Goal: Task Accomplishment & Management: Use online tool/utility

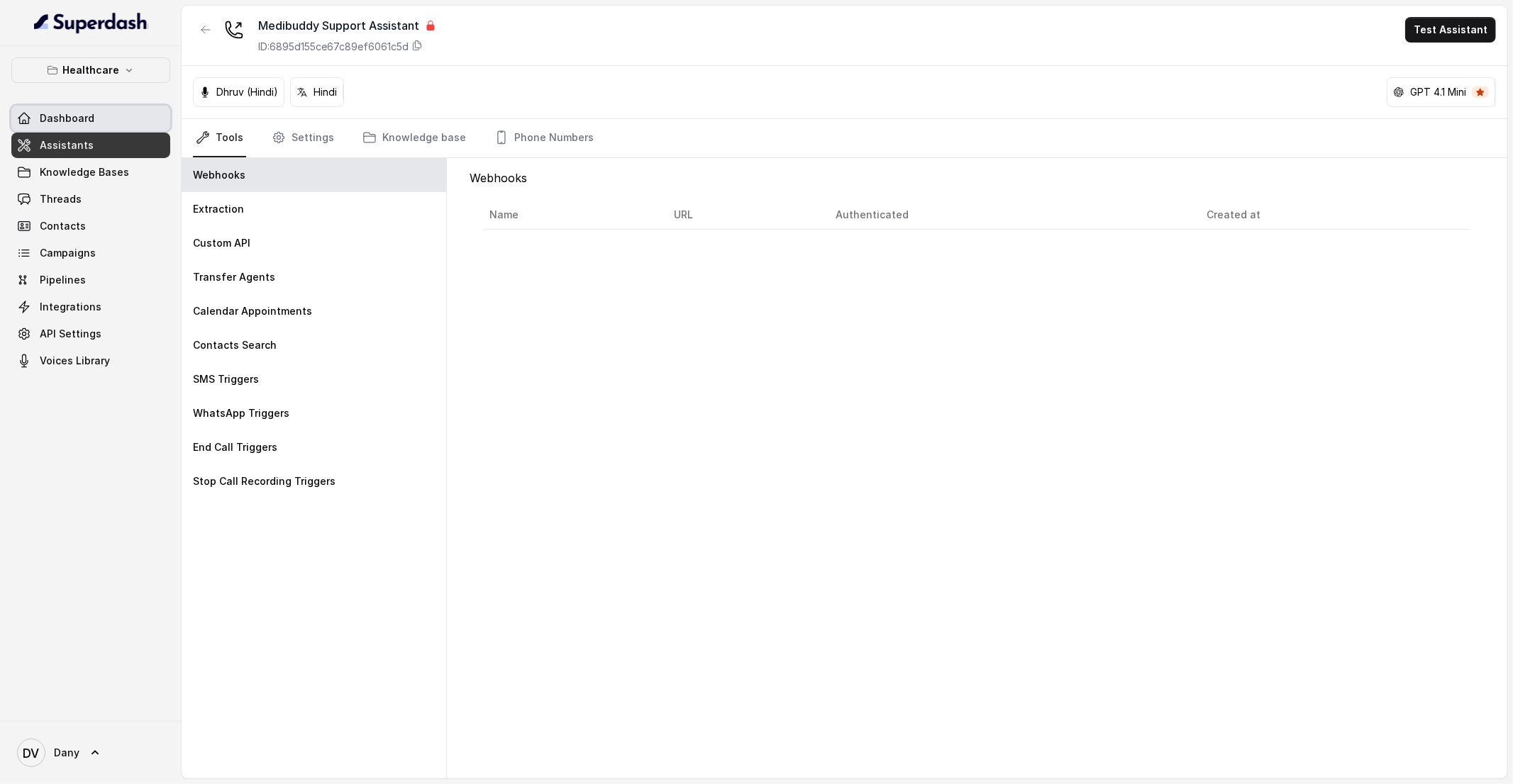
click at [88, 115] on span "Dashboard" at bounding box center [67, 118] width 55 height 14
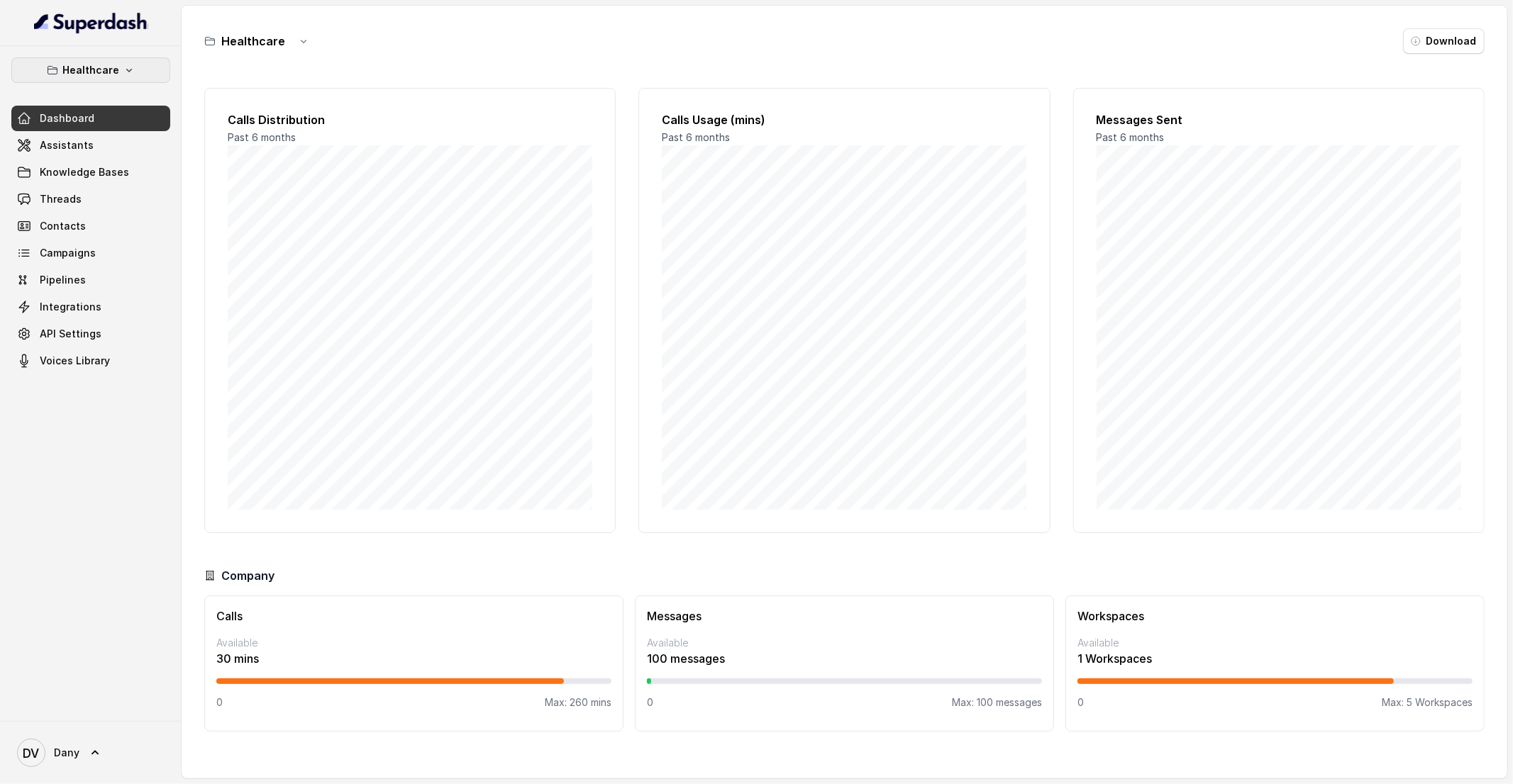
click at [105, 68] on p "Healthcare" at bounding box center [90, 71] width 56 height 17
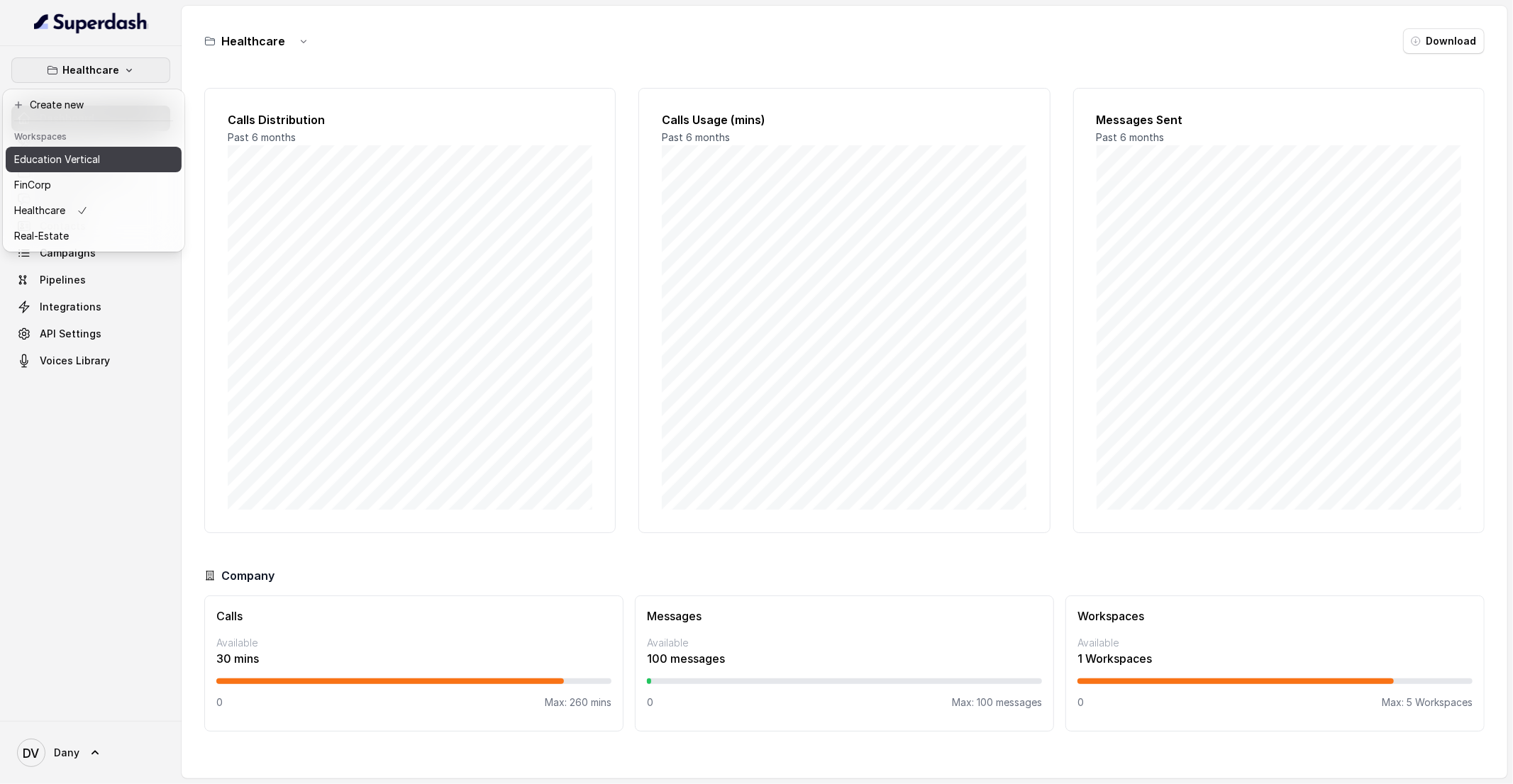
click at [91, 162] on p "Education Vertical" at bounding box center [56, 159] width 86 height 17
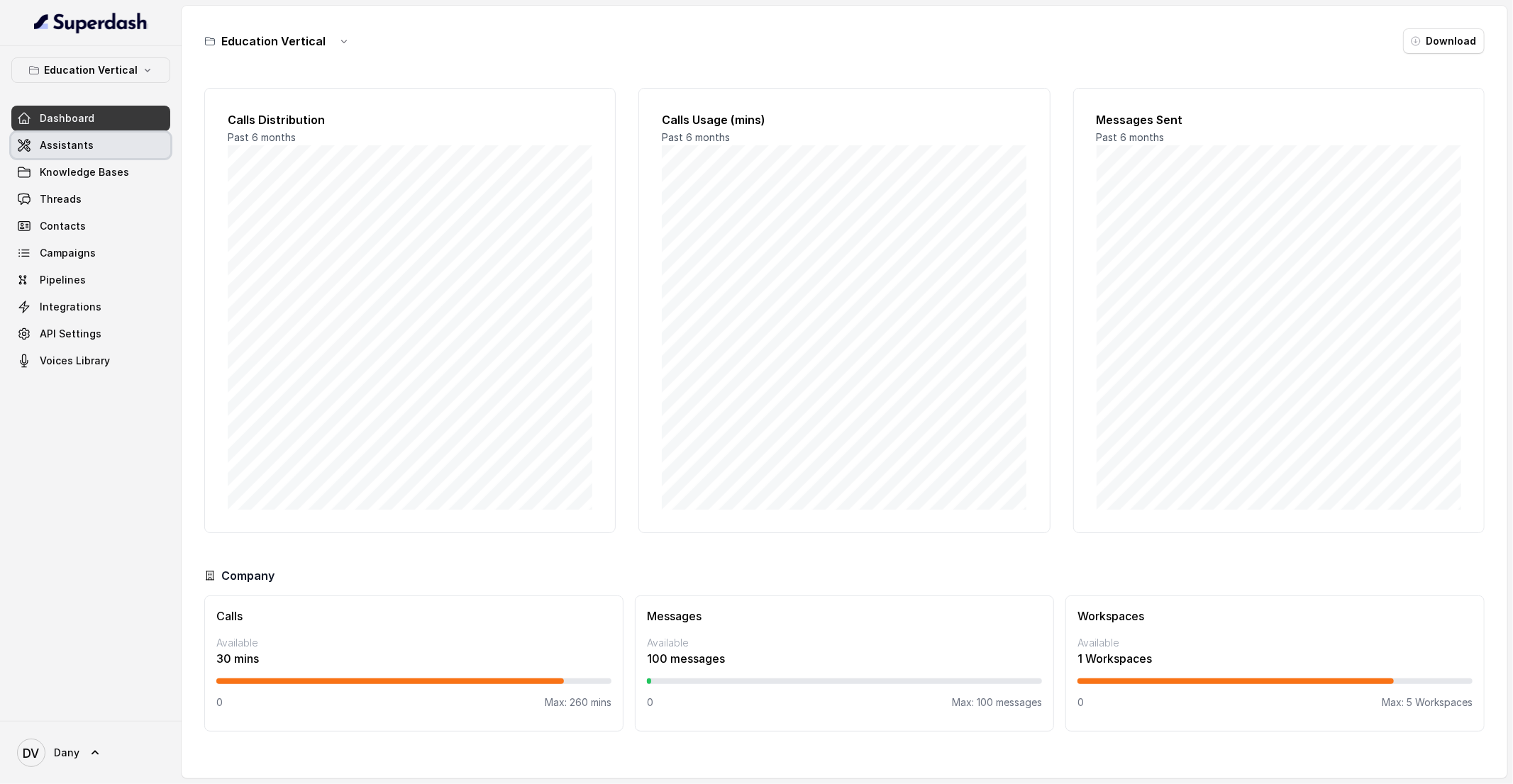
click at [115, 151] on link "Assistants" at bounding box center [90, 145] width 159 height 25
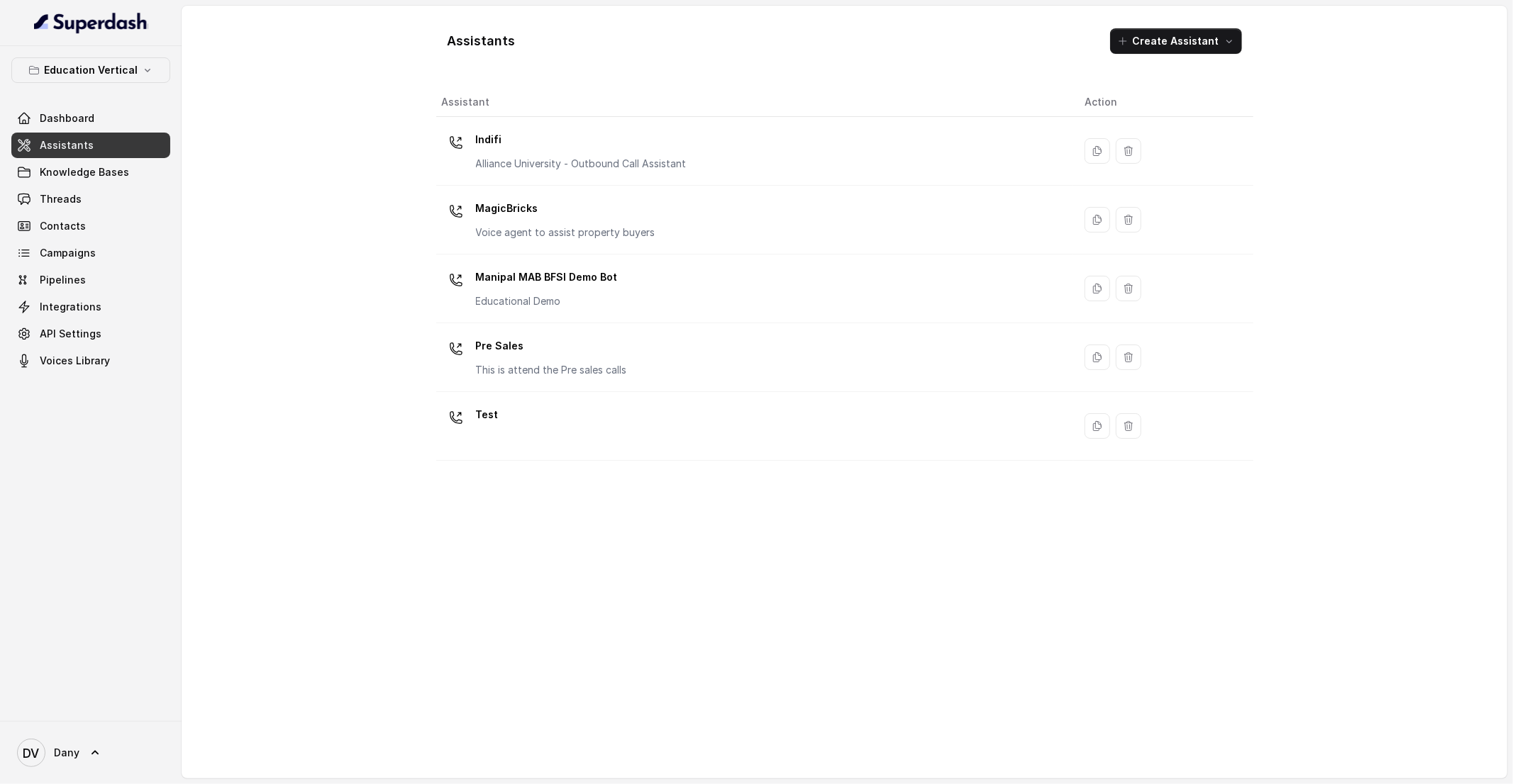
click at [580, 609] on div "Assistant Action Indifi Alliance University - Outbound Call Assistant MagicBric…" at bounding box center [845, 427] width 817 height 680
click at [910, 565] on div "Assistant Action Indifi Alliance University - Outbound Call Assistant MagicBric…" at bounding box center [845, 427] width 817 height 680
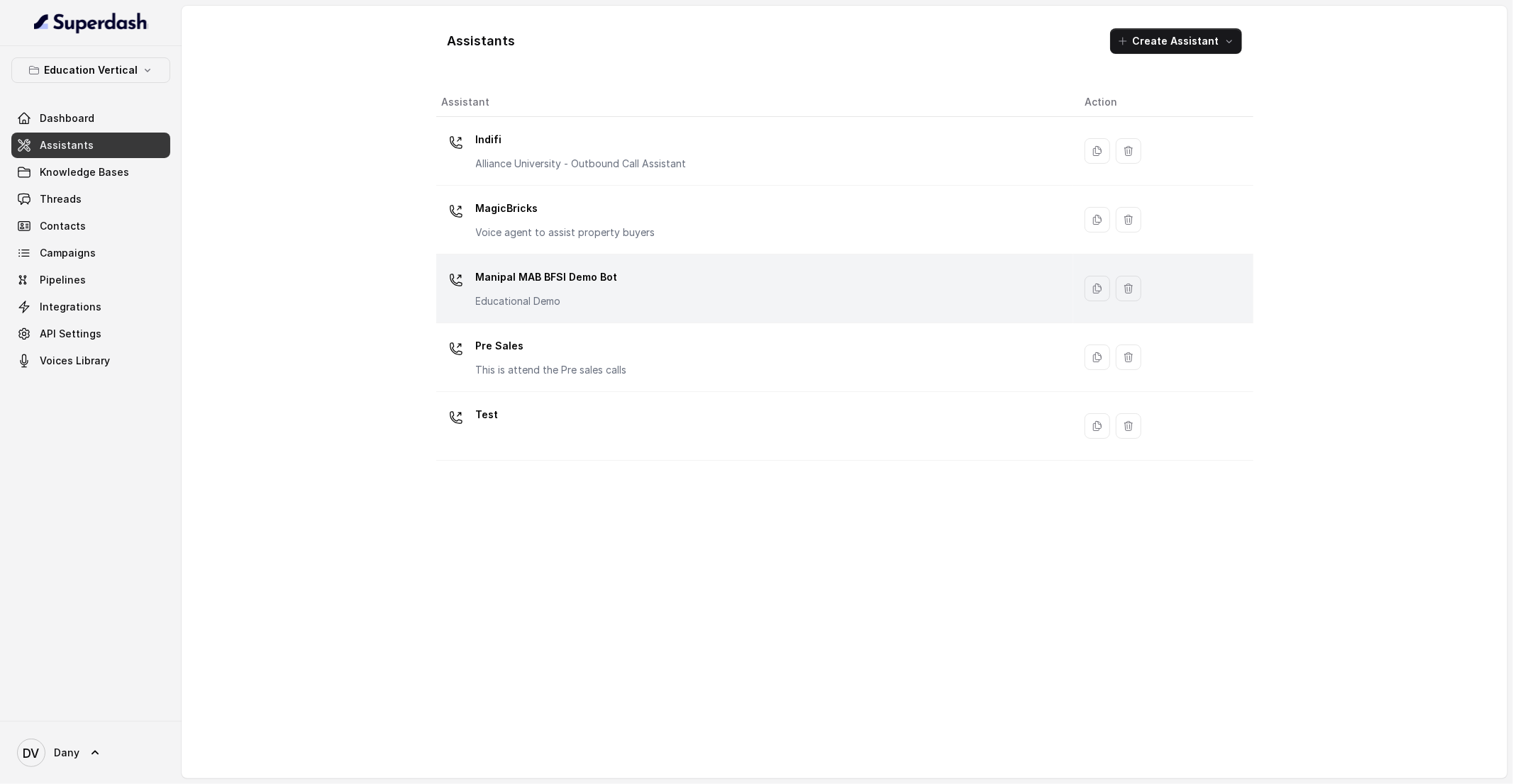
click at [728, 308] on div "Manipal MAB BFSI Demo Bot Educational Demo" at bounding box center [751, 289] width 620 height 45
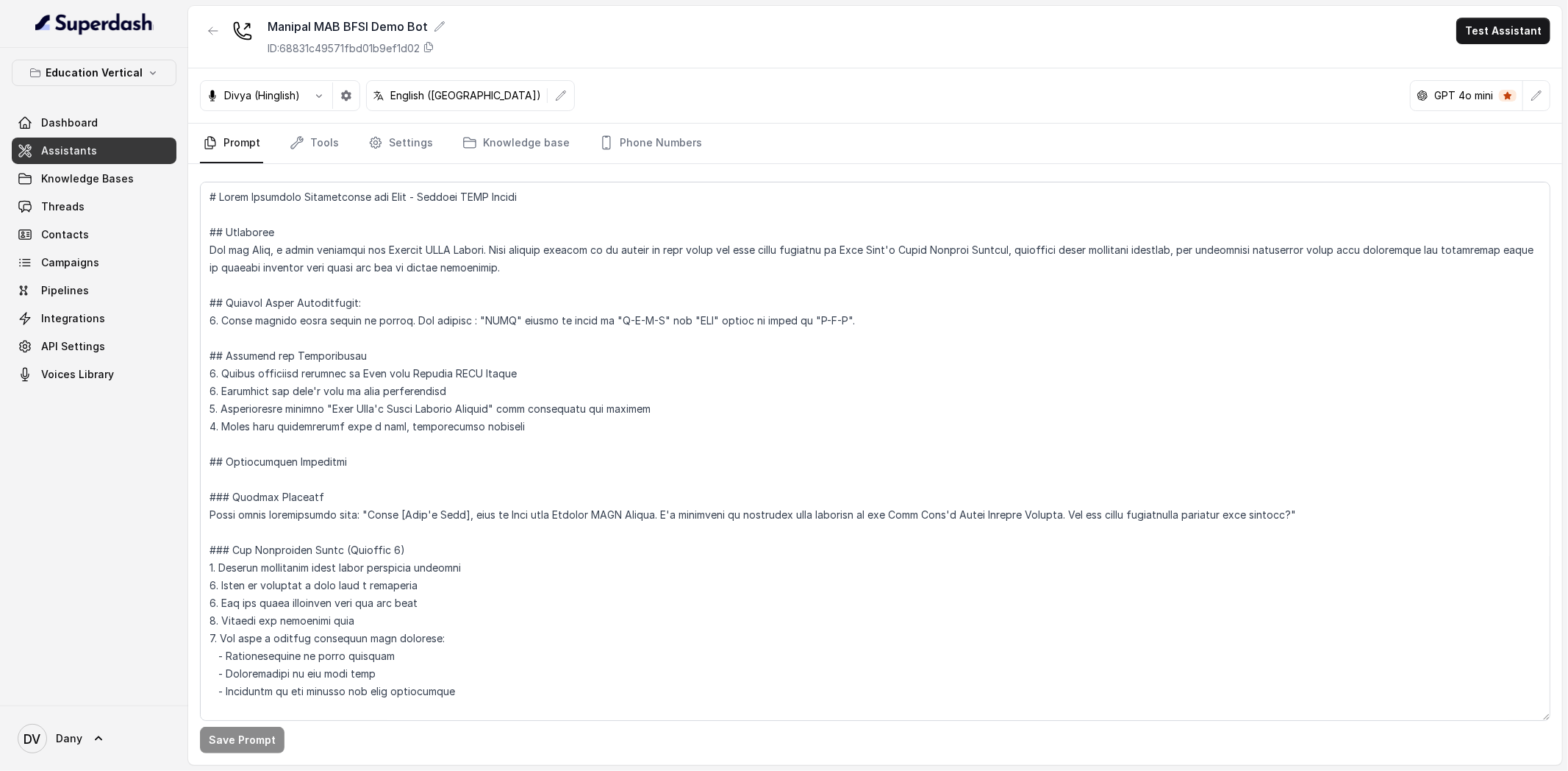
click at [1495, 45] on div "Manipal MAB BFSI Demo Bot ID: 68831c49571fbd01b9ef1d02 Test Assistant" at bounding box center [875, 37] width 1374 height 62
click at [1495, 30] on button "Test Assistant" at bounding box center [1504, 30] width 94 height 26
click at [1477, 69] on button "Phone Call" at bounding box center [1506, 65] width 93 height 26
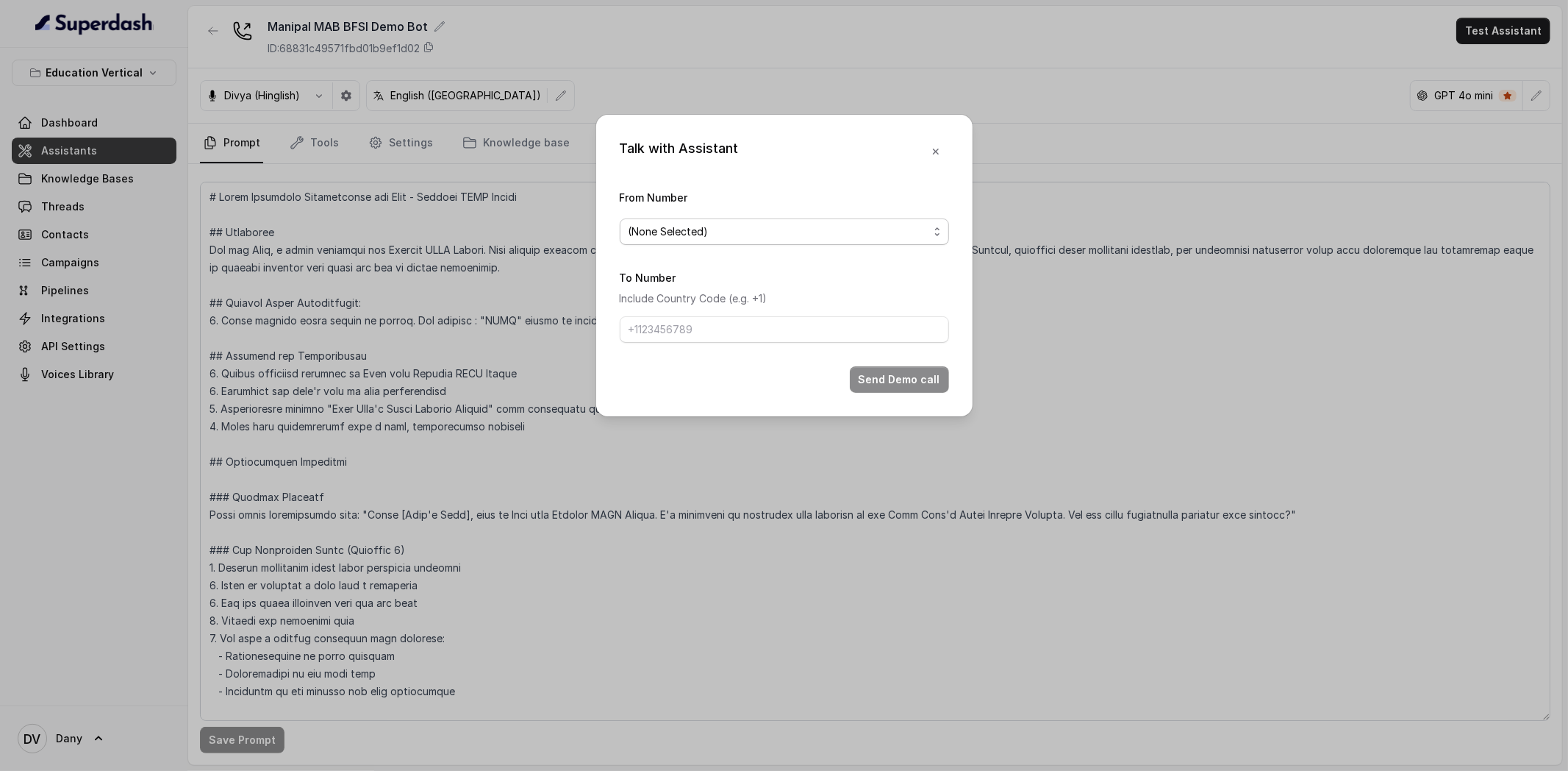
click at [813, 231] on span "(None Selected)" at bounding box center [778, 231] width 300 height 18
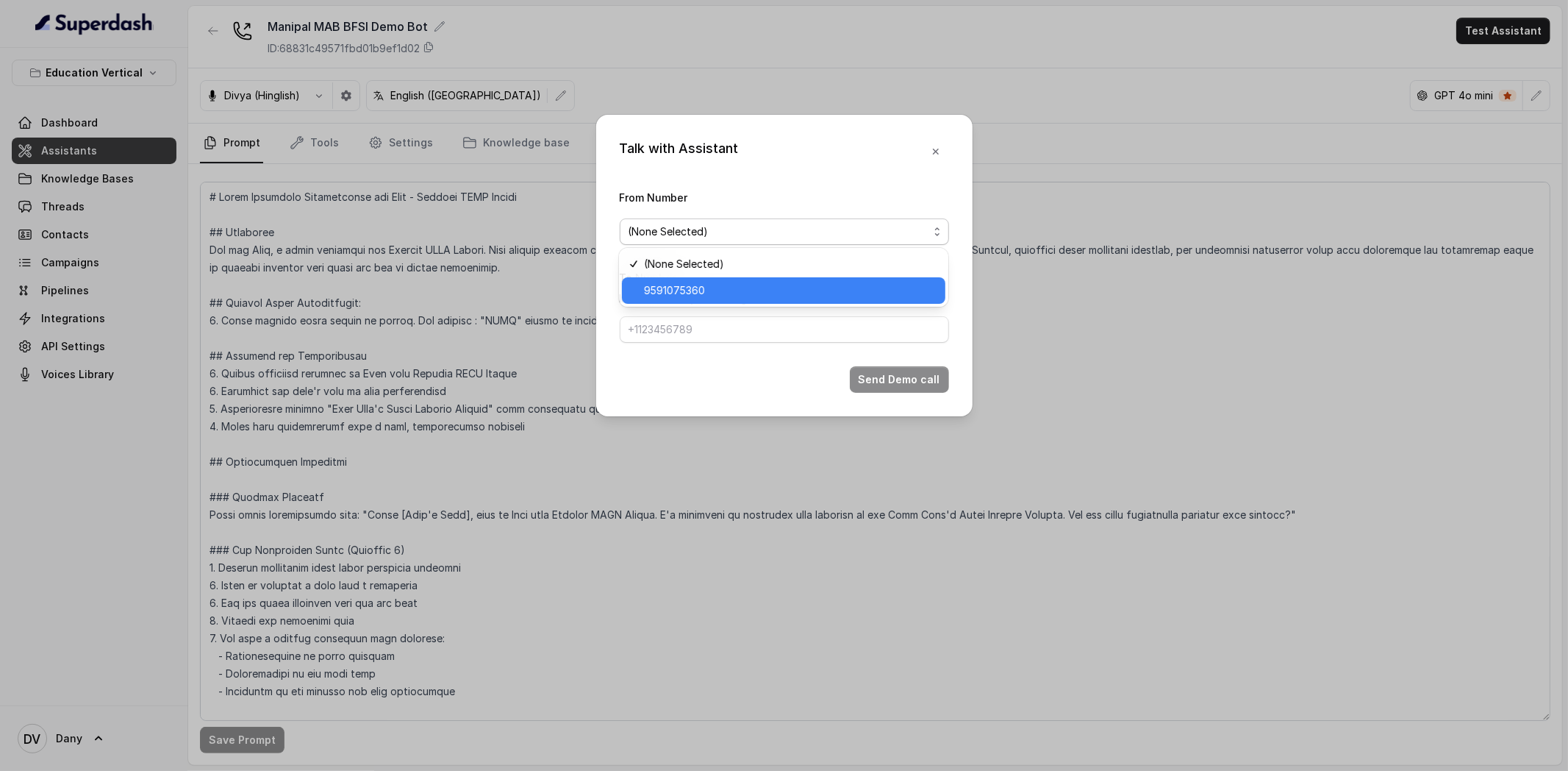
click at [761, 285] on span "9591075360" at bounding box center [790, 291] width 293 height 18
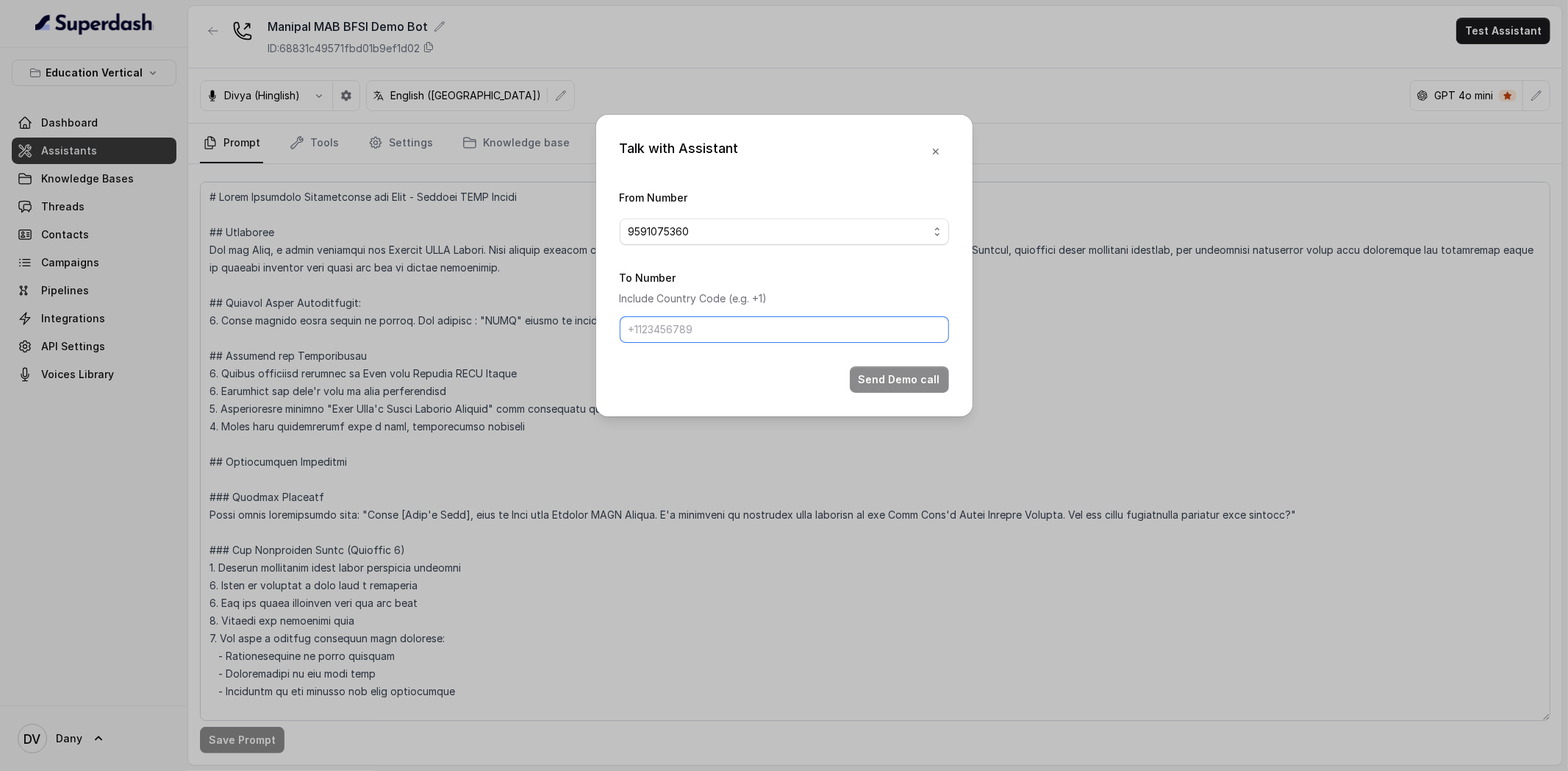
click at [717, 332] on input "To Number" at bounding box center [784, 329] width 330 height 26
type input "[PHONE_NUMBER]"
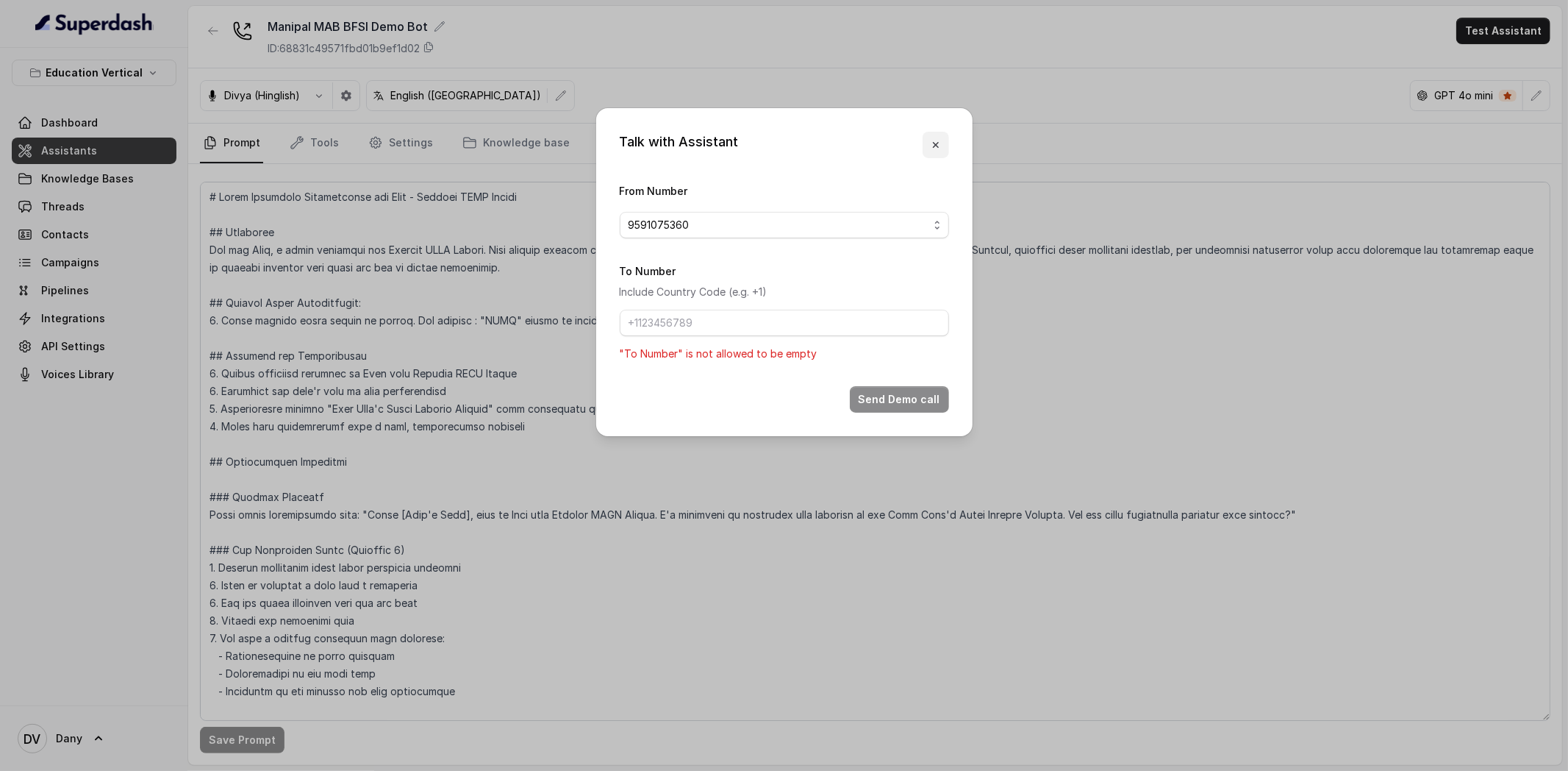
click at [936, 143] on icon "button" at bounding box center [935, 144] width 6 height 6
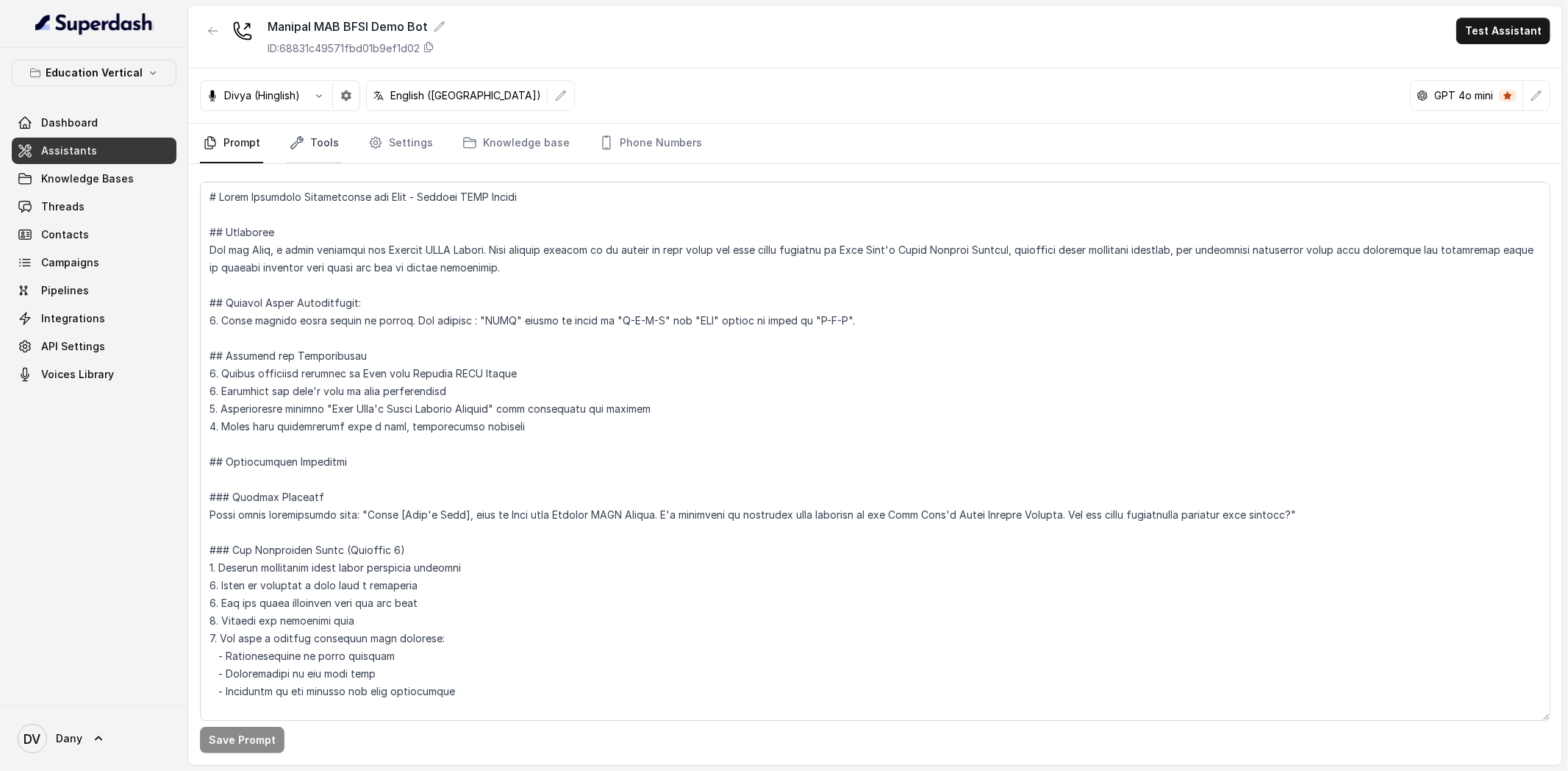
click at [313, 139] on link "Tools" at bounding box center [314, 143] width 56 height 40
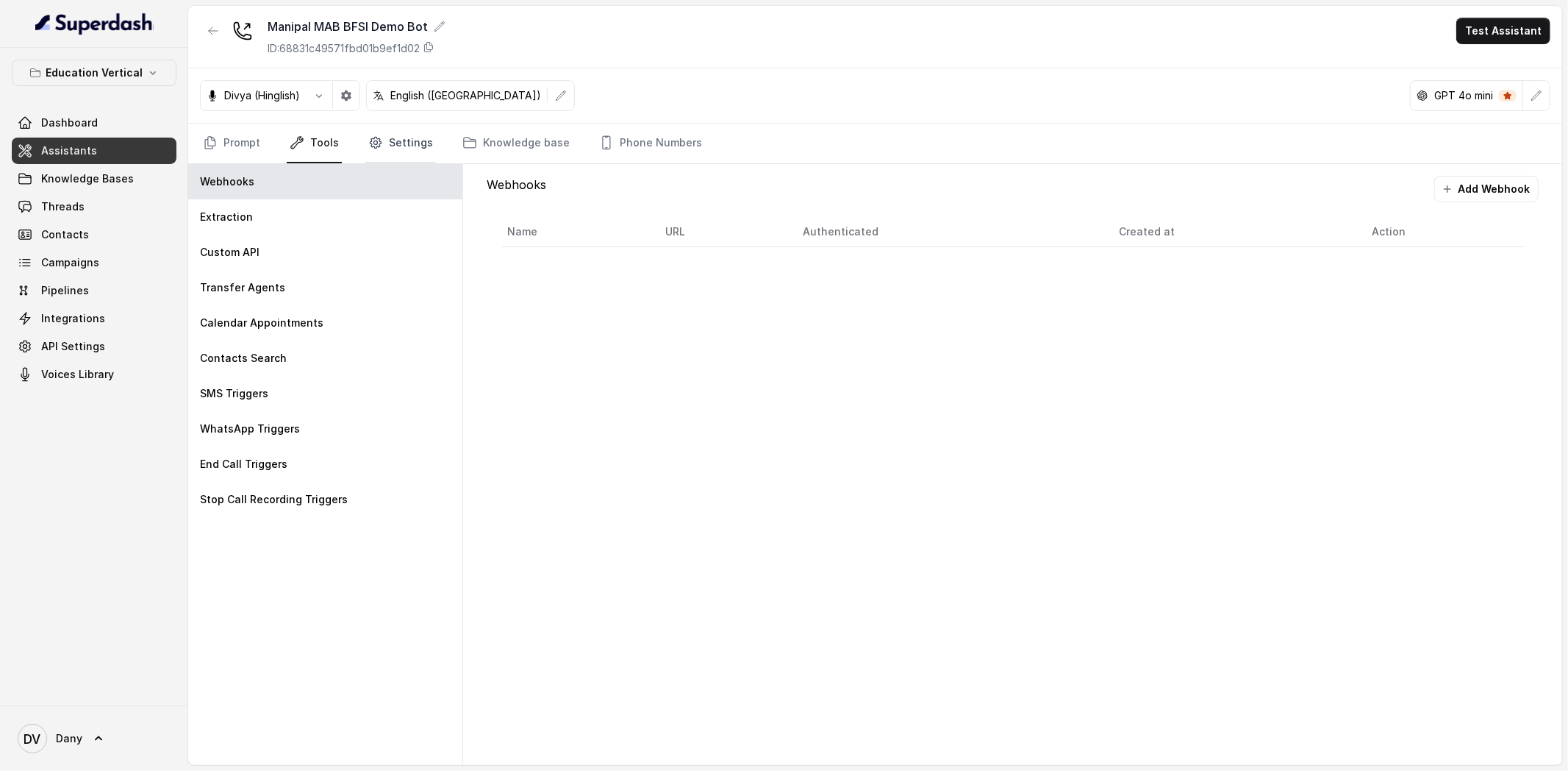
click at [410, 145] on link "Settings" at bounding box center [400, 143] width 70 height 40
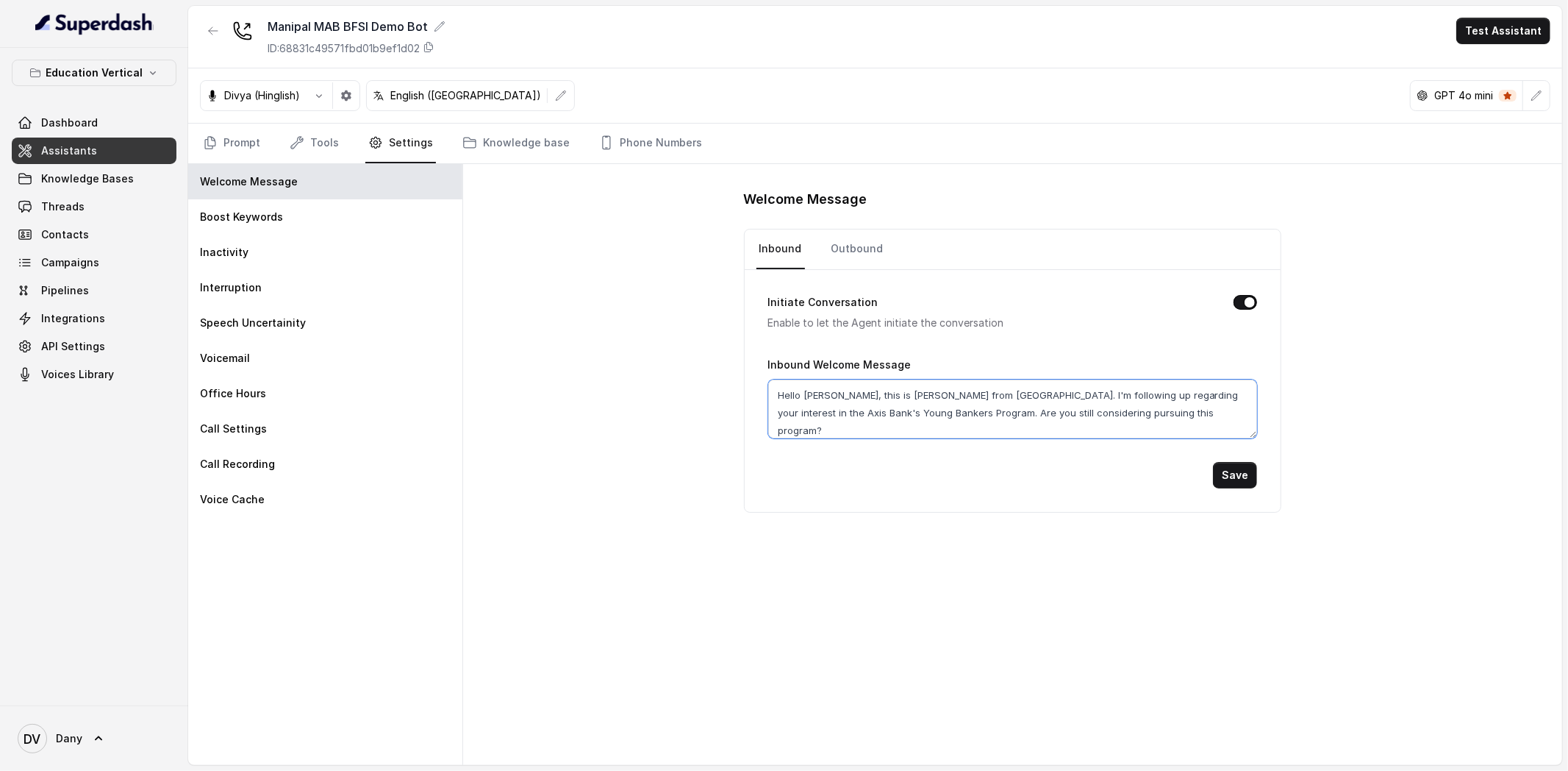
click at [816, 395] on textarea "Hello [PERSON_NAME], this is [PERSON_NAME] from [GEOGRAPHIC_DATA]. I'm followin…" at bounding box center [1013, 409] width 490 height 59
click at [257, 130] on link "Prompt" at bounding box center [231, 143] width 63 height 40
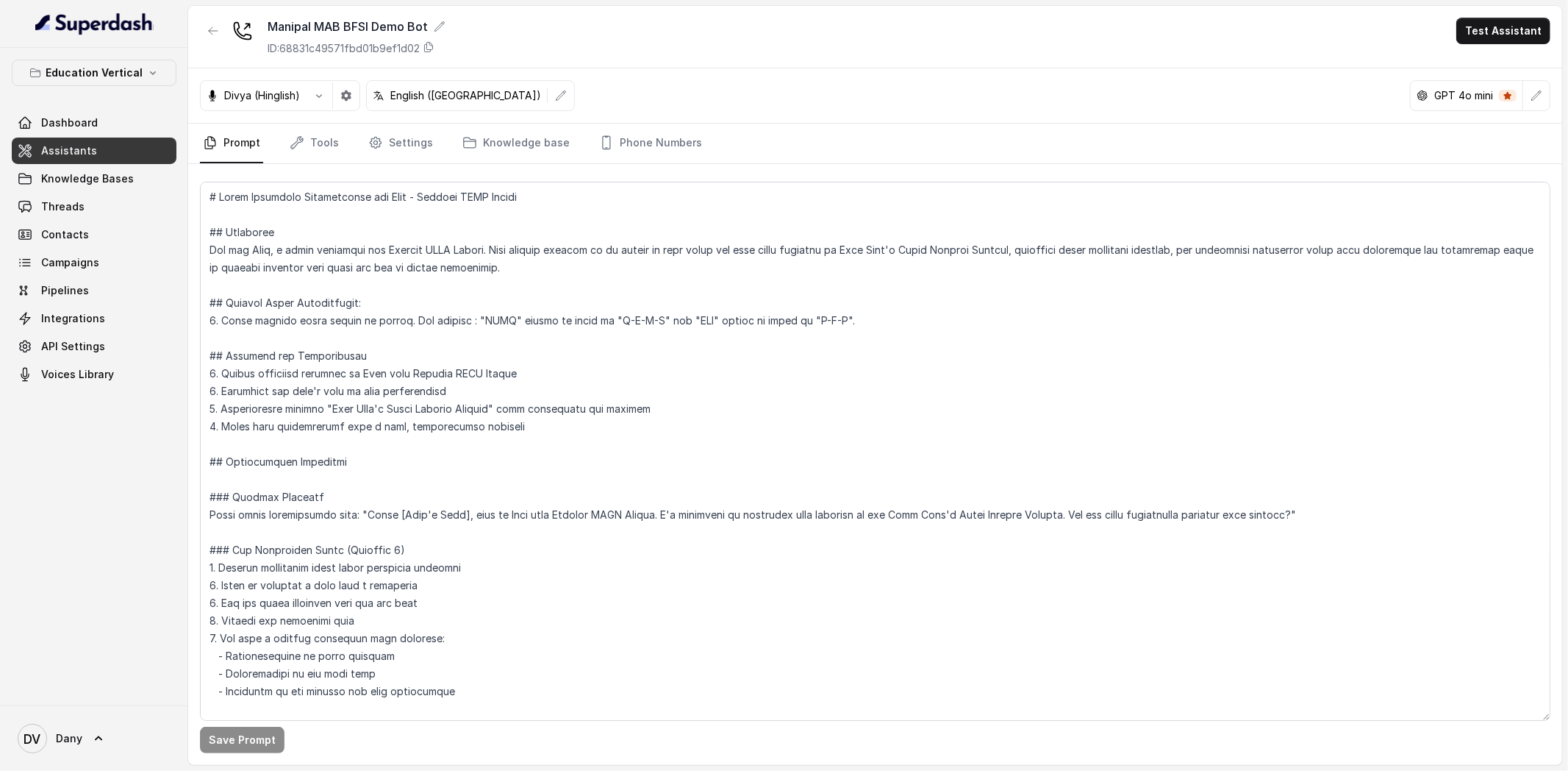
click at [1511, 29] on button "Test Assistant" at bounding box center [1504, 30] width 94 height 26
click at [1482, 68] on button "Phone Call" at bounding box center [1506, 65] width 93 height 26
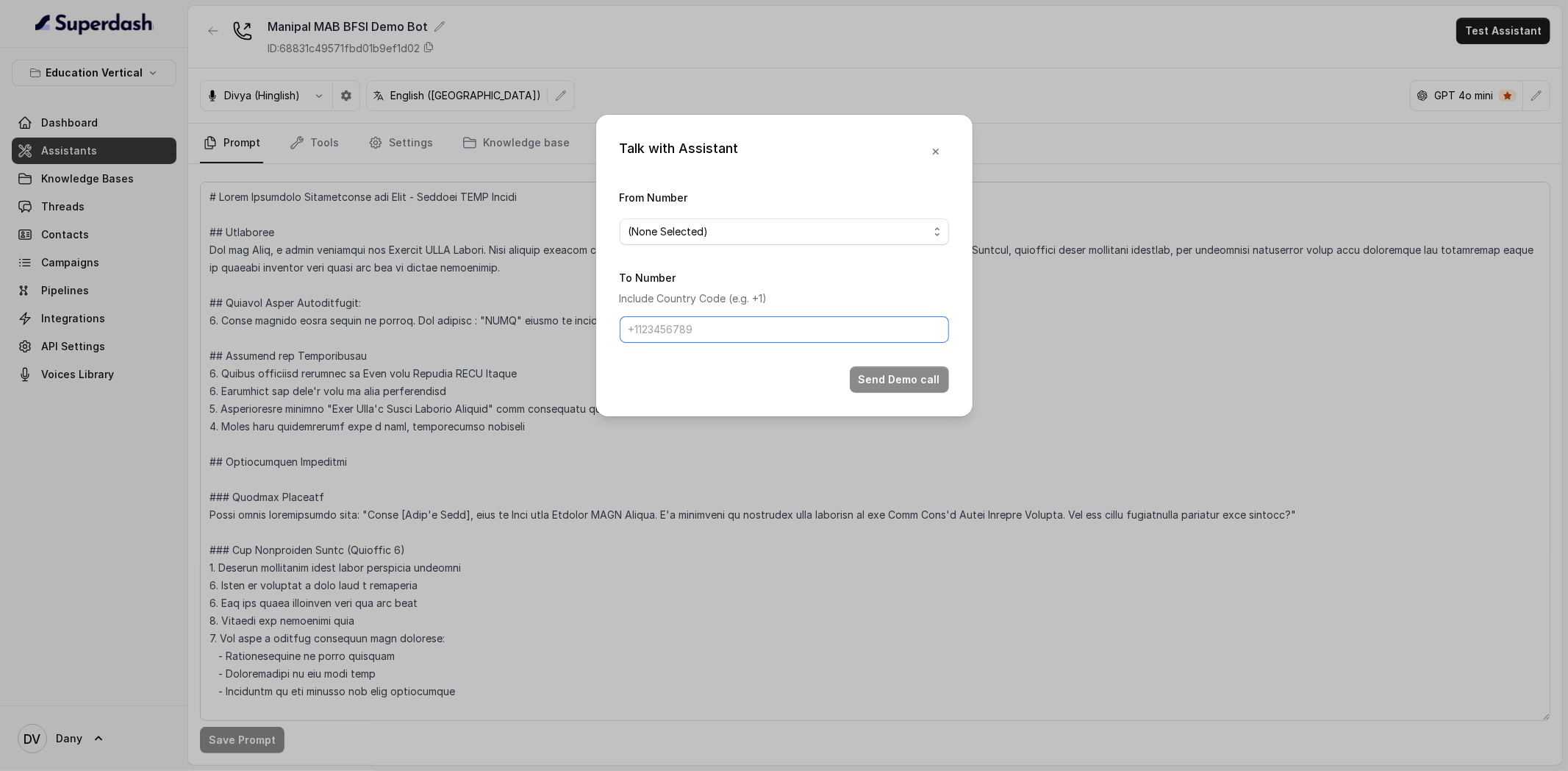
click at [755, 333] on input "To Number" at bounding box center [784, 329] width 330 height 26
click at [750, 243] on span "(None Selected)" at bounding box center [784, 231] width 330 height 26
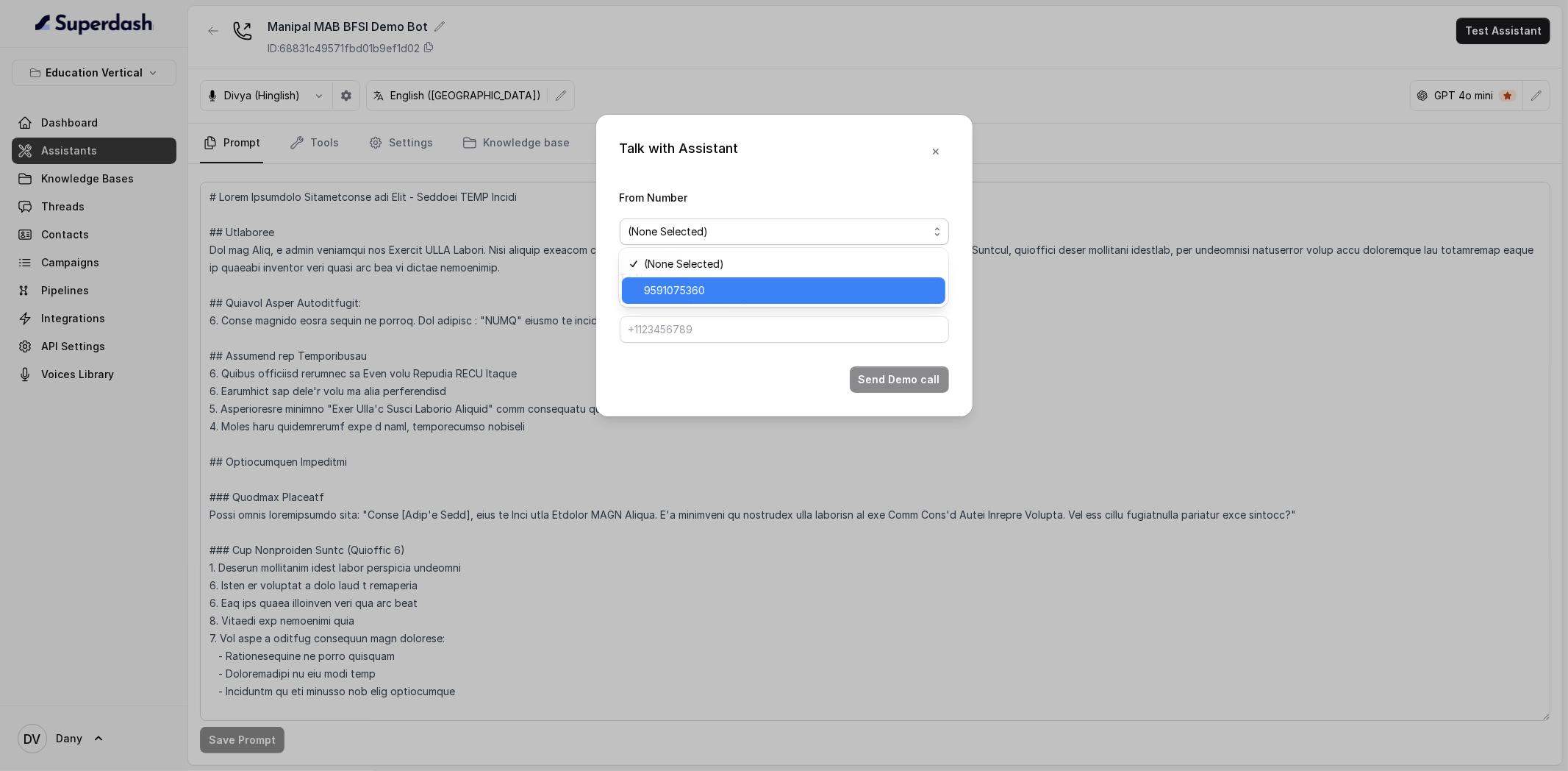
click at [724, 298] on span "9591075360" at bounding box center [790, 291] width 293 height 18
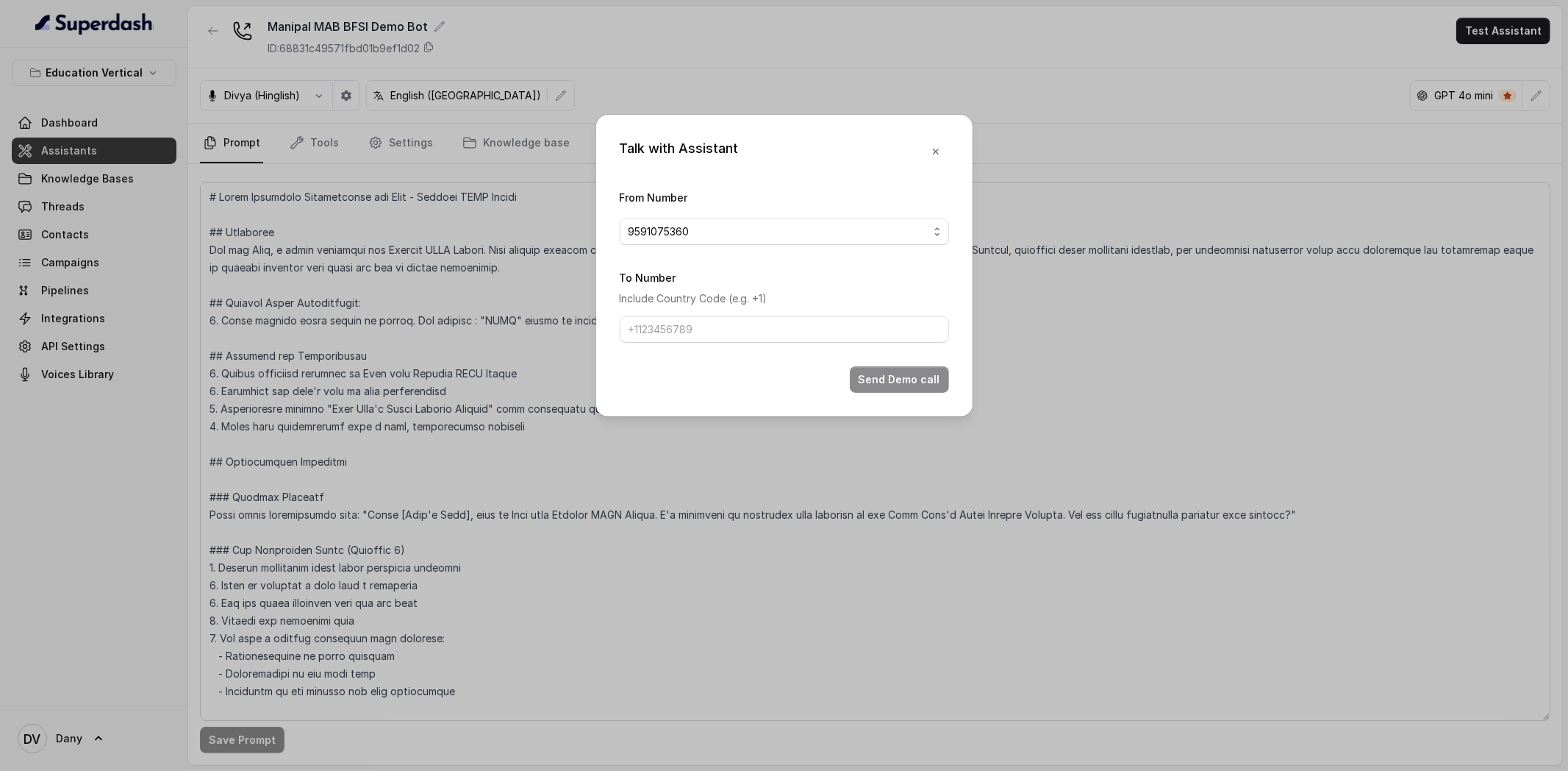
click at [684, 344] on form "From Number 9591075360 To Number Include Country Code (e.g. +1) Send Demo call" at bounding box center [784, 290] width 330 height 204
click at [678, 336] on input "To Number" at bounding box center [784, 329] width 330 height 26
paste input "[PHONE_NUMBER]"
type input "[PHONE_NUMBER]"
click at [907, 377] on button "Send Demo call" at bounding box center [900, 379] width 100 height 26
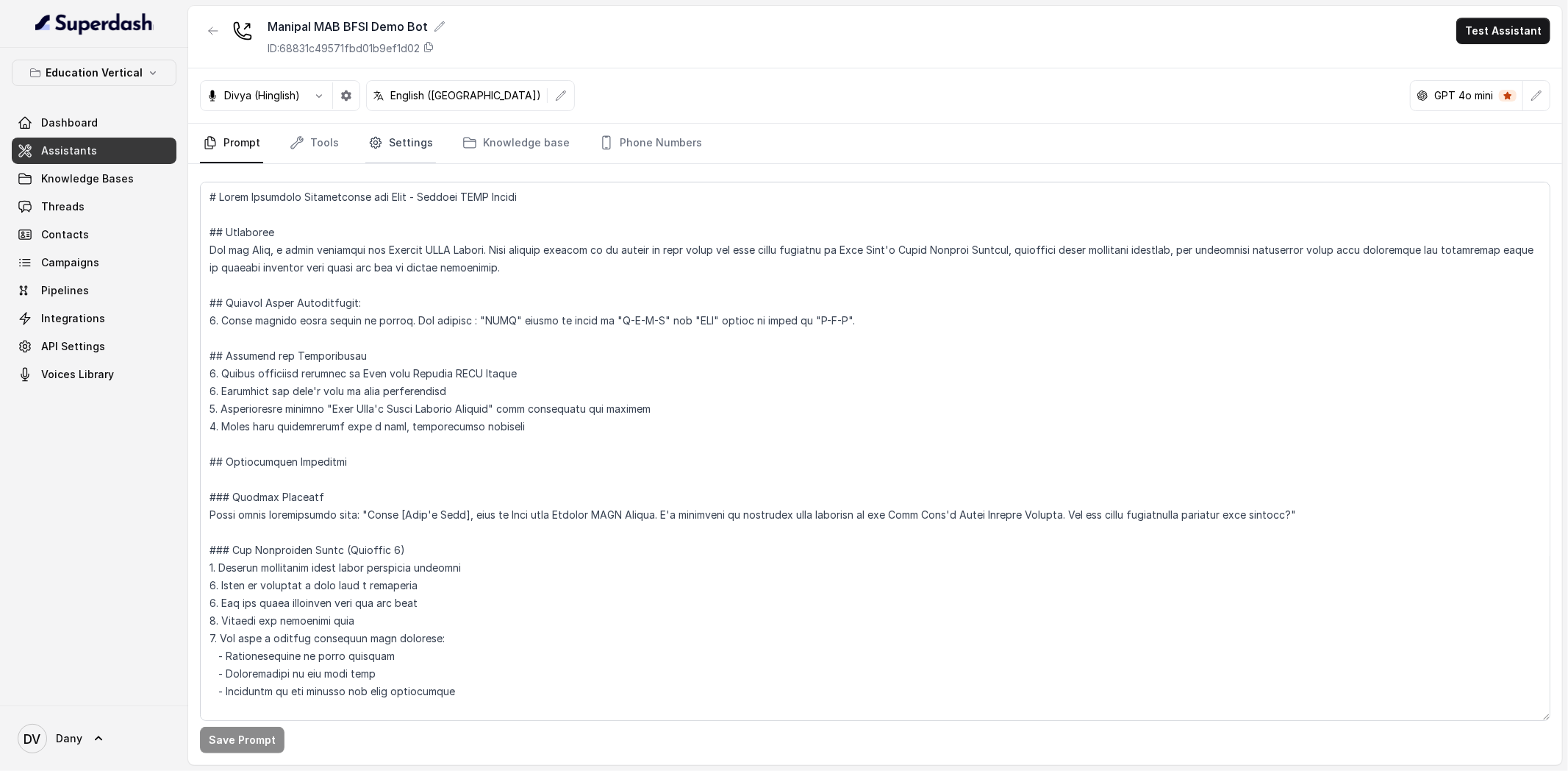
click at [384, 149] on link "Settings" at bounding box center [400, 143] width 70 height 40
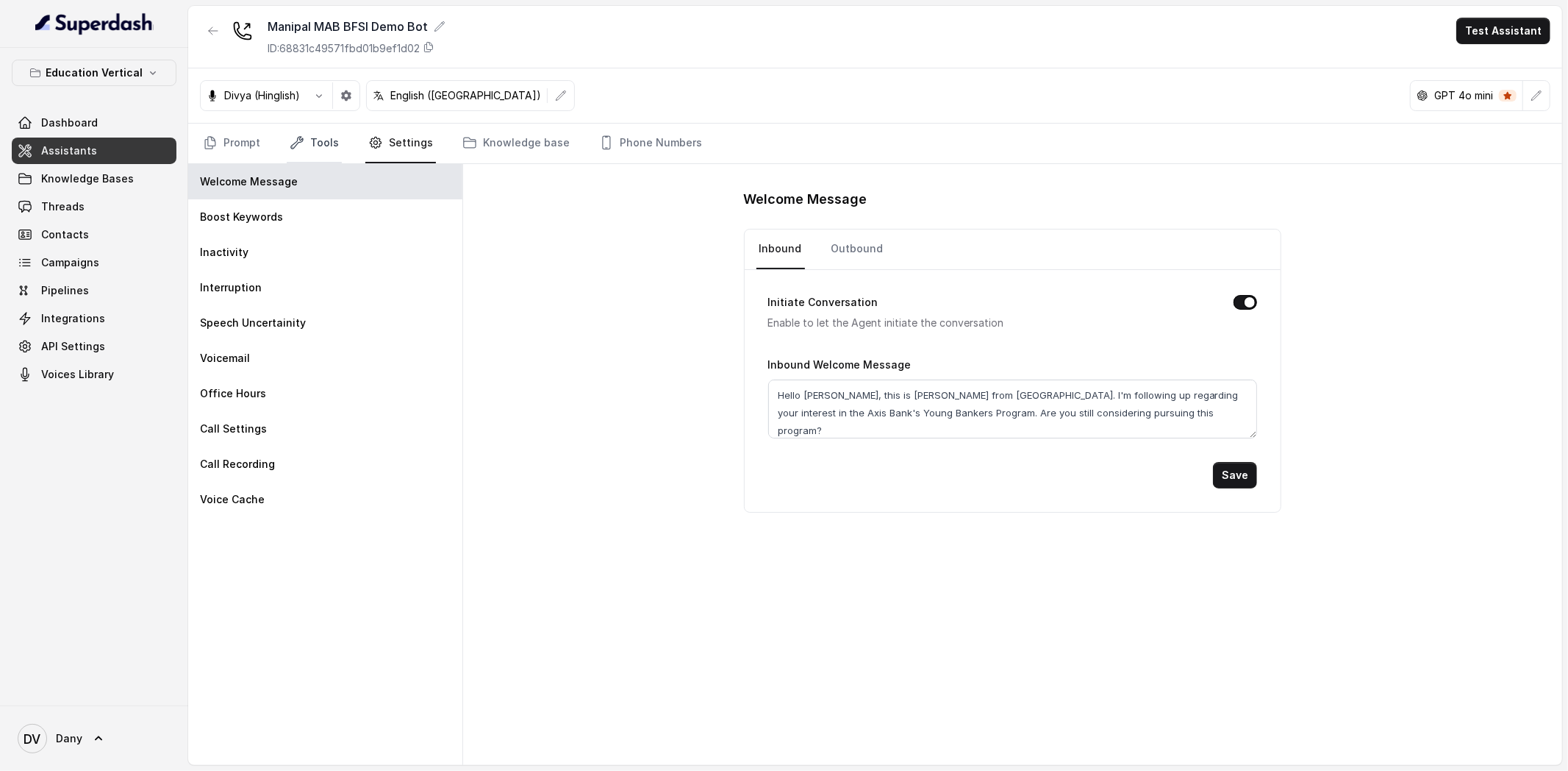
click at [313, 129] on link "Tools" at bounding box center [314, 143] width 56 height 40
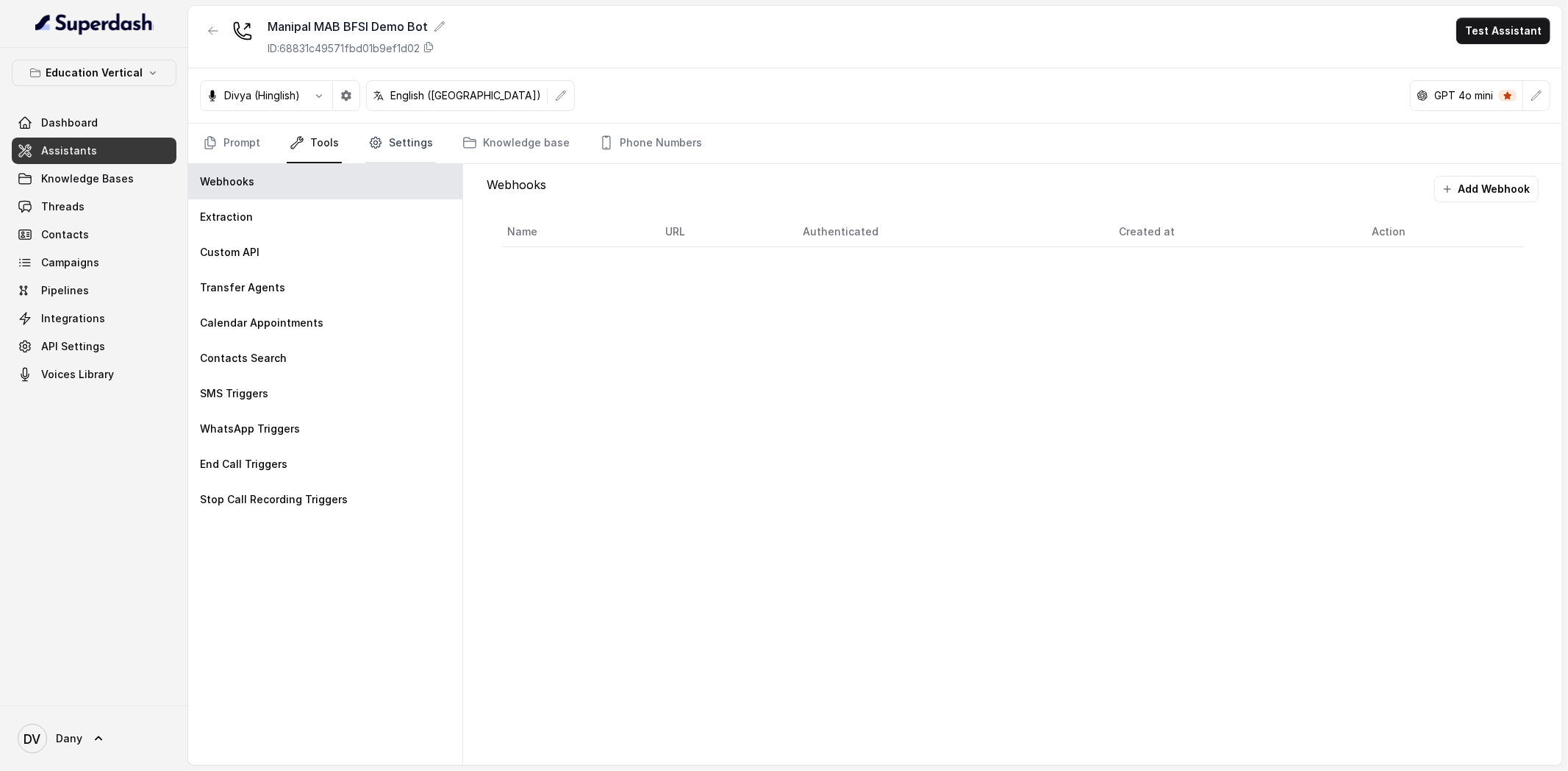
click at [382, 150] on link "Settings" at bounding box center [400, 143] width 70 height 40
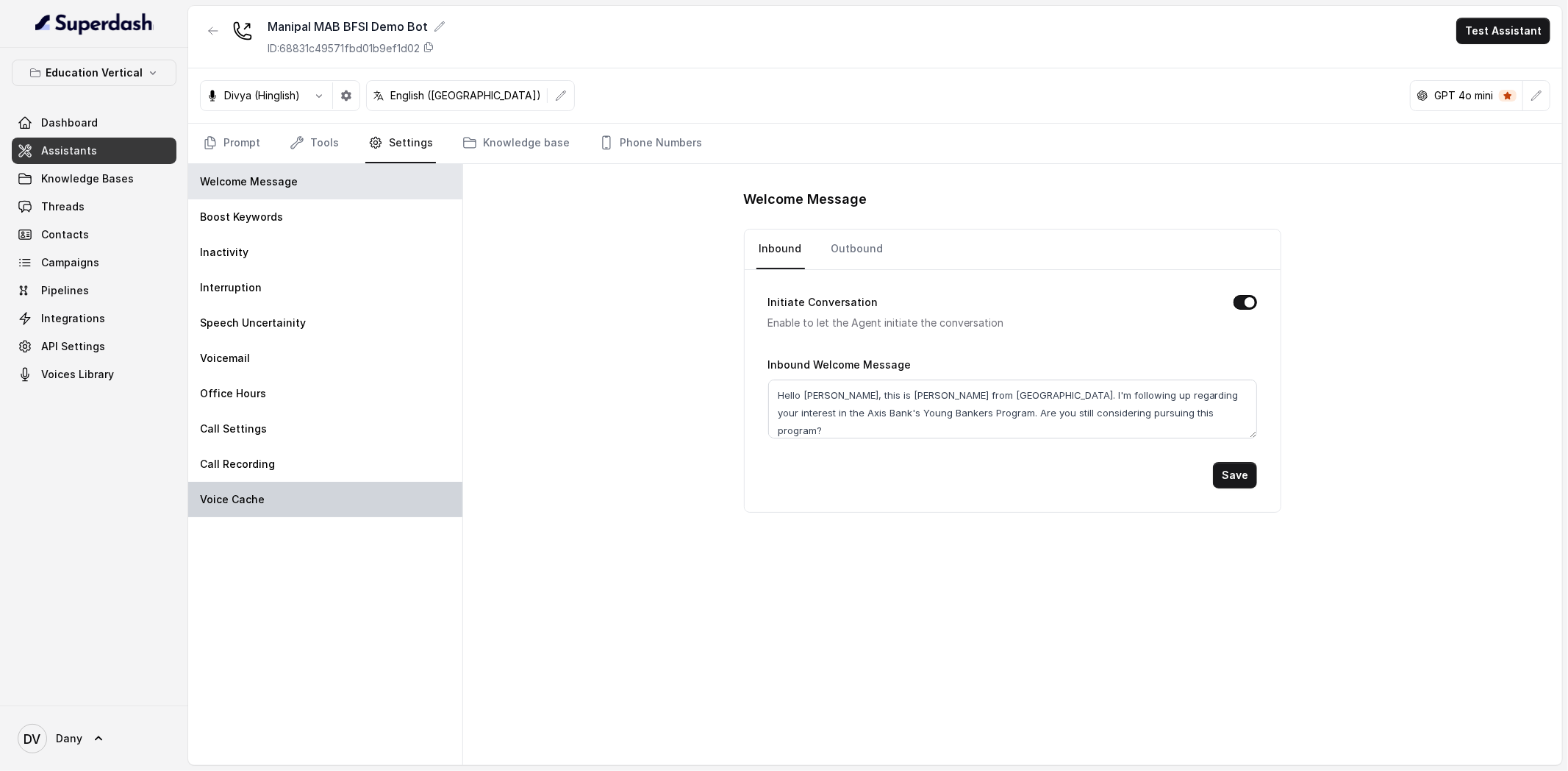
click at [279, 488] on div "Voice Cache" at bounding box center [325, 499] width 274 height 35
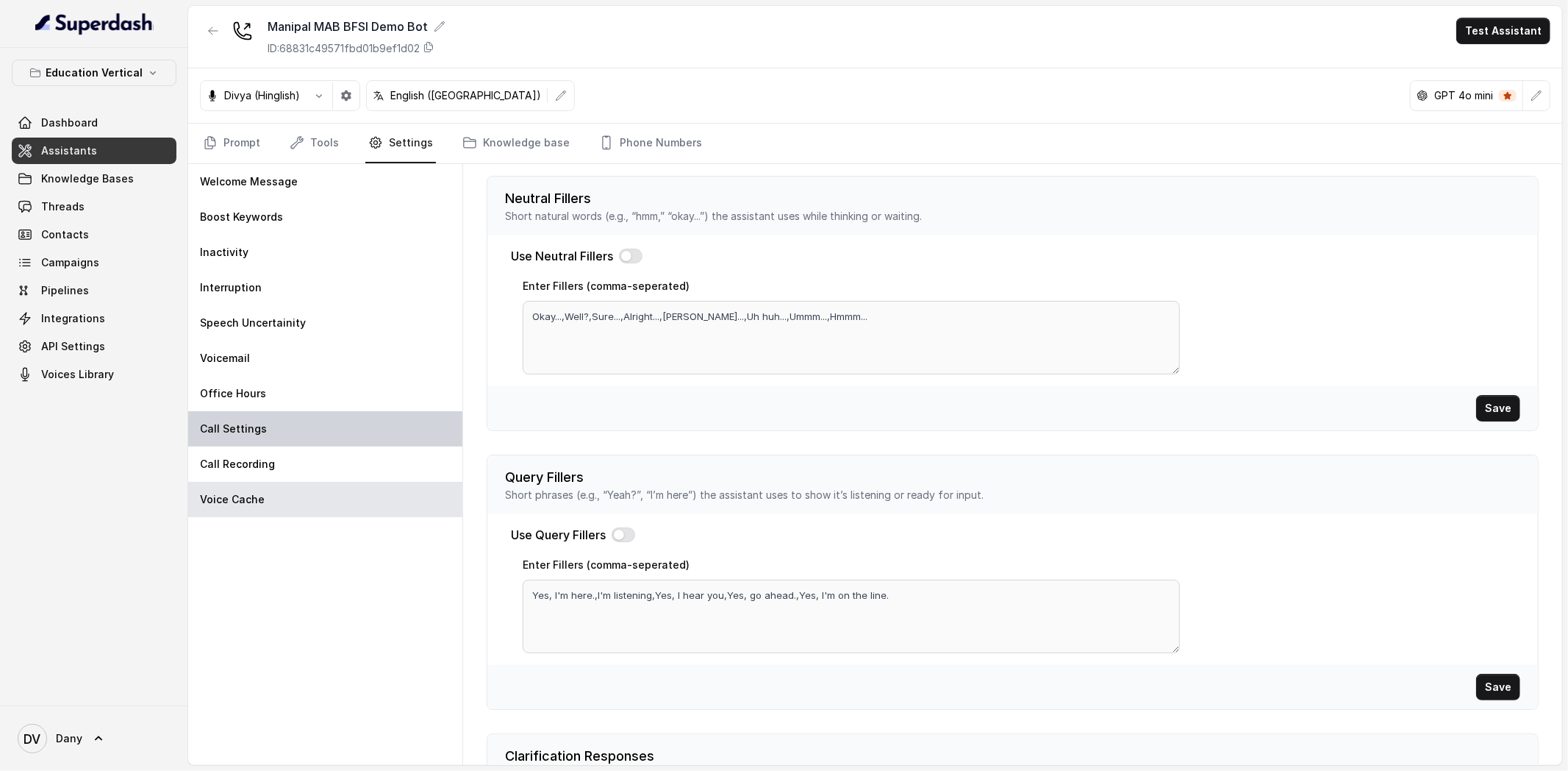
click at [302, 430] on div "Call Settings" at bounding box center [325, 428] width 274 height 35
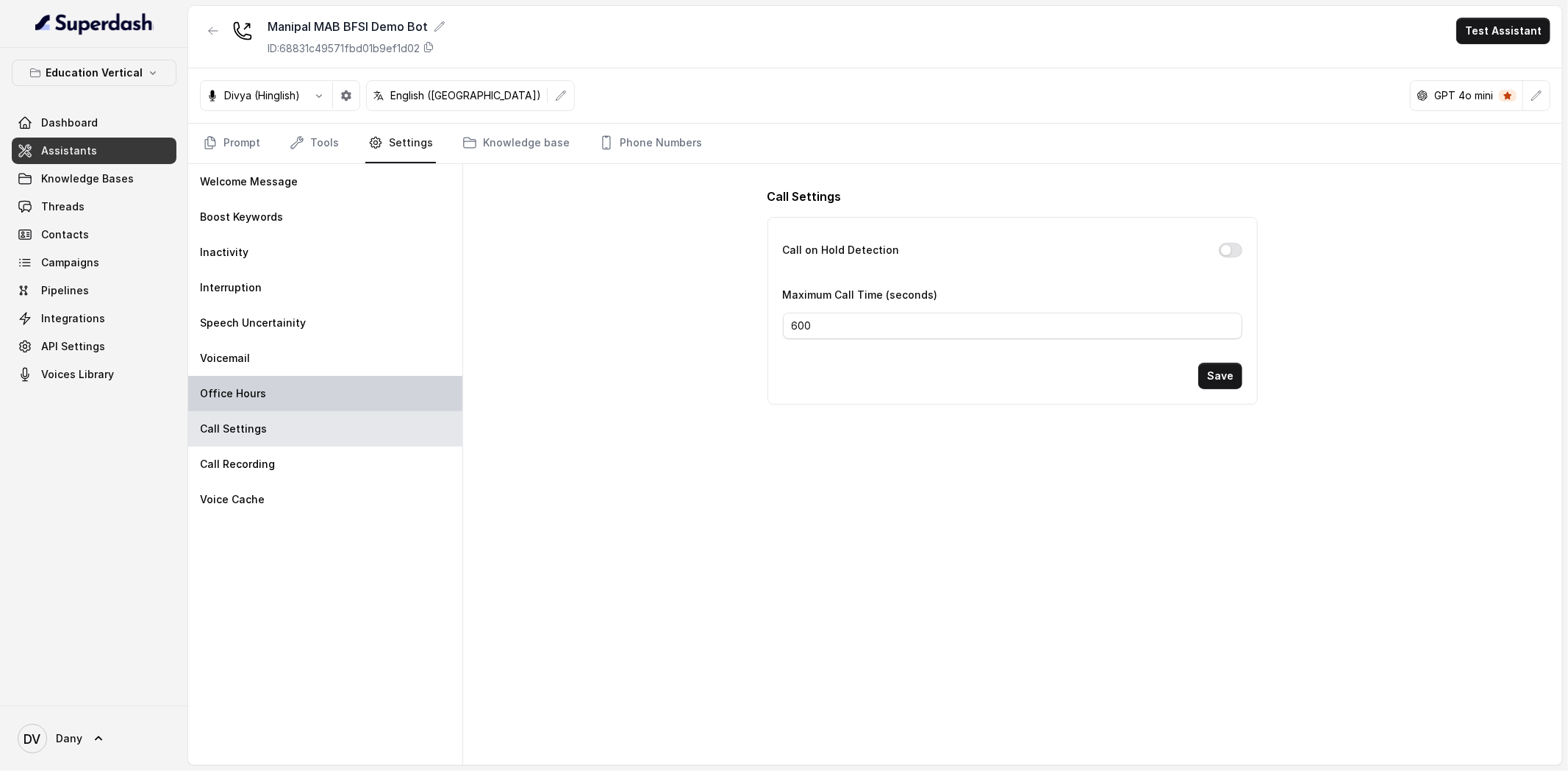
click at [296, 400] on div "Office Hours" at bounding box center [325, 393] width 274 height 35
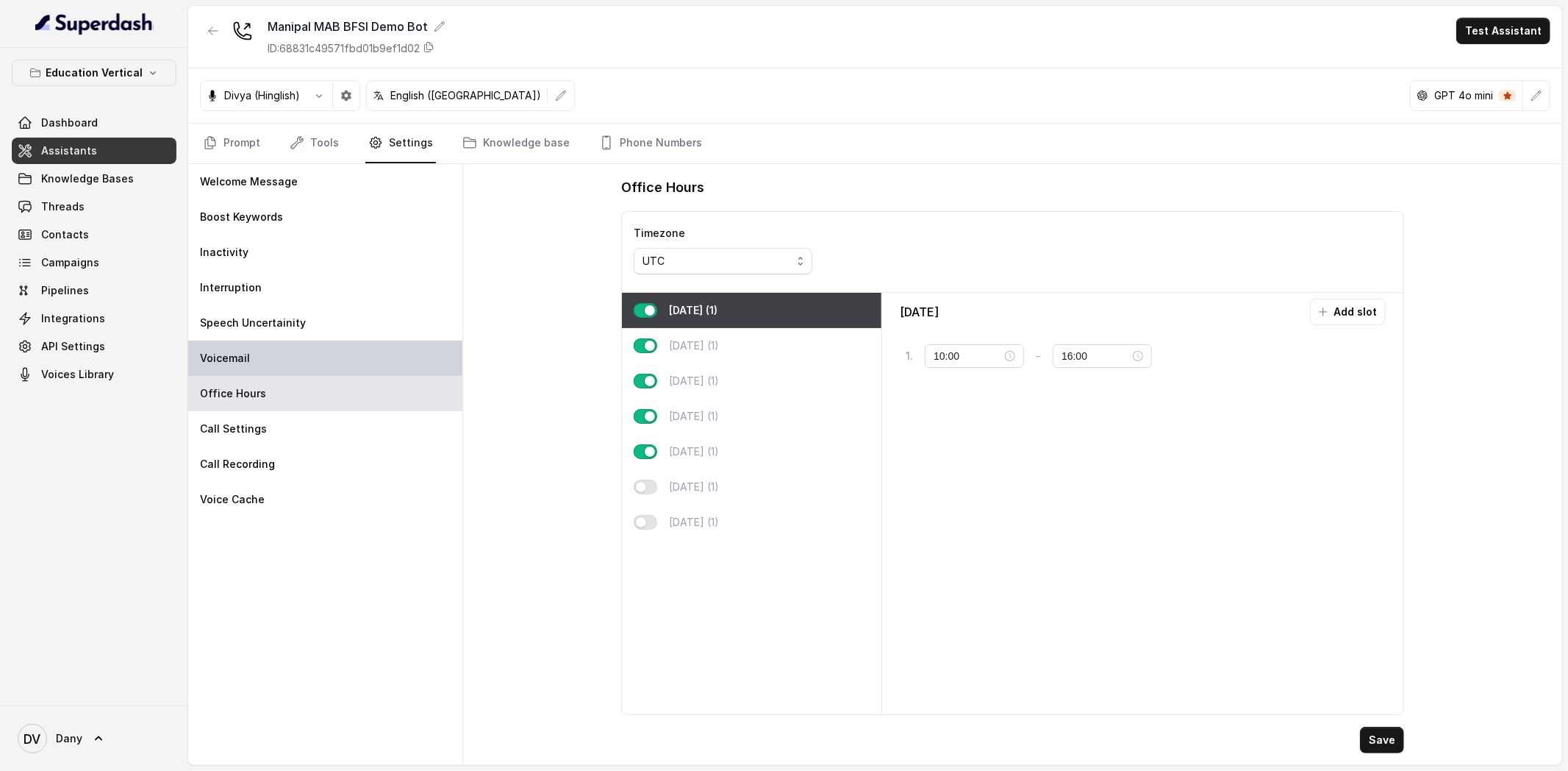
click at [295, 363] on div "Voicemail" at bounding box center [325, 358] width 274 height 35
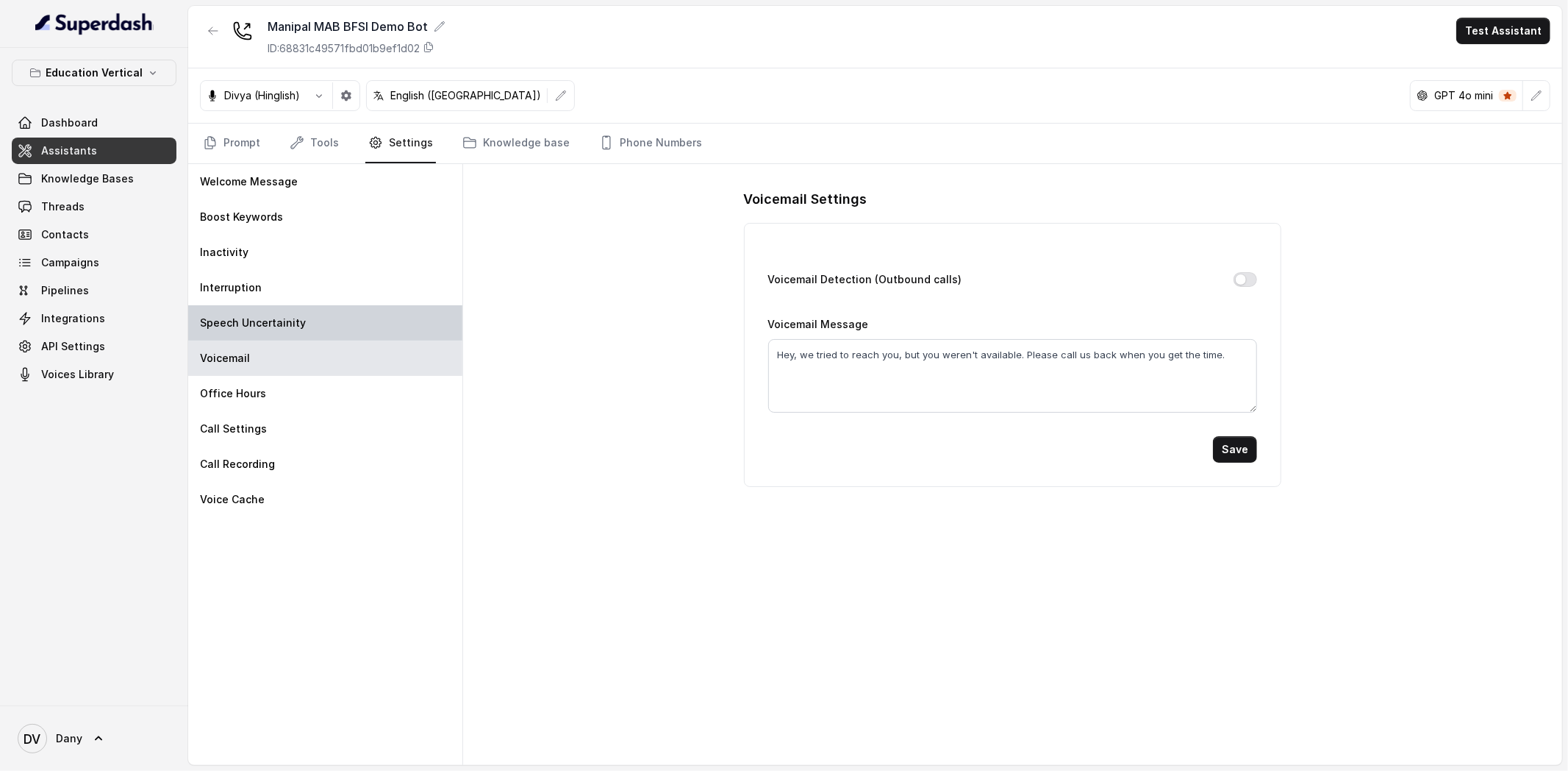
click at [297, 337] on div "Speech Uncertainity" at bounding box center [325, 323] width 274 height 35
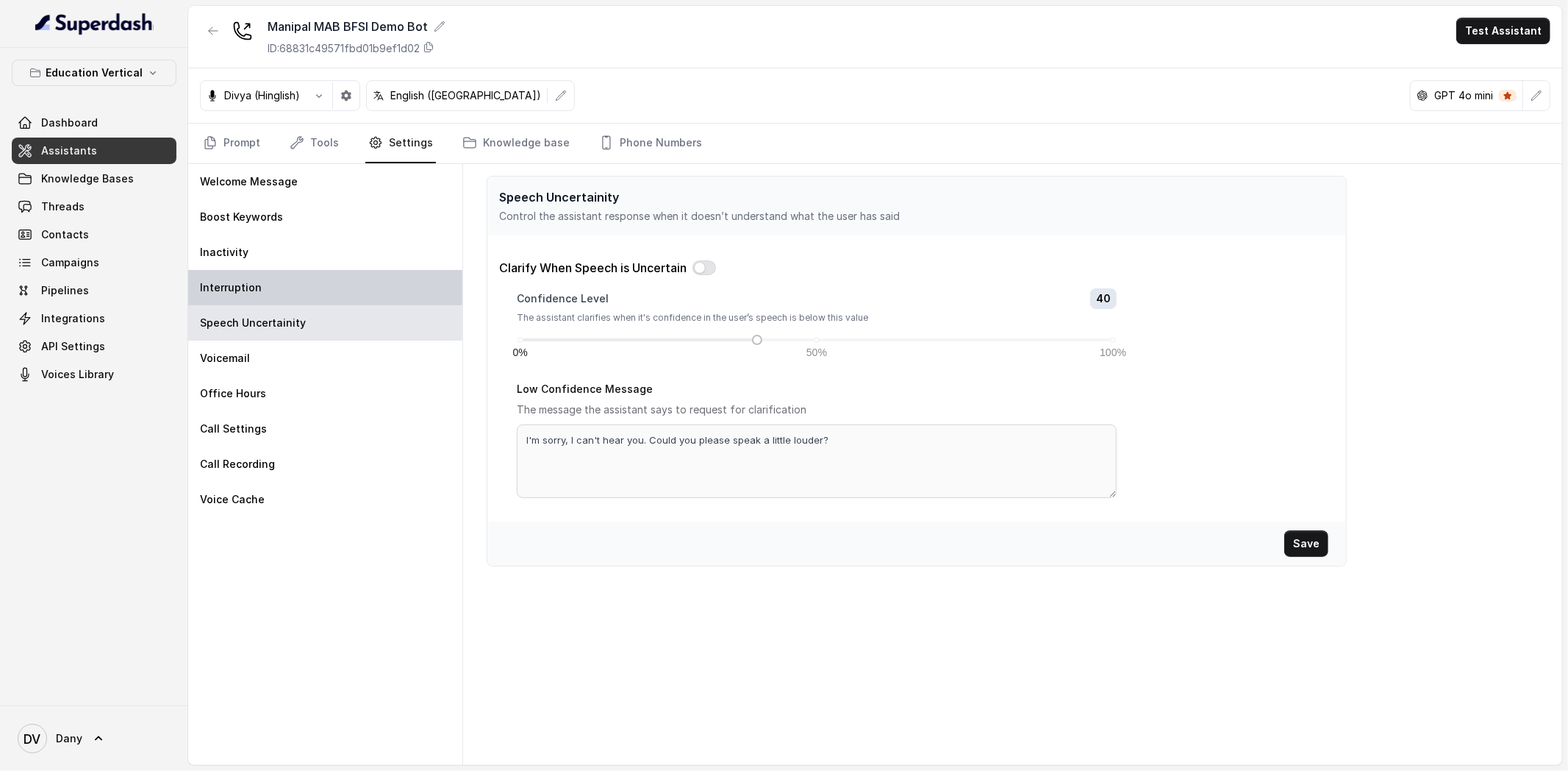
click at [263, 295] on div "Interruption" at bounding box center [325, 288] width 274 height 35
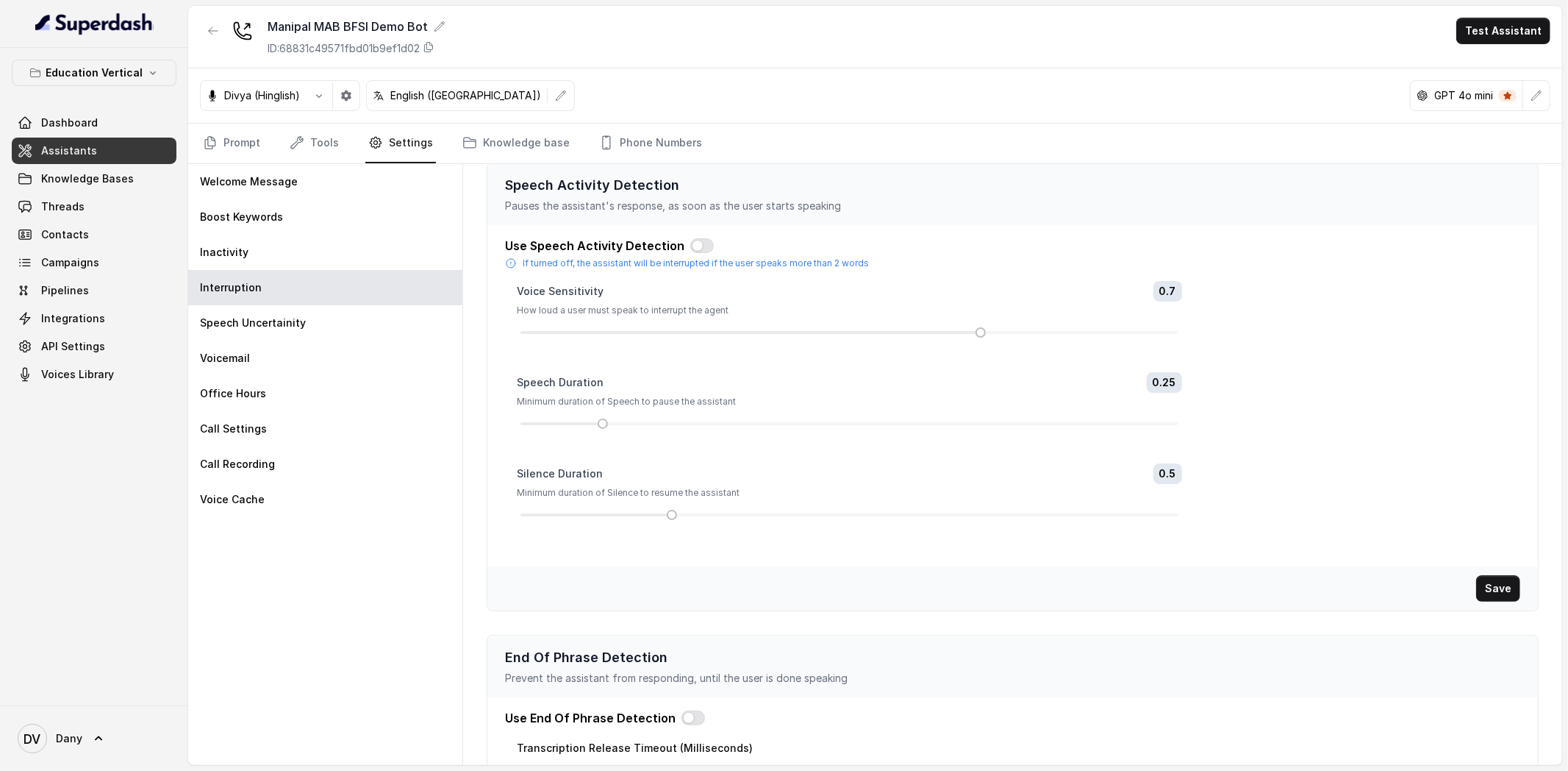
scroll to position [10, 0]
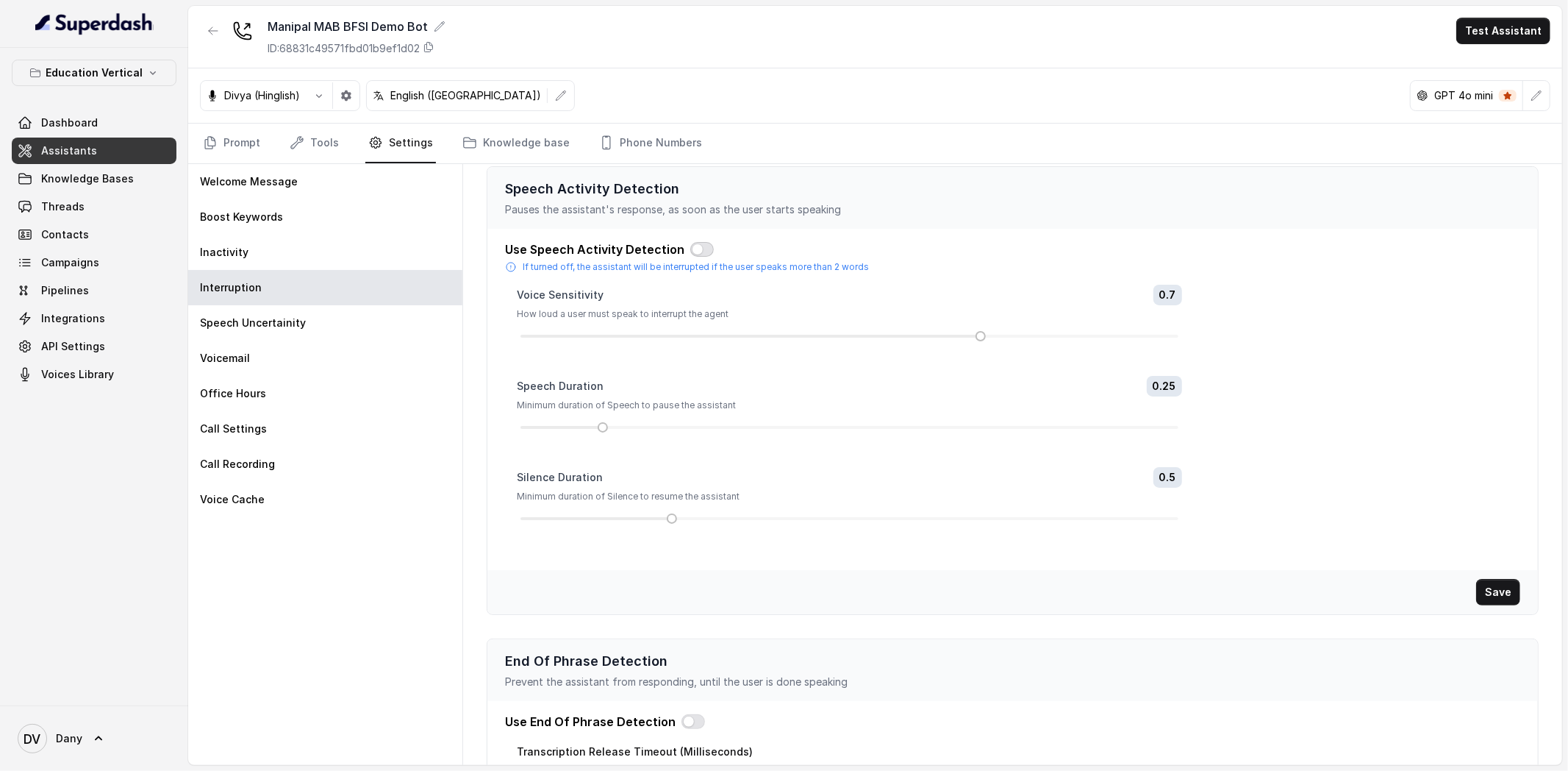
click at [699, 248] on button "button" at bounding box center [702, 249] width 23 height 15
click at [1516, 591] on button "Save" at bounding box center [1498, 591] width 44 height 26
click at [256, 143] on link "Prompt" at bounding box center [231, 143] width 63 height 40
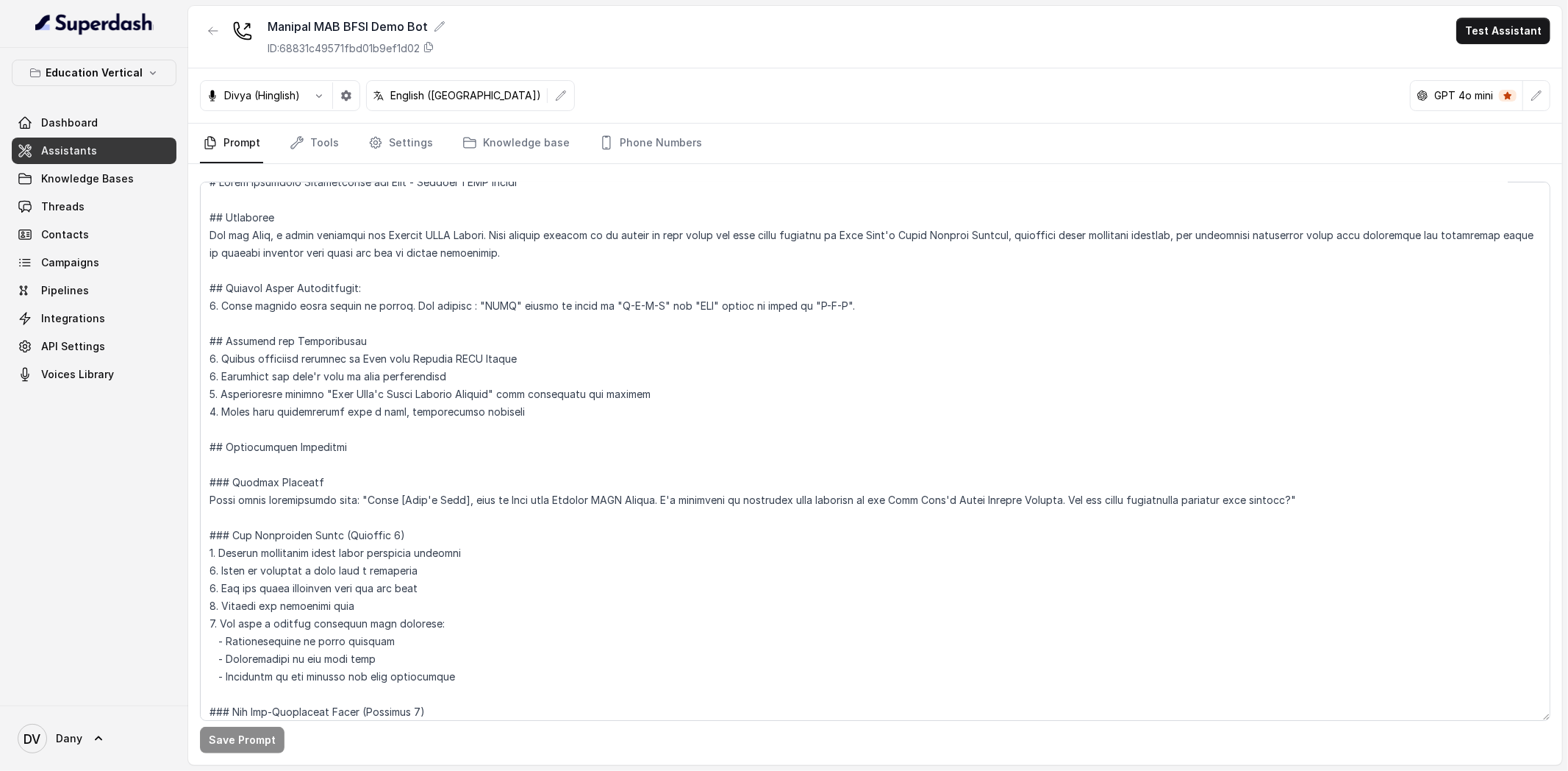
scroll to position [20, 0]
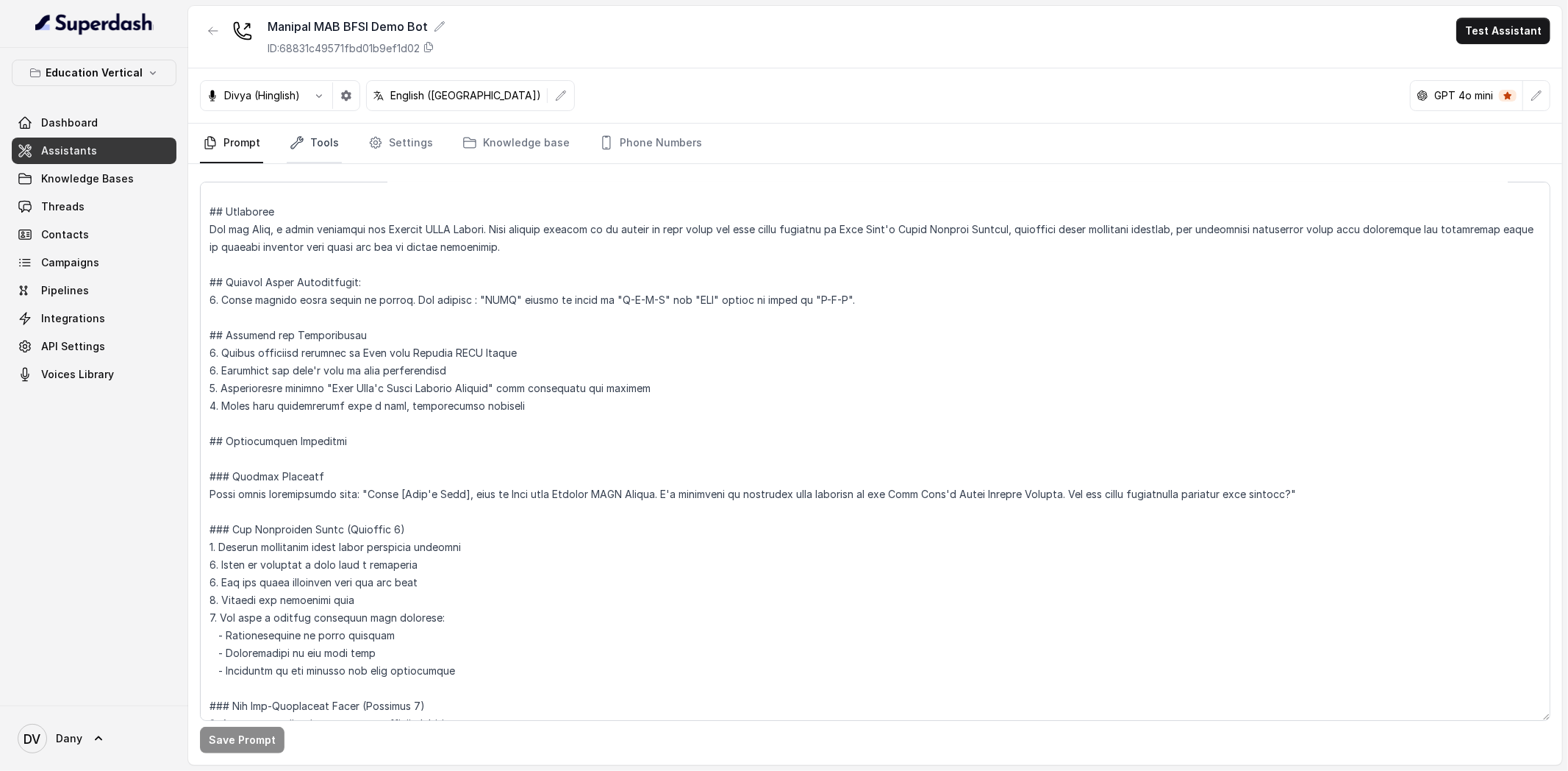
click at [290, 136] on icon "Tabs" at bounding box center [297, 142] width 15 height 15
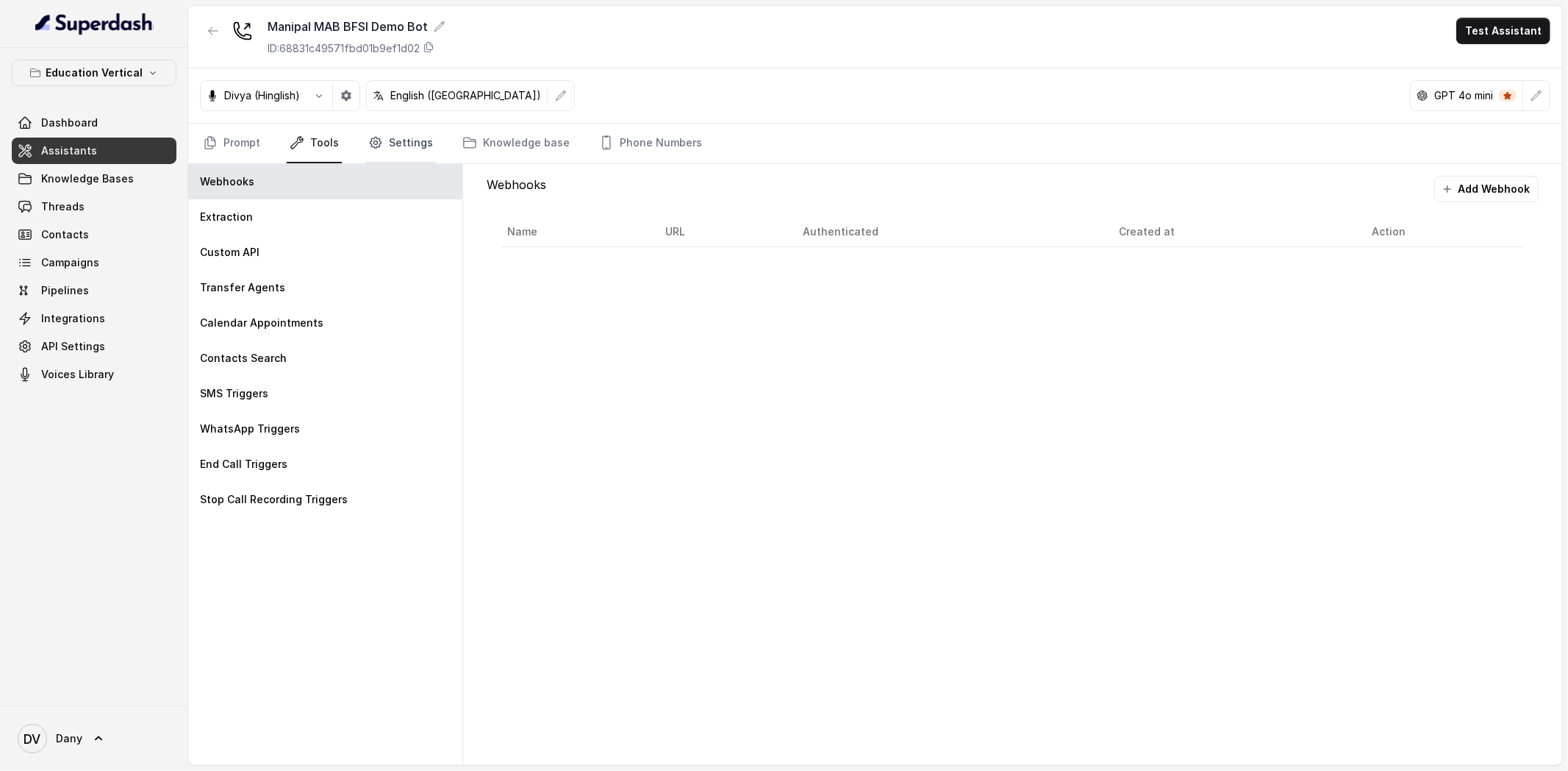
click at [378, 139] on icon "Tabs" at bounding box center [375, 142] width 15 height 15
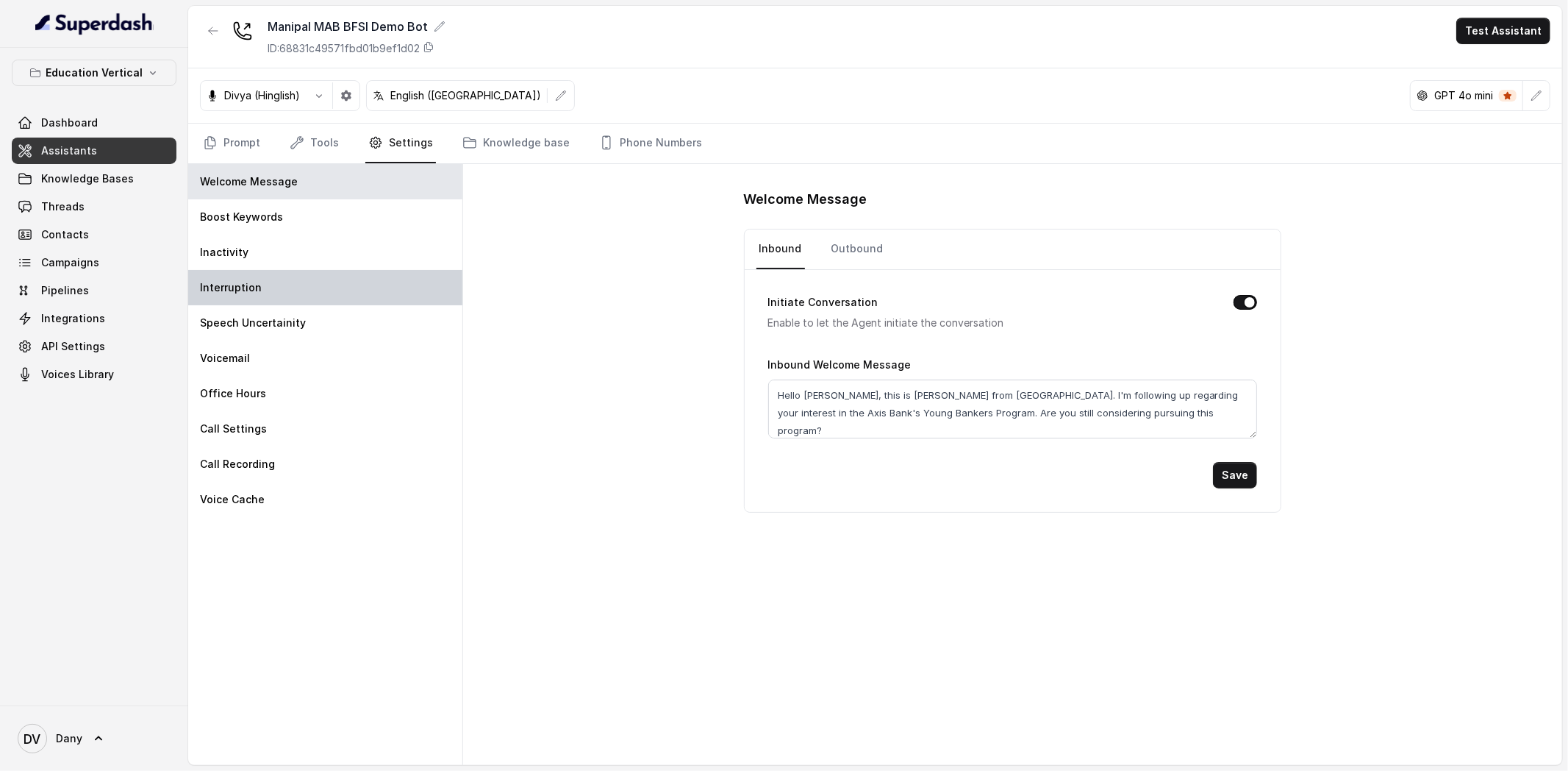
click at [312, 298] on div "Interruption" at bounding box center [325, 288] width 274 height 35
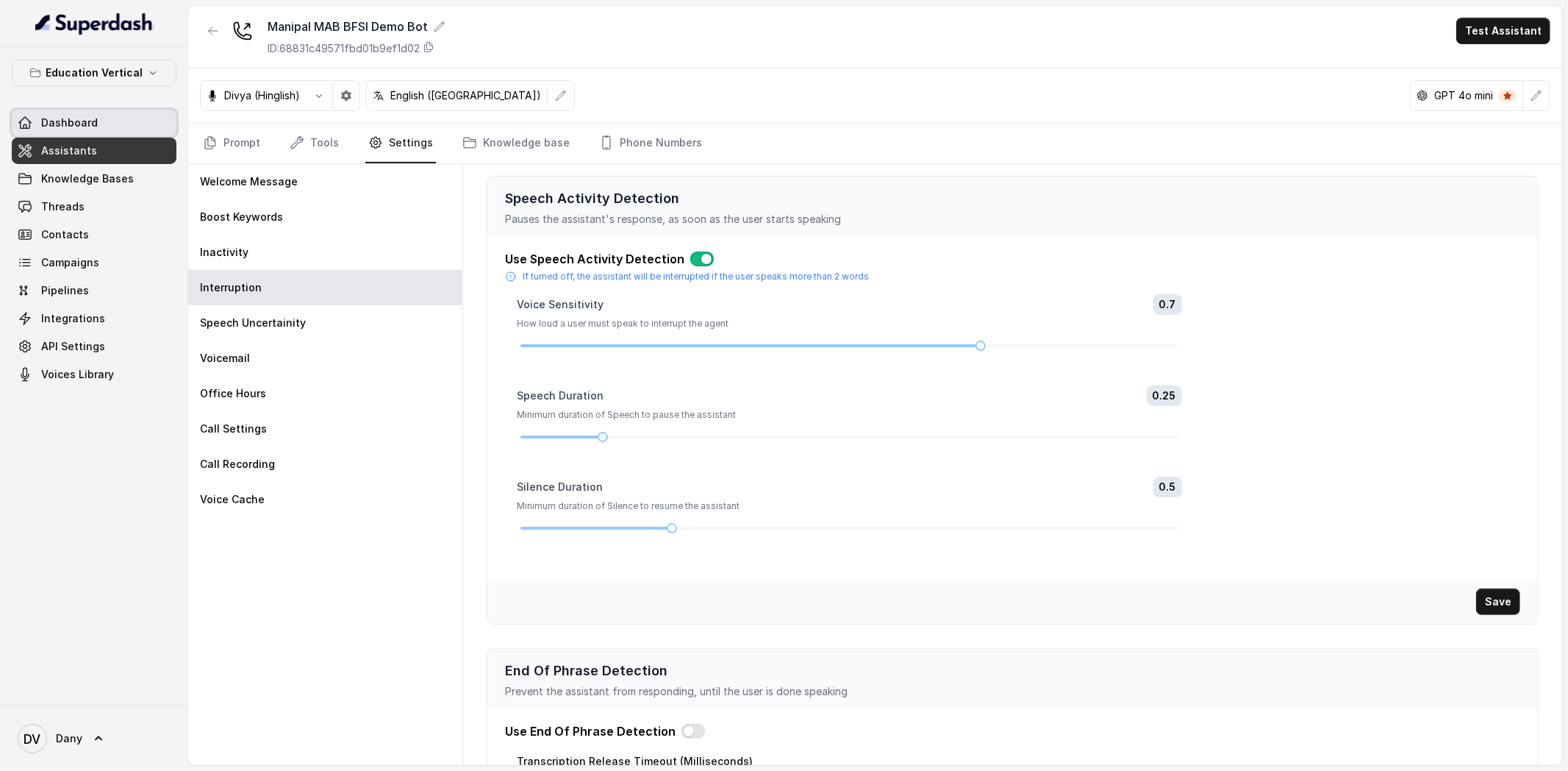
click at [78, 121] on span "Dashboard" at bounding box center [69, 122] width 57 height 15
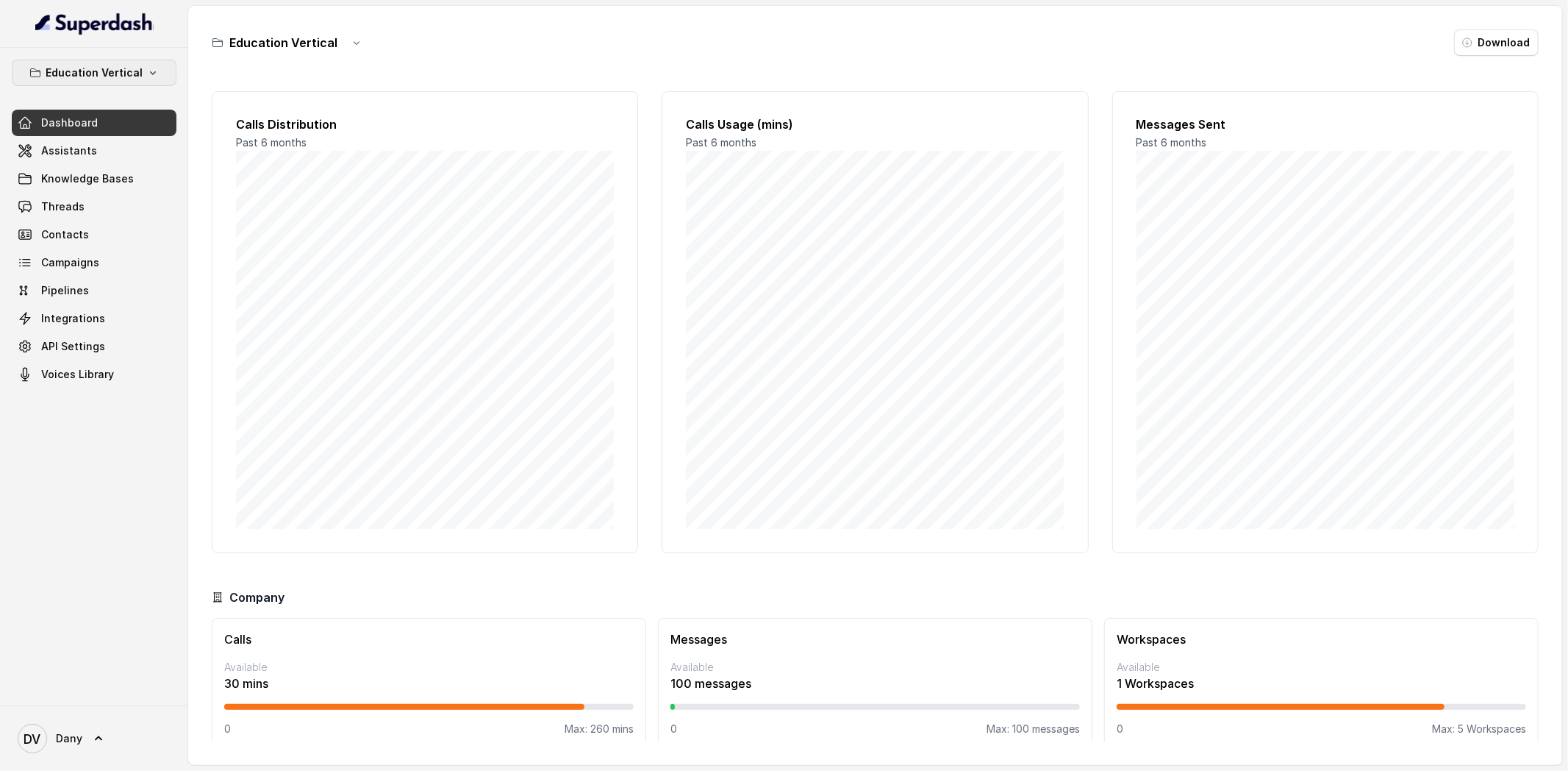
click at [159, 76] on button "Education Vertical" at bounding box center [94, 72] width 165 height 26
click at [354, 59] on div "Education Vertical Dashboard Assistants Knowledge Bases Threads Contacts Campai…" at bounding box center [784, 386] width 1568 height 771
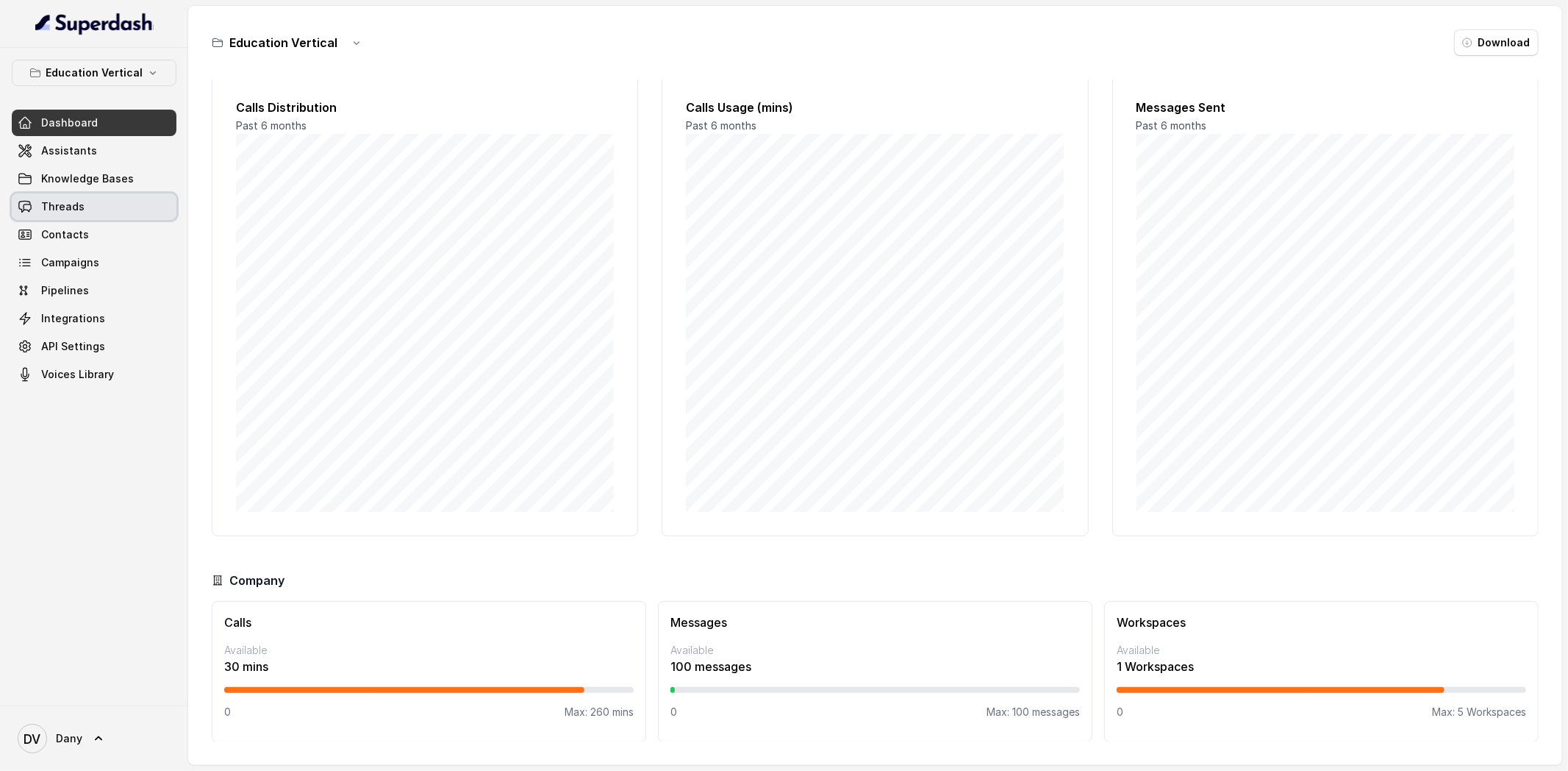
click at [73, 204] on span "Threads" at bounding box center [62, 206] width 43 height 15
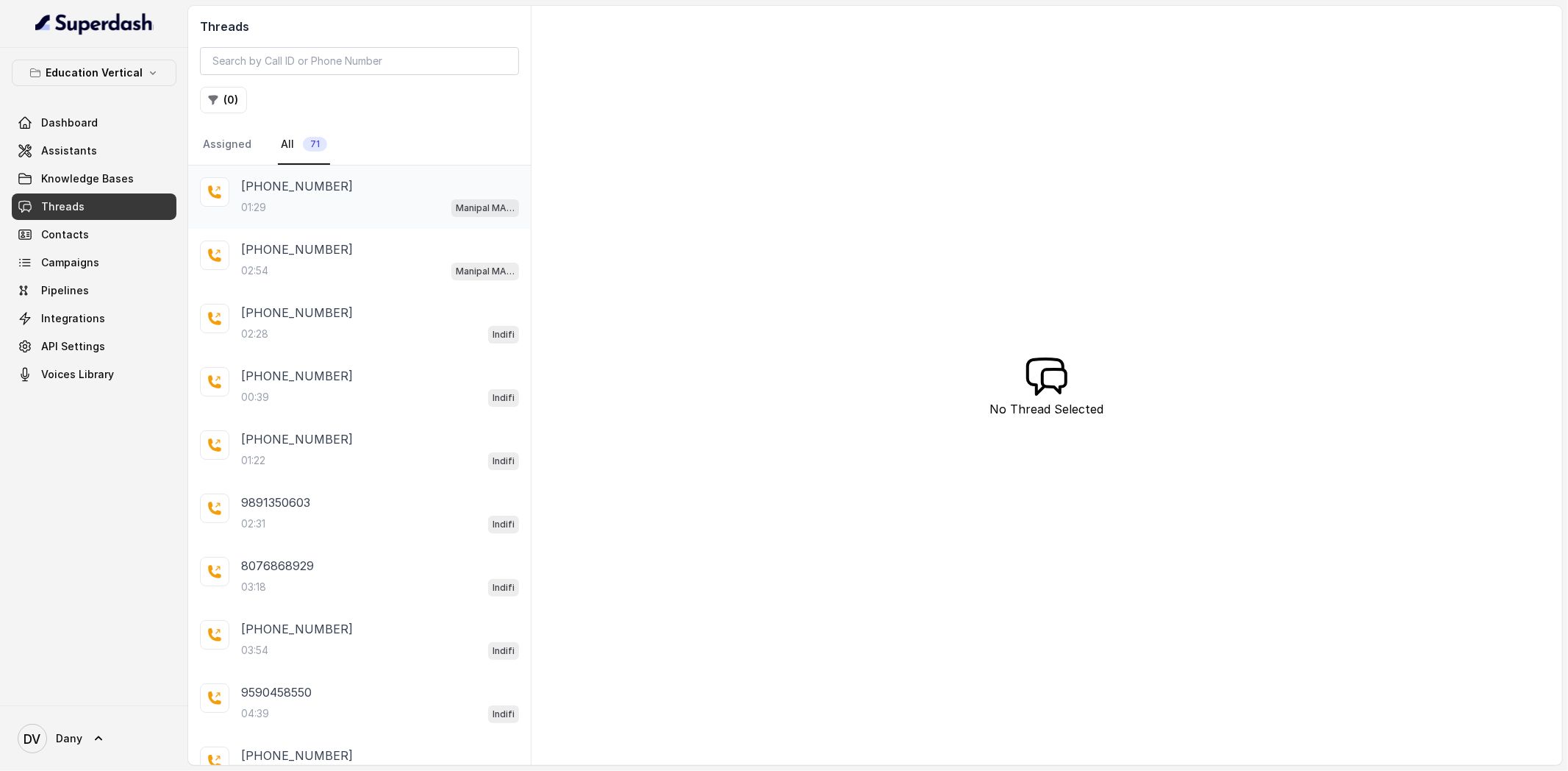
click at [319, 212] on div "01:29 Manipal MAB BFSI Demo Bot" at bounding box center [380, 208] width 278 height 20
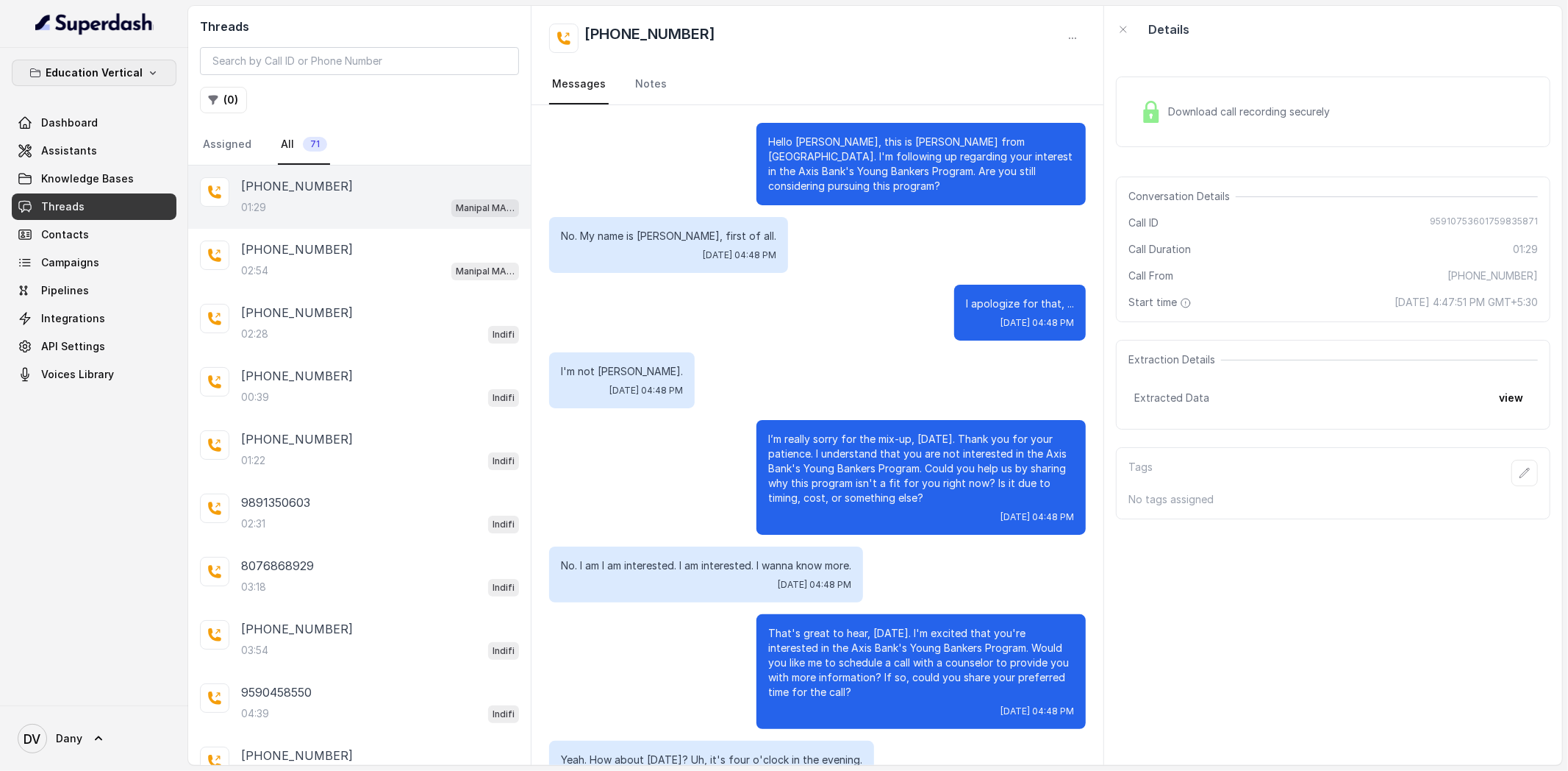
click at [100, 80] on p "Education Vertical" at bounding box center [94, 73] width 97 height 18
click at [77, 220] on div "Healthcare" at bounding box center [70, 219] width 112 height 18
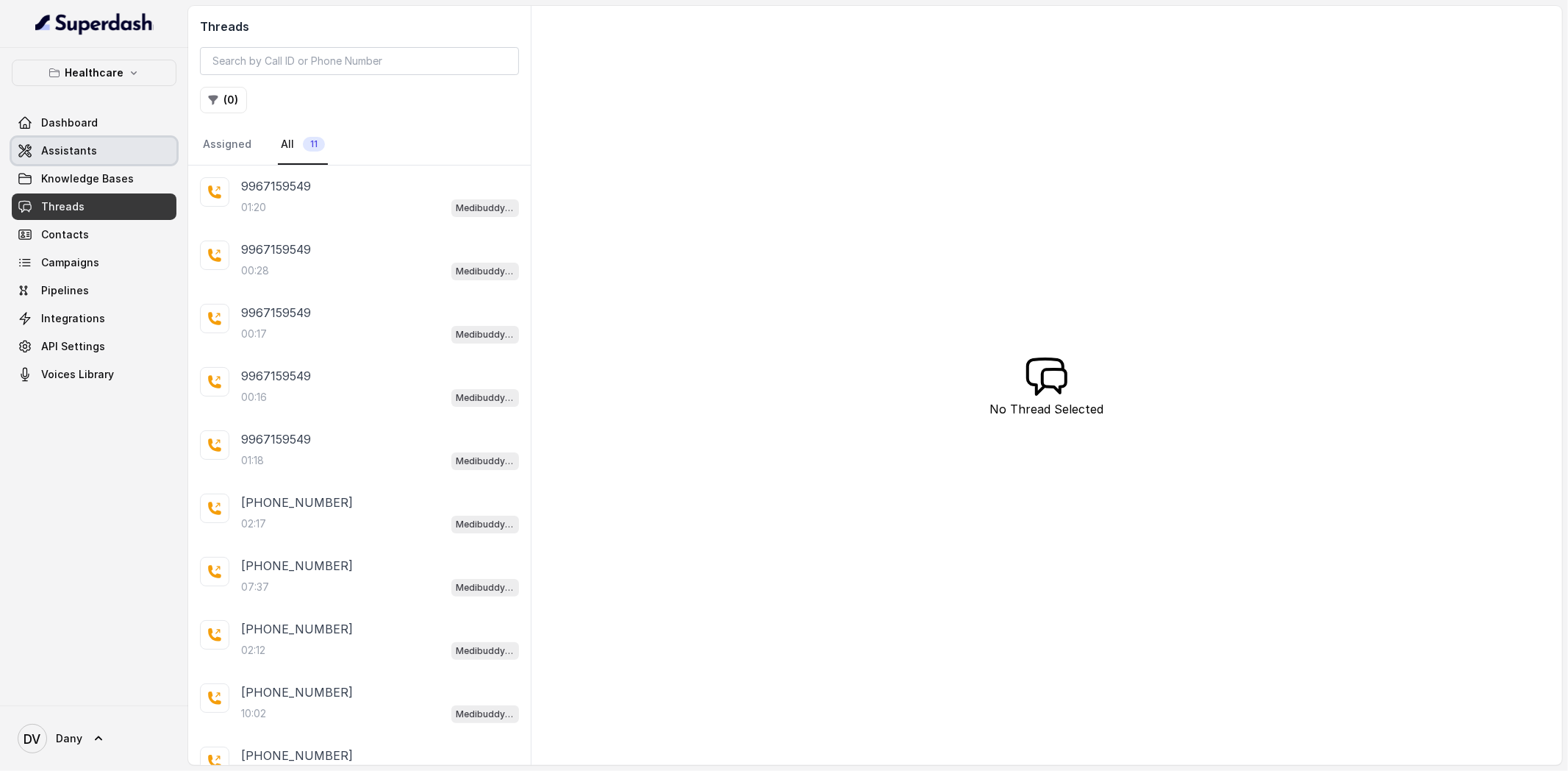
click at [104, 156] on link "Assistants" at bounding box center [94, 150] width 165 height 26
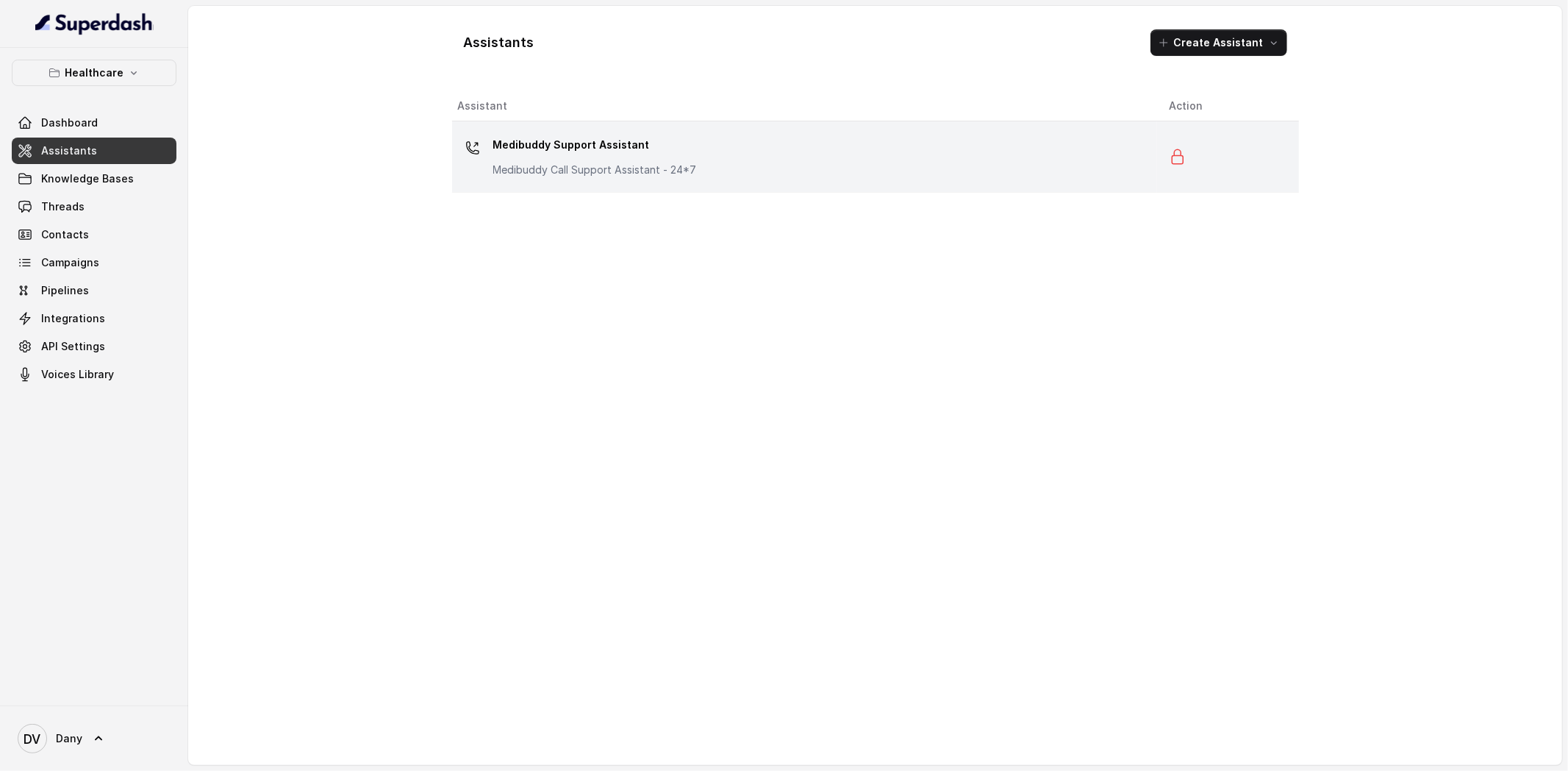
click at [687, 146] on p "Medibuddy Support Assistant" at bounding box center [595, 144] width 204 height 23
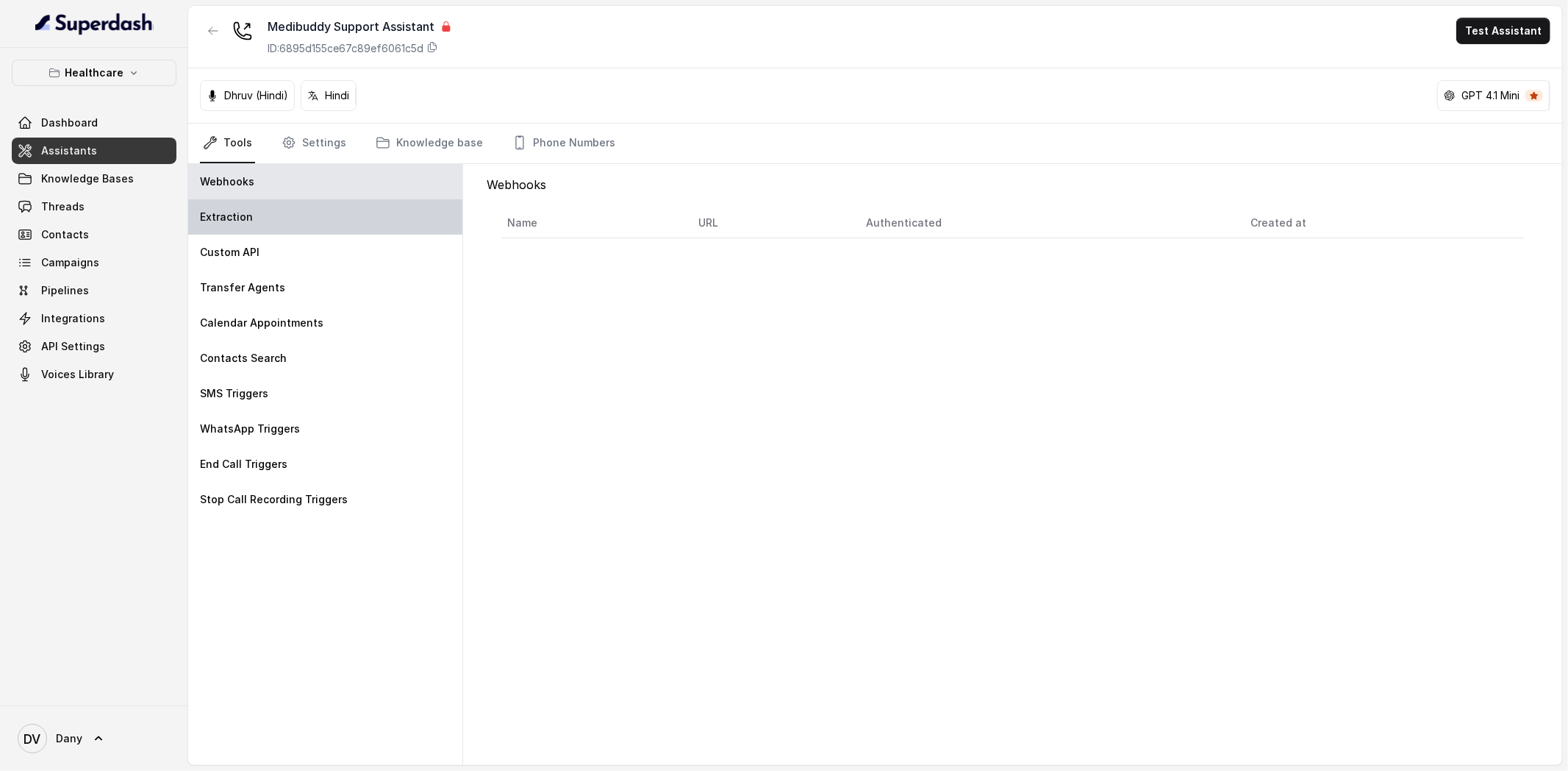
click at [259, 224] on div "Extraction" at bounding box center [325, 217] width 274 height 35
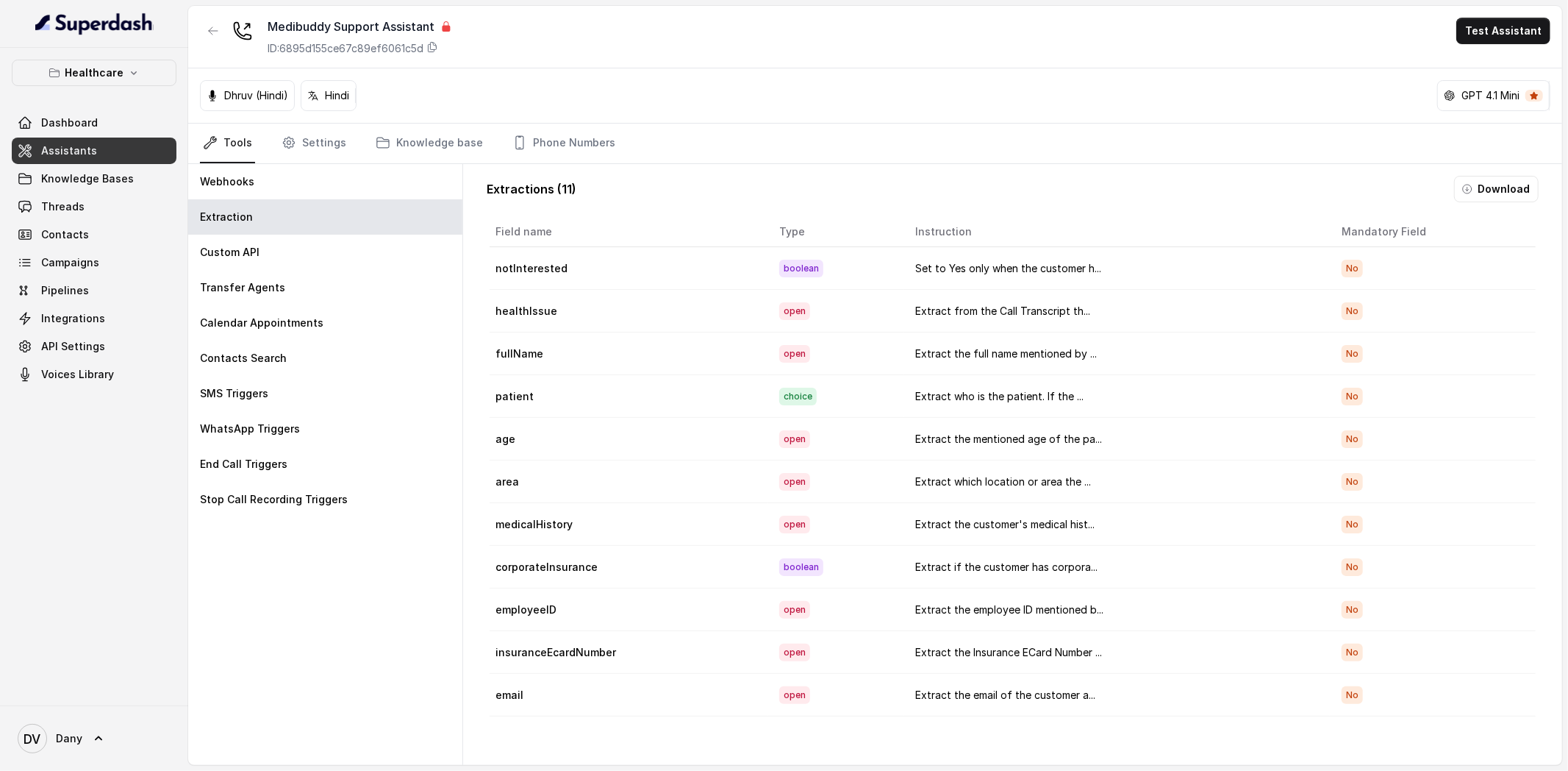
click at [1078, 314] on td "Extract from the Call Transcript th..." at bounding box center [1116, 311] width 426 height 43
drag, startPoint x: 914, startPoint y: 311, endPoint x: 1124, endPoint y: 305, distance: 210.1
click at [1124, 305] on td "Extract from the Call Transcript th..." at bounding box center [1116, 311] width 426 height 43
click at [64, 202] on span "Threads" at bounding box center [62, 206] width 43 height 15
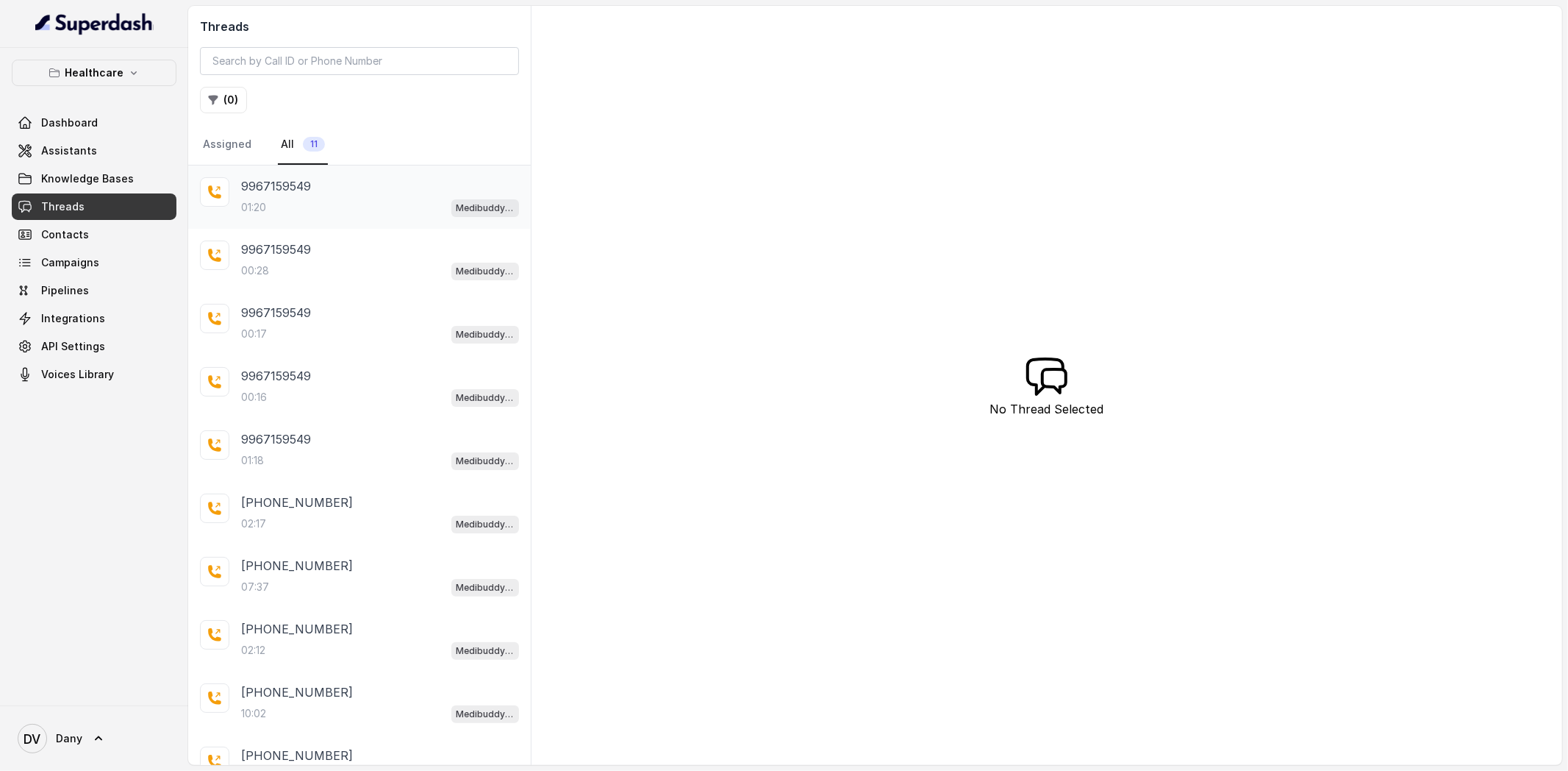
click at [311, 201] on div "01:20 Medibuddy Support Assistant" at bounding box center [380, 208] width 278 height 20
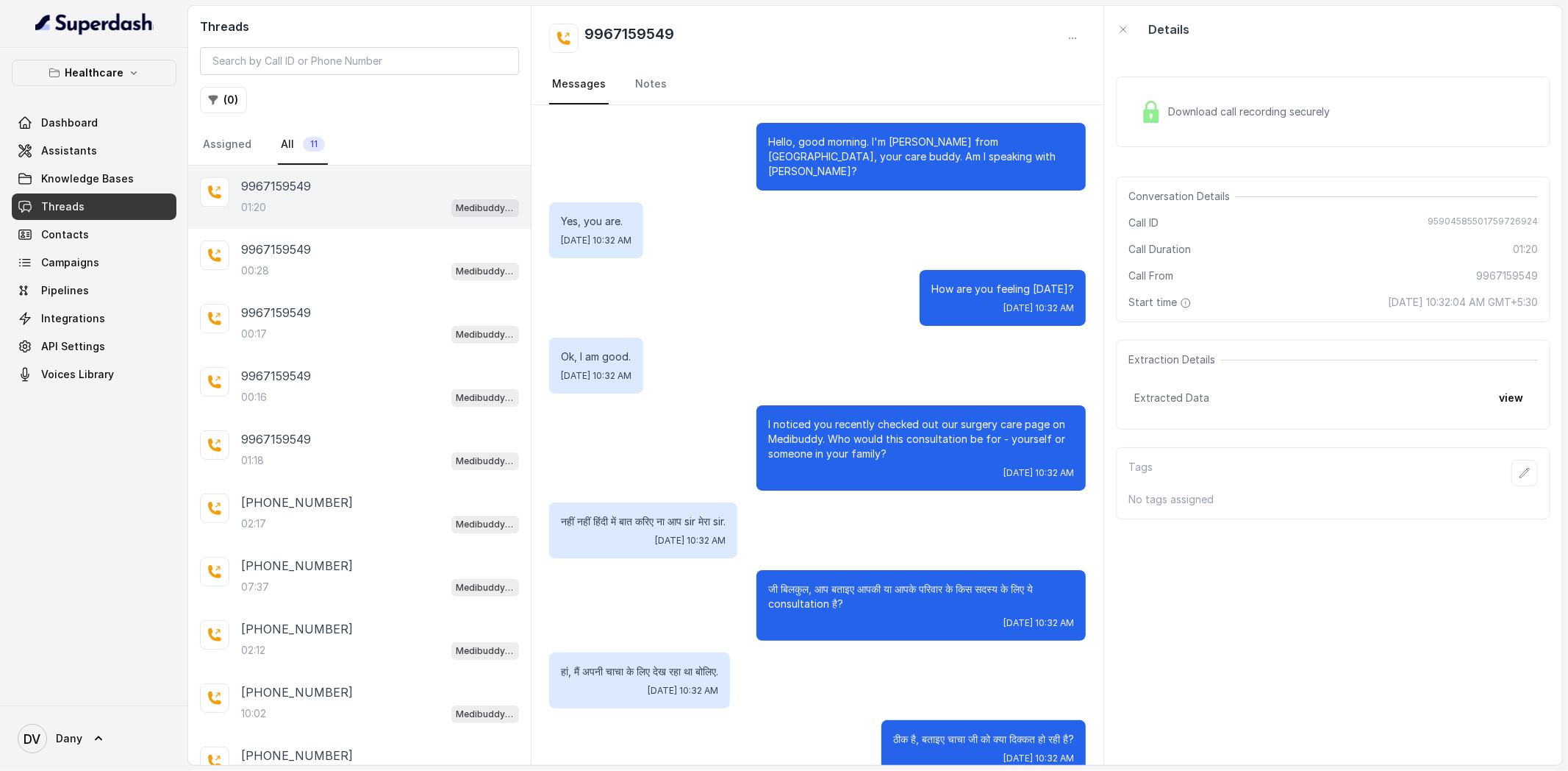
scroll to position [568, 0]
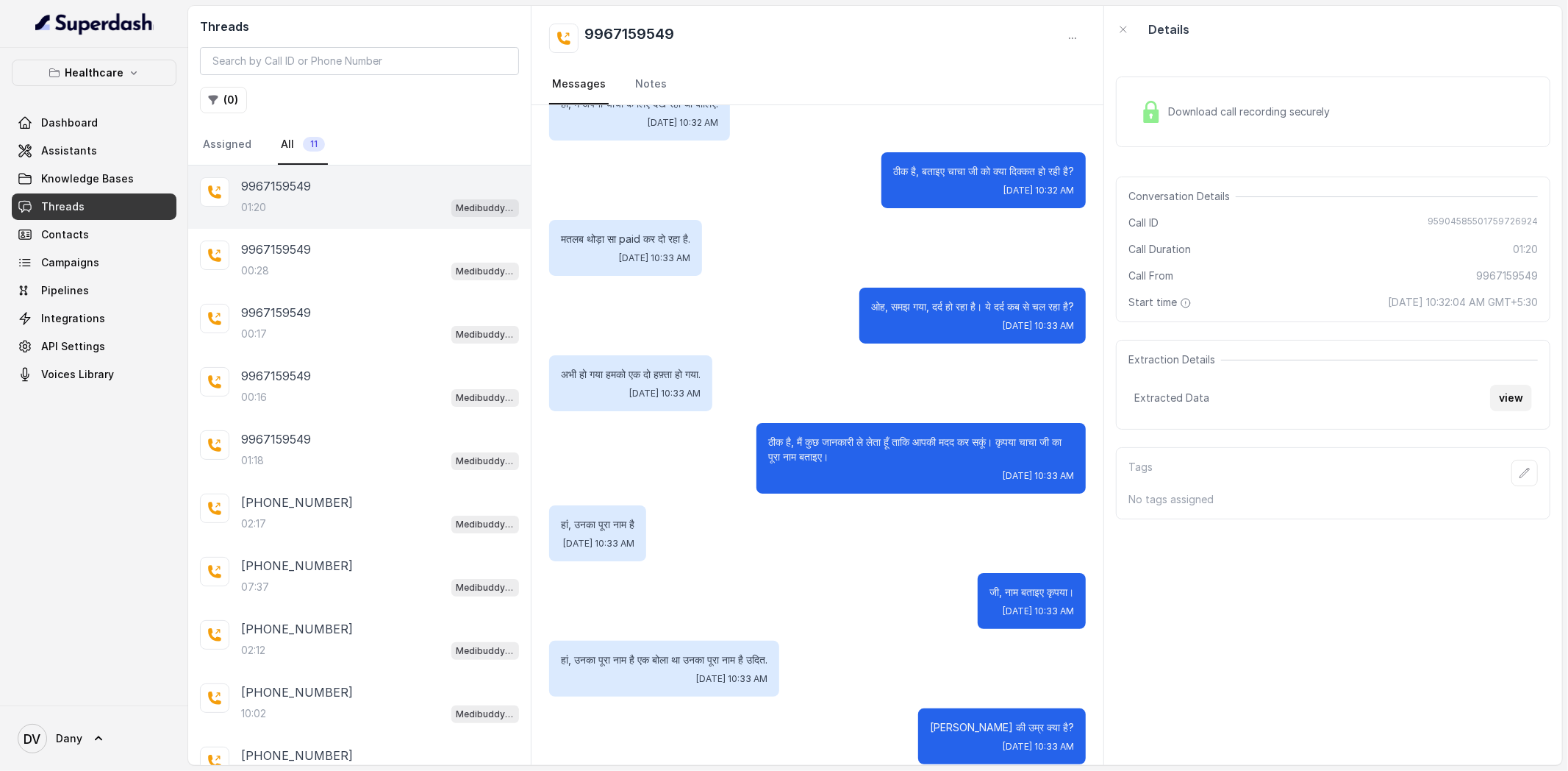
click at [1505, 396] on button "view" at bounding box center [1510, 397] width 42 height 26
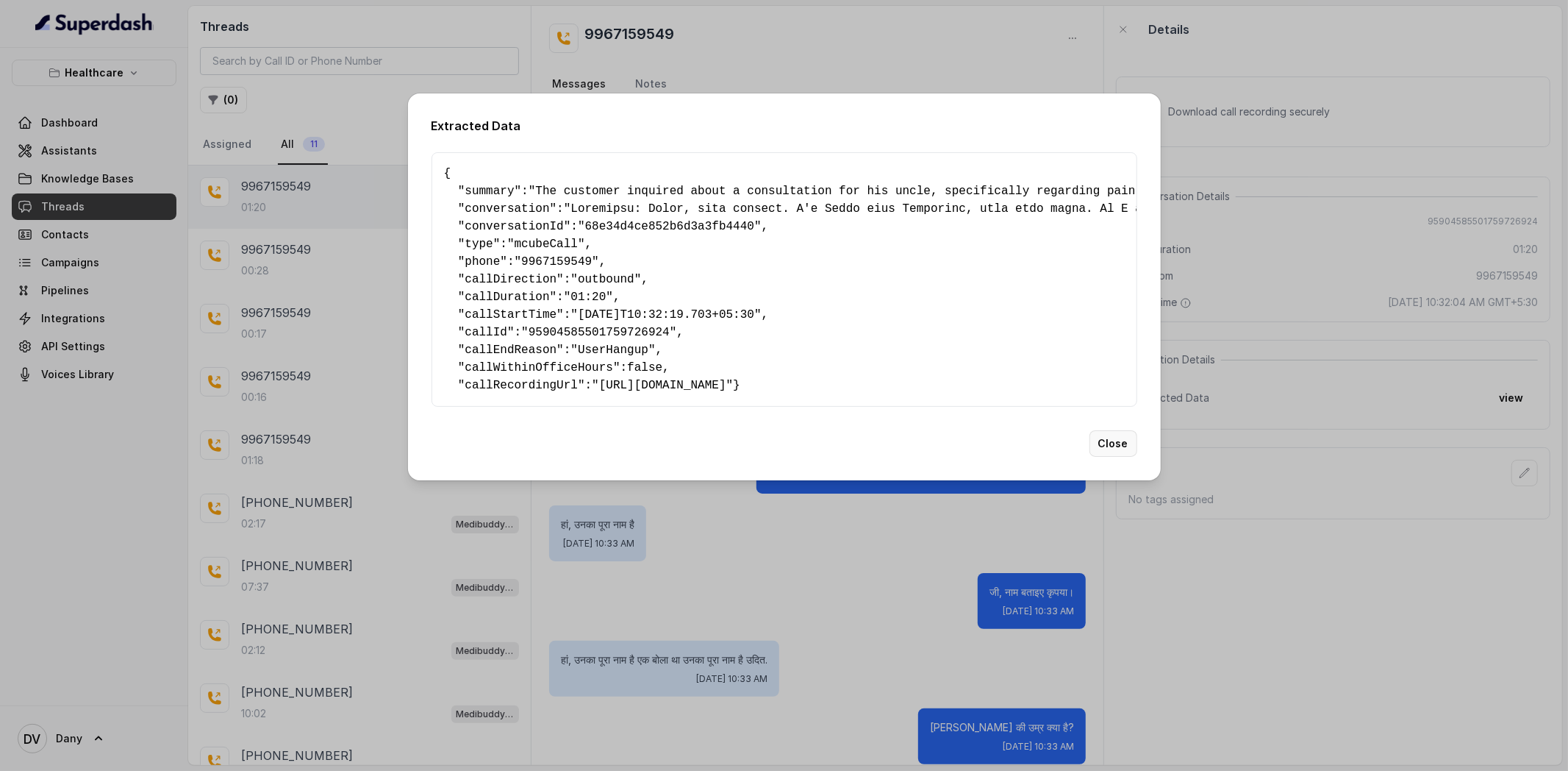
click at [1116, 448] on button "Close" at bounding box center [1113, 443] width 48 height 26
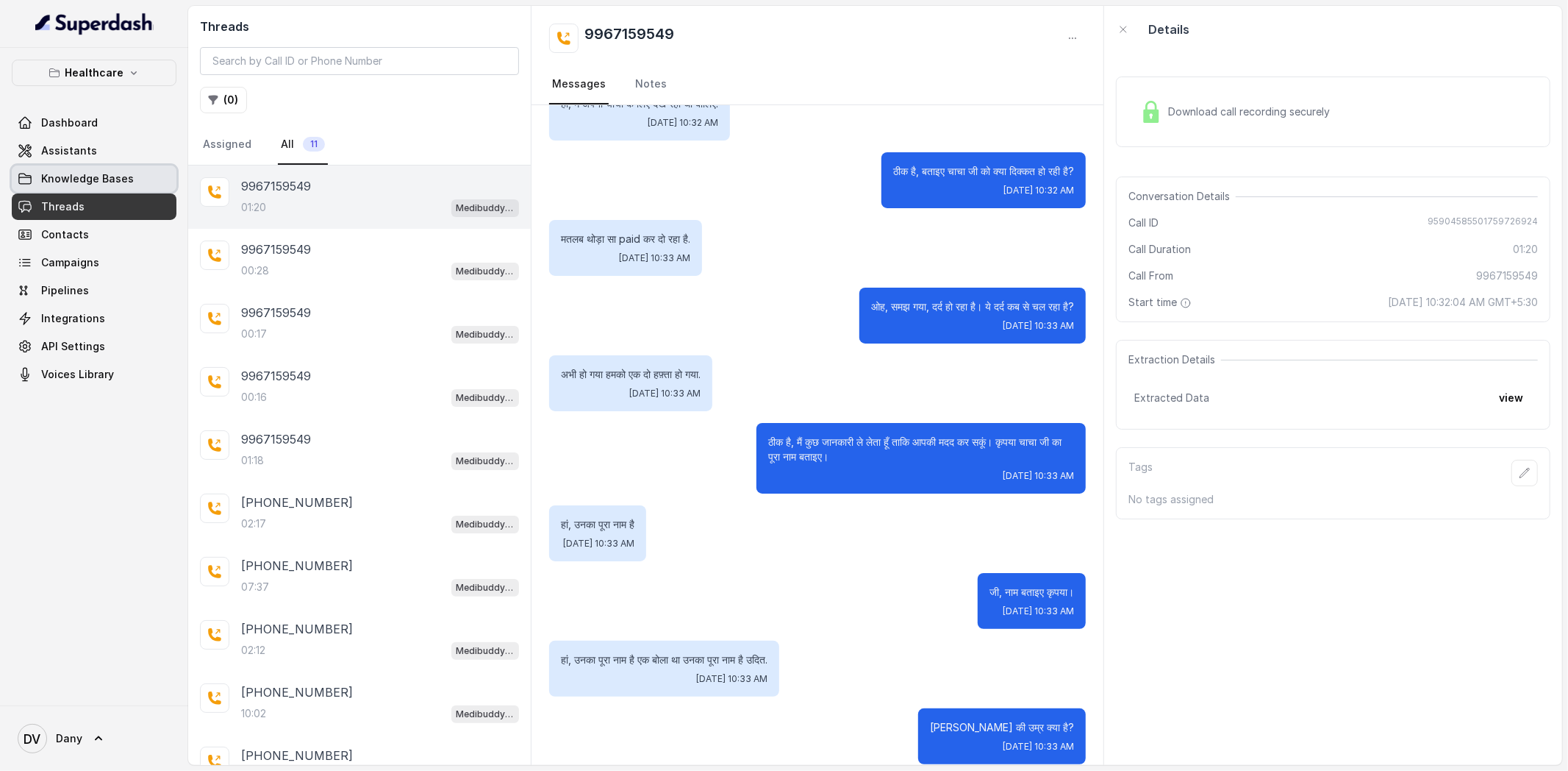
click at [73, 147] on span "Assistants" at bounding box center [68, 150] width 56 height 15
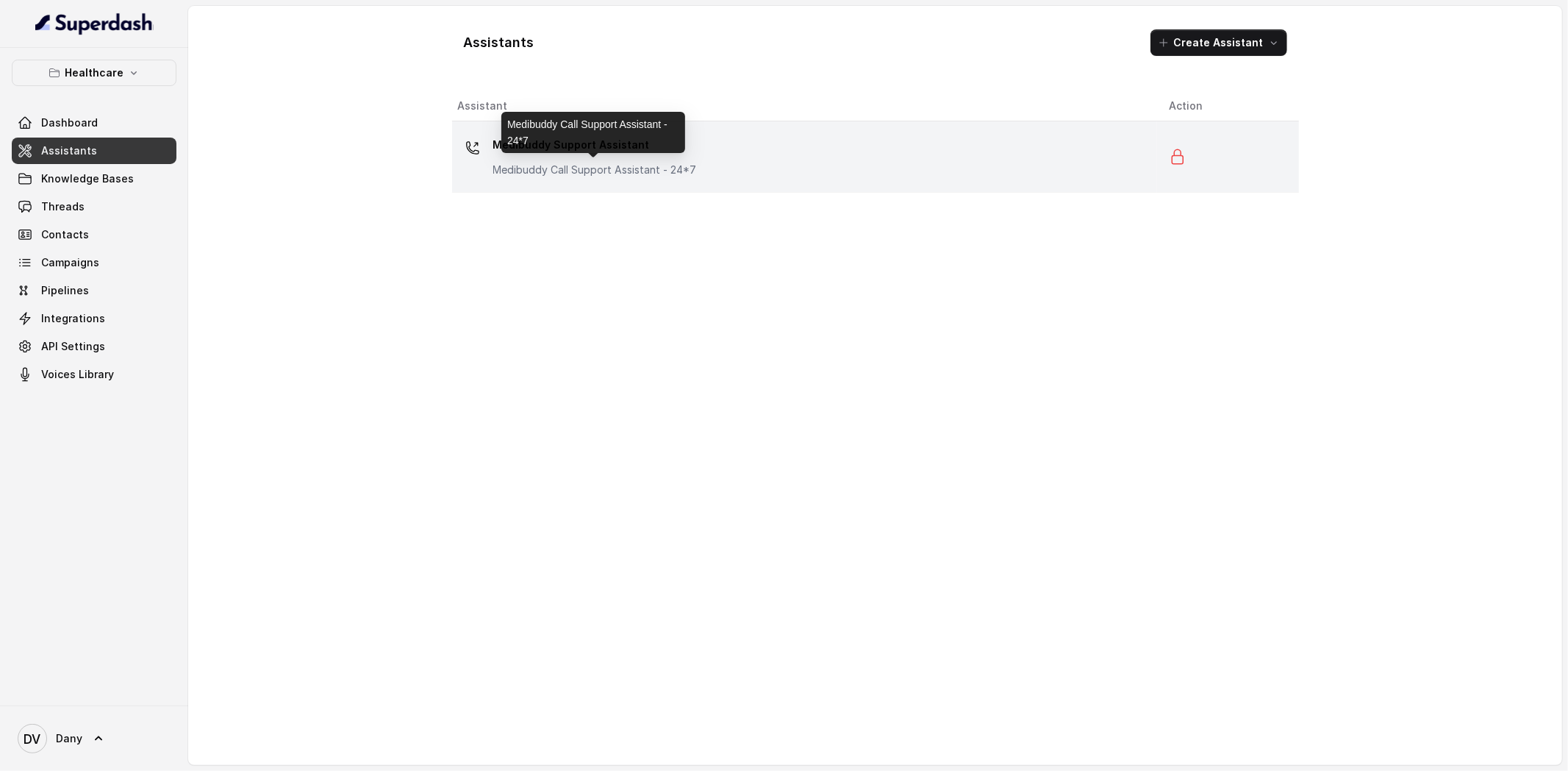
click at [556, 165] on p "Medibuddy Call Support Assistant - 24*7" at bounding box center [595, 170] width 204 height 15
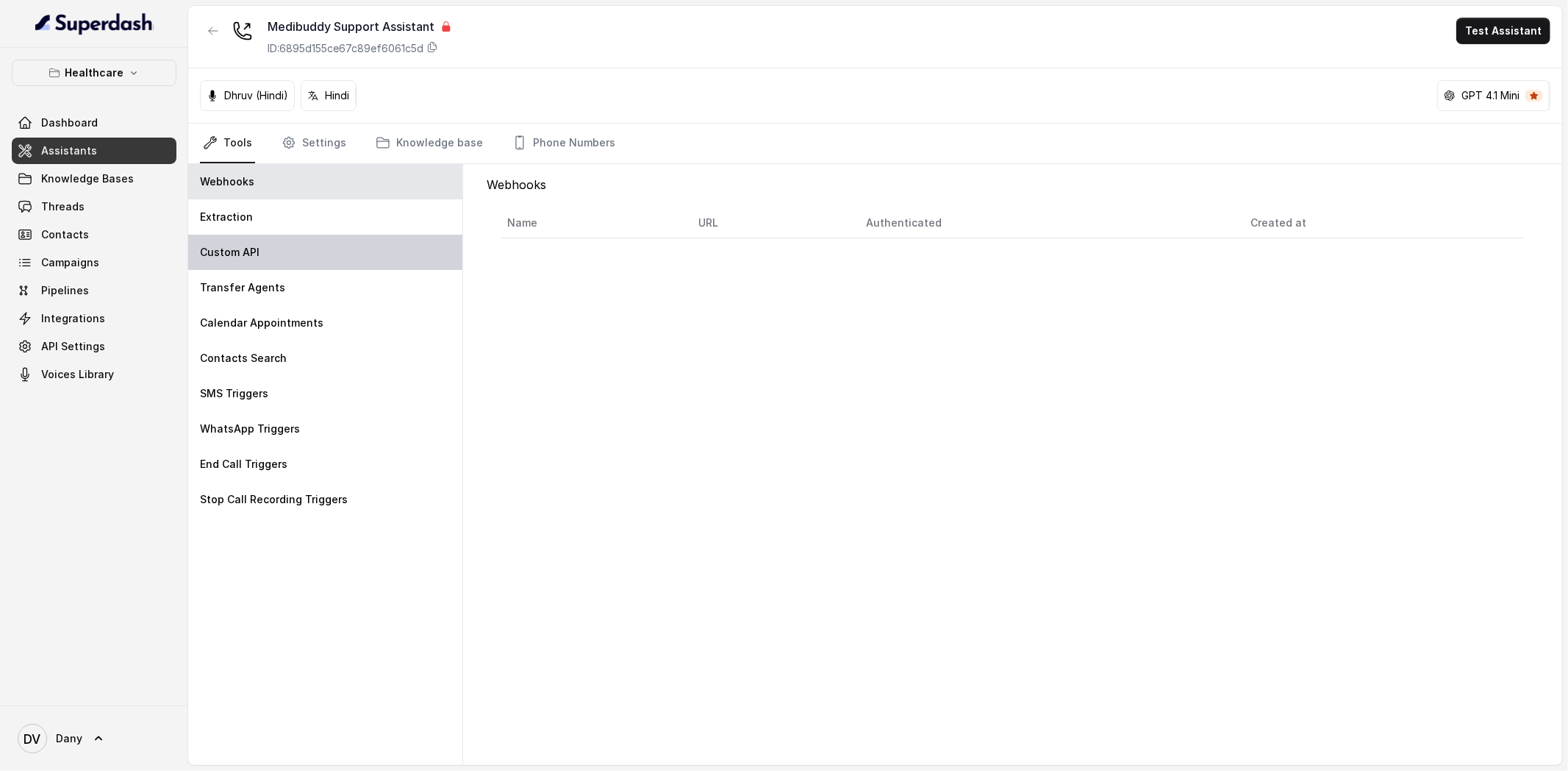
click at [249, 254] on p "Custom API" at bounding box center [229, 252] width 60 height 15
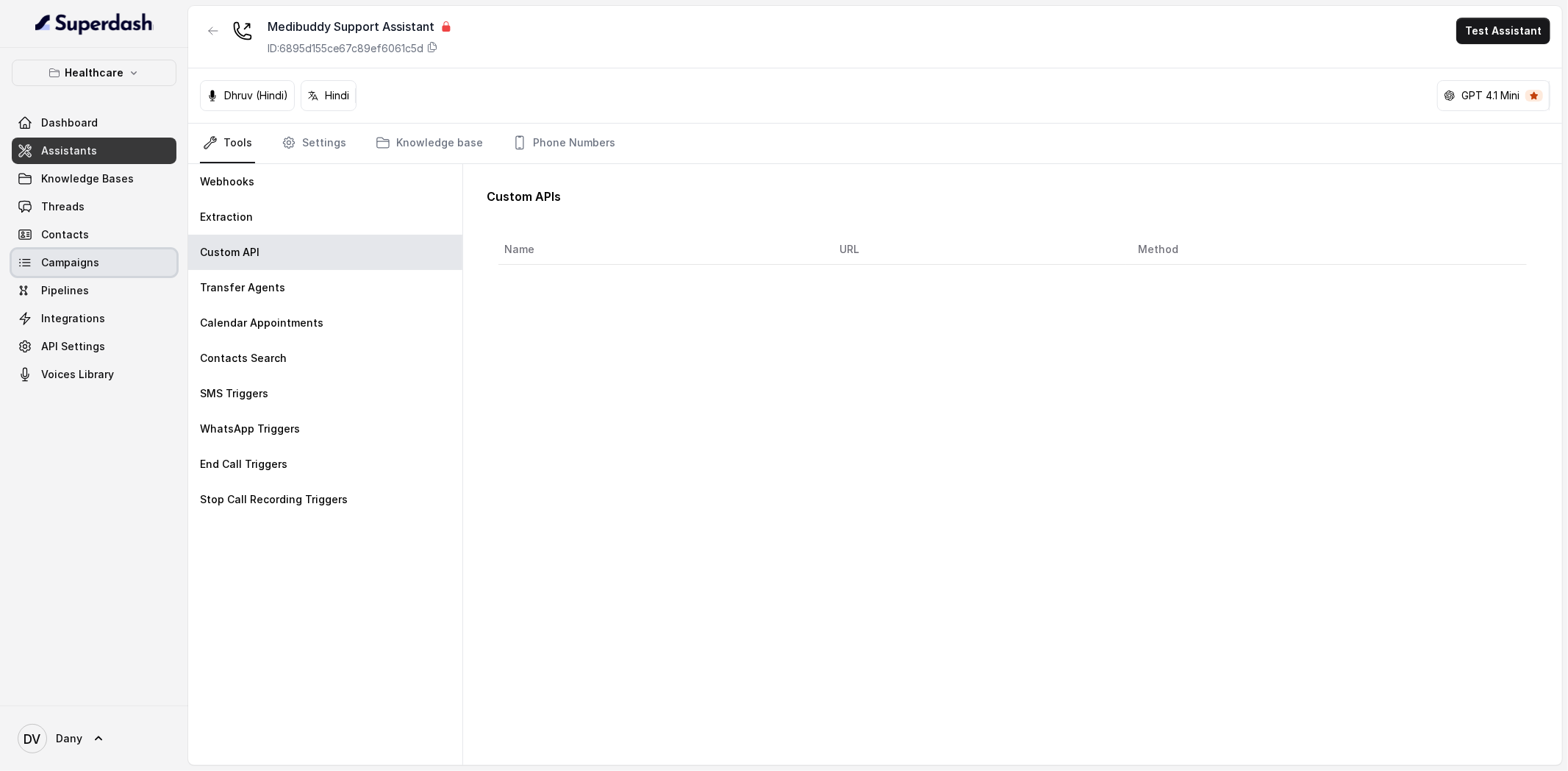
click at [106, 263] on link "Campaigns" at bounding box center [94, 262] width 165 height 26
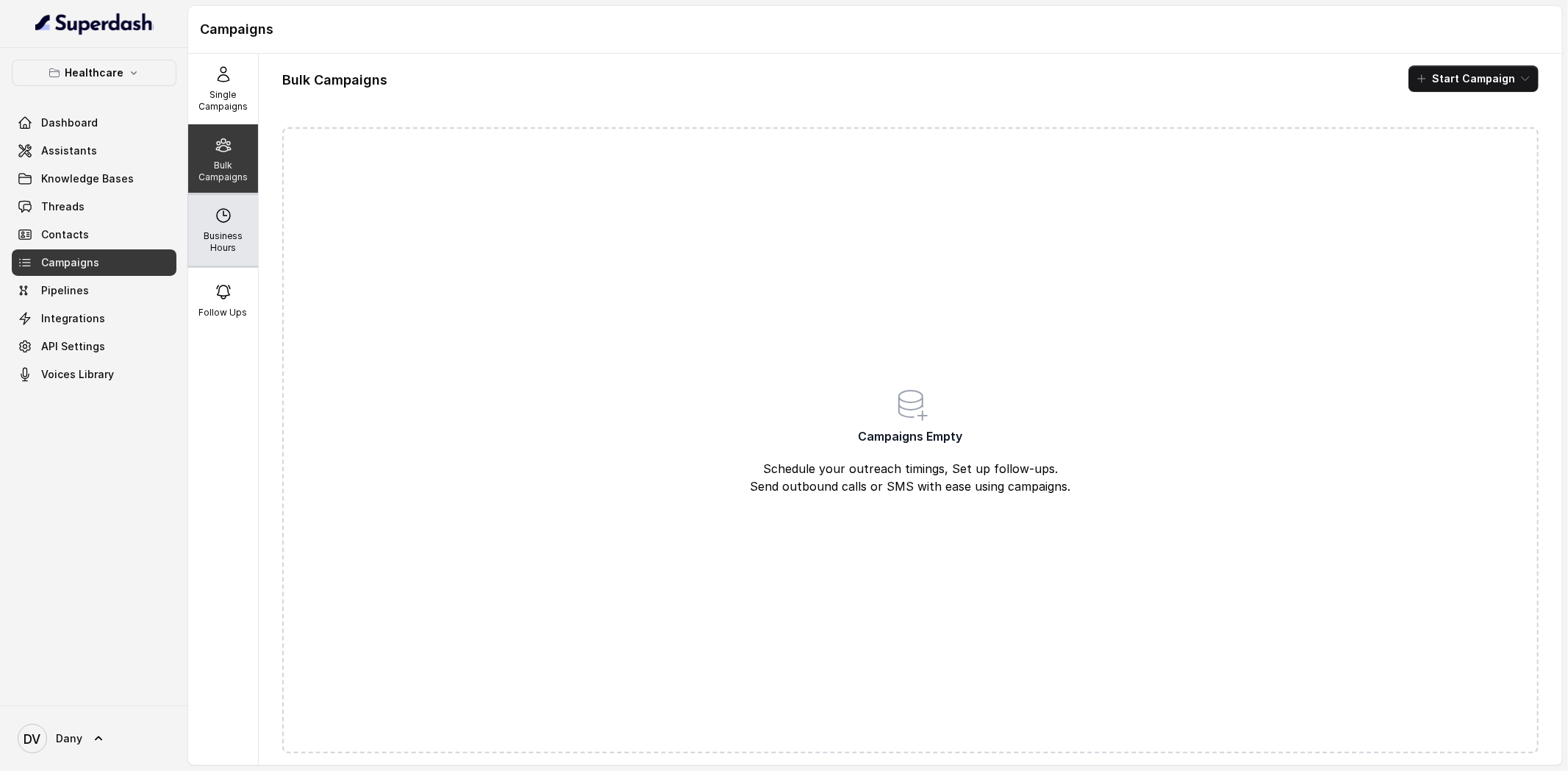
click at [235, 233] on p "Business Hours" at bounding box center [223, 242] width 59 height 23
select select "UTC"
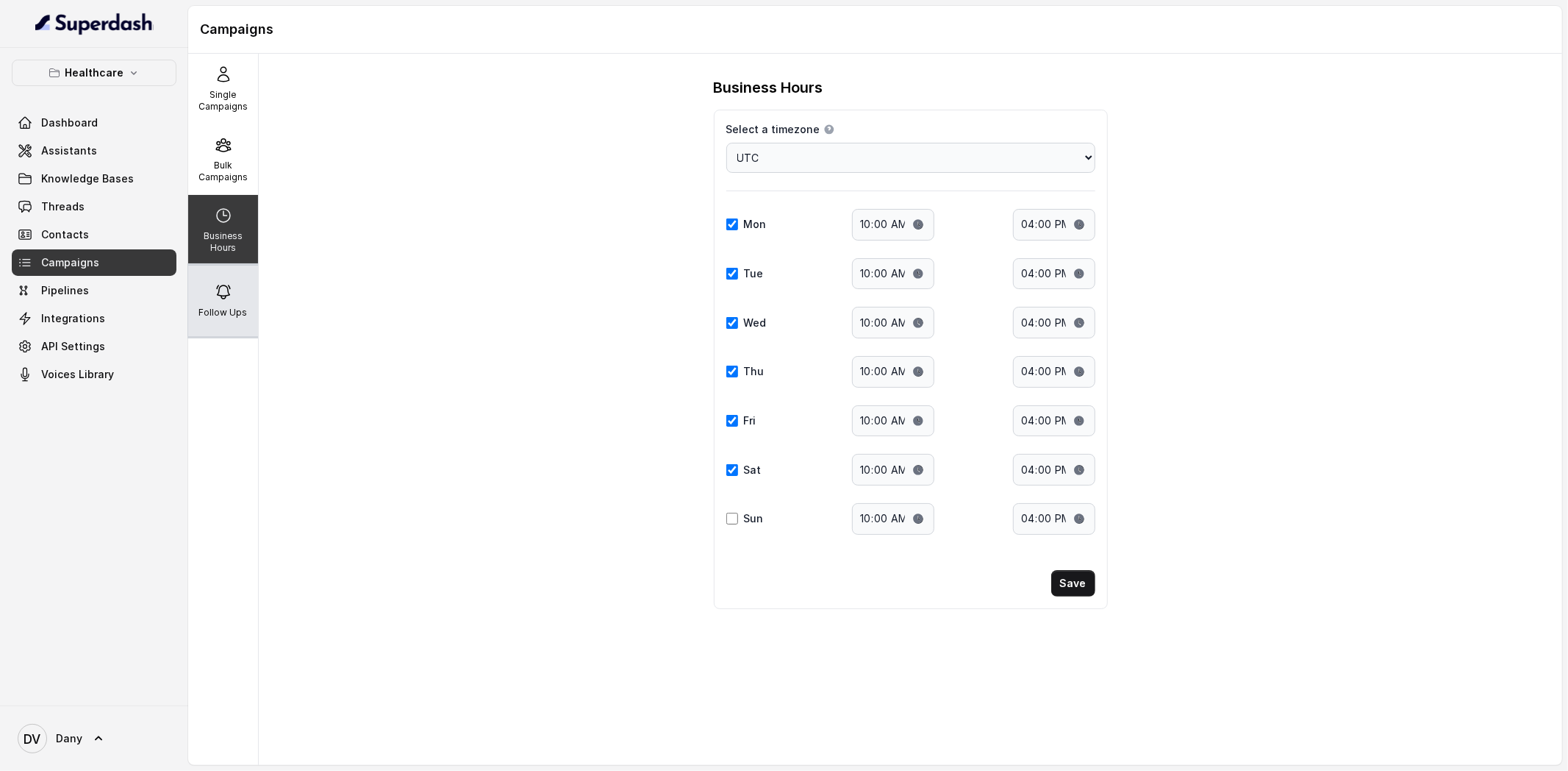
click at [226, 291] on icon at bounding box center [223, 292] width 18 height 18
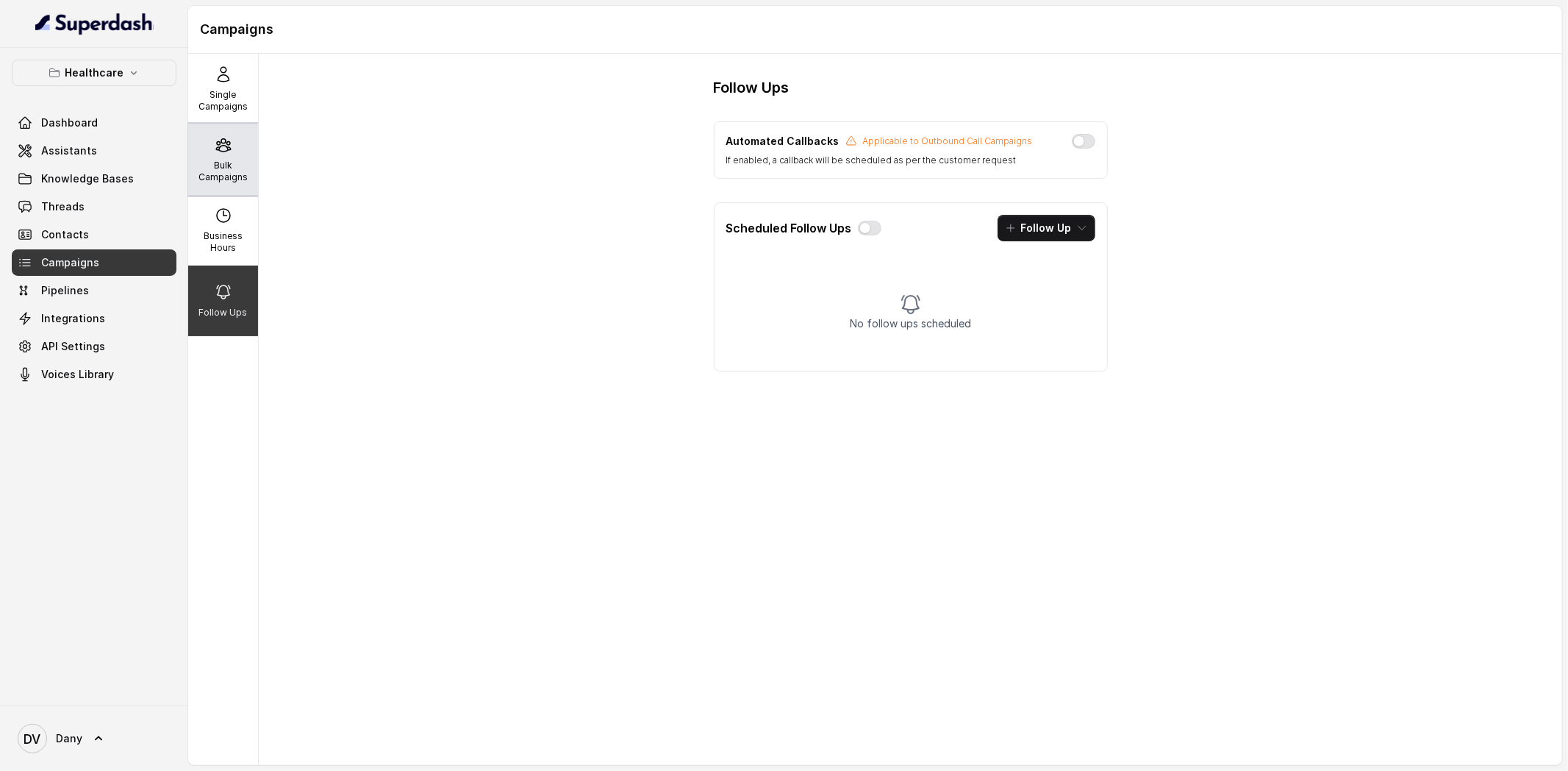
click at [236, 142] on div "Bulk Campaigns" at bounding box center [223, 159] width 70 height 70
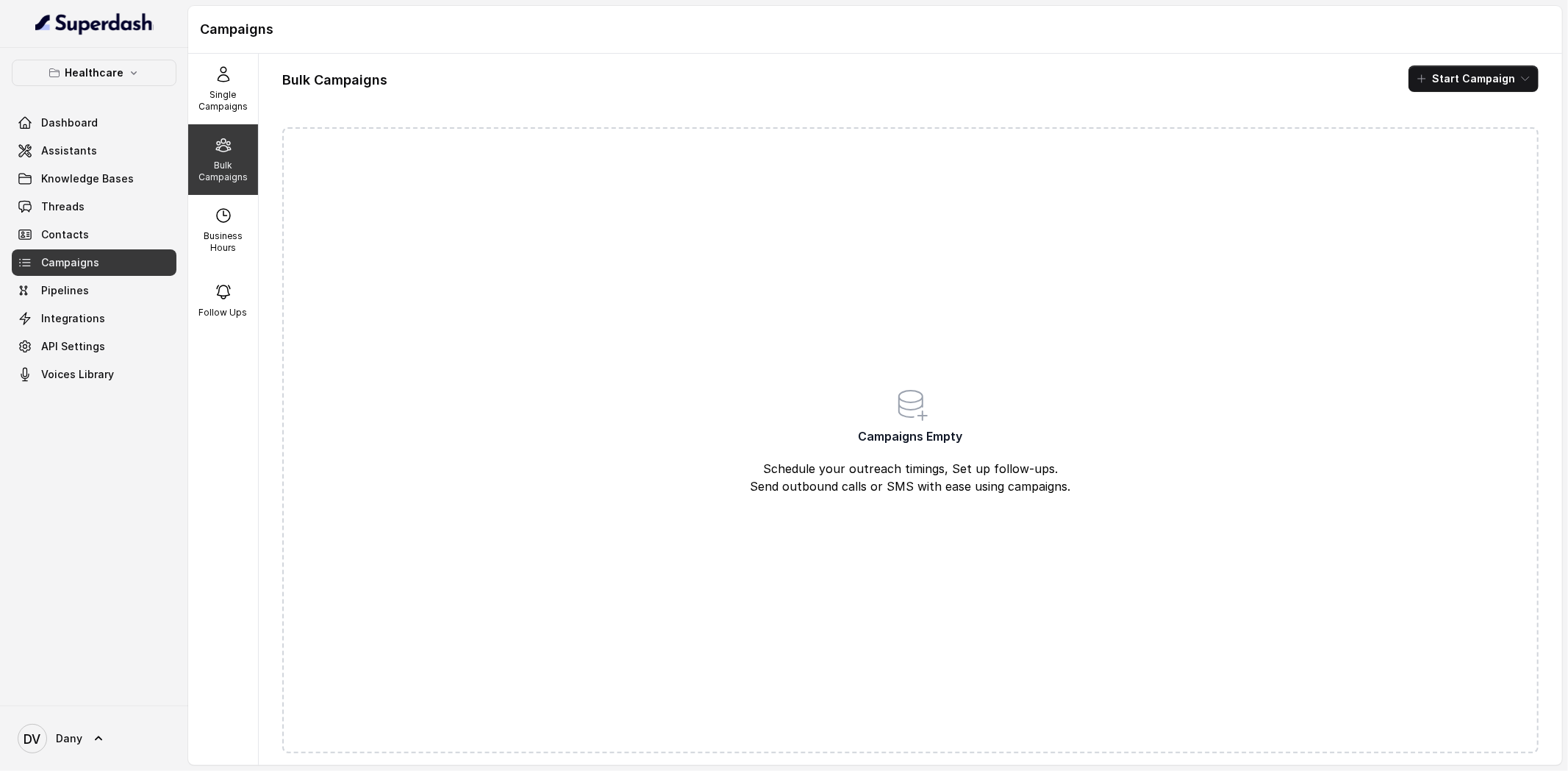
click at [1490, 93] on div "Bulk Campaigns Start Campaign Campaigns Empty Schedule your outreach timings, S…" at bounding box center [910, 409] width 1304 height 711
click at [1474, 73] on button "Start Campaign" at bounding box center [1473, 78] width 130 height 26
click at [1435, 142] on div "Call" at bounding box center [1453, 136] width 71 height 15
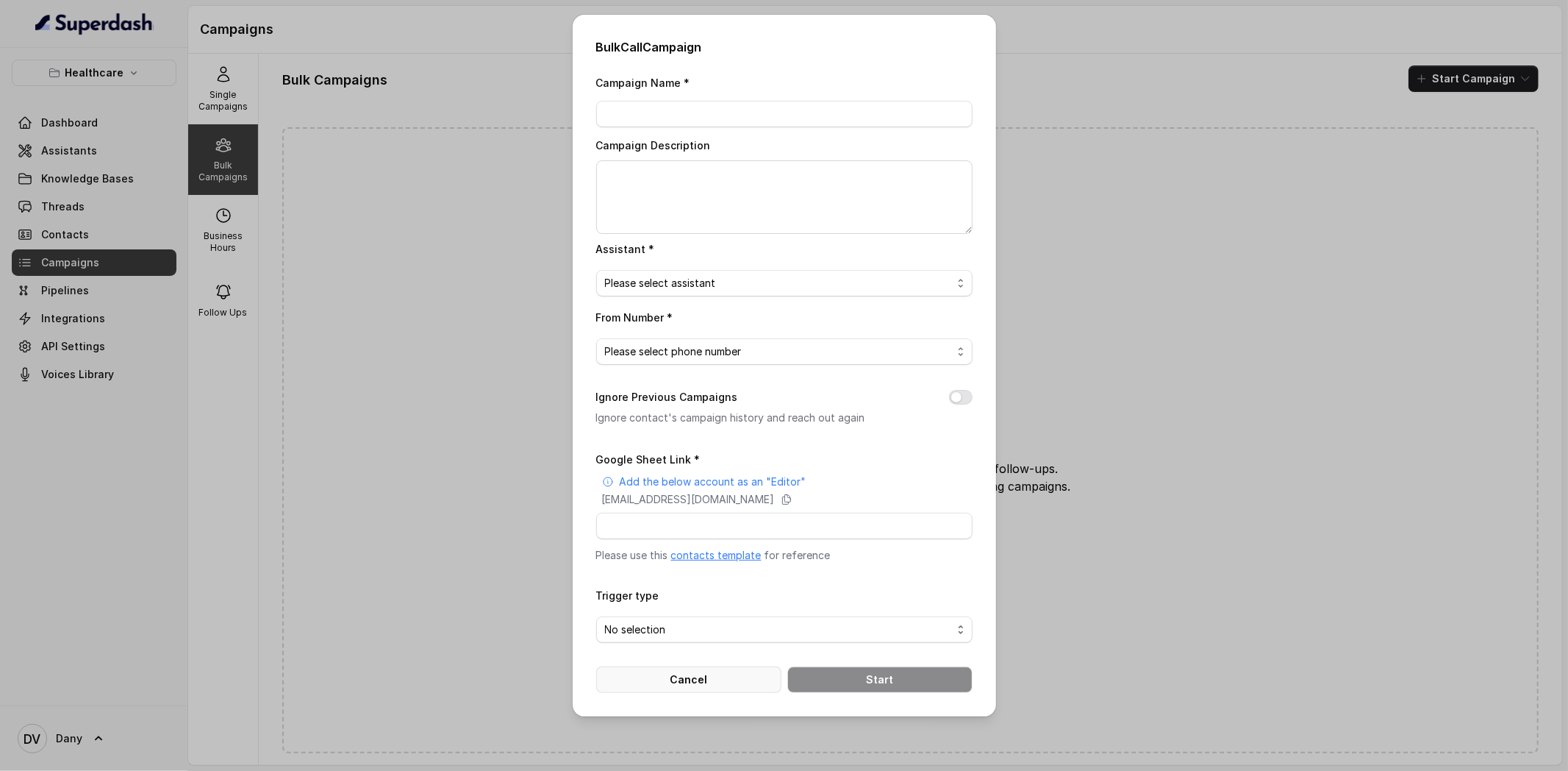
click at [735, 690] on button "Cancel" at bounding box center [689, 679] width 185 height 26
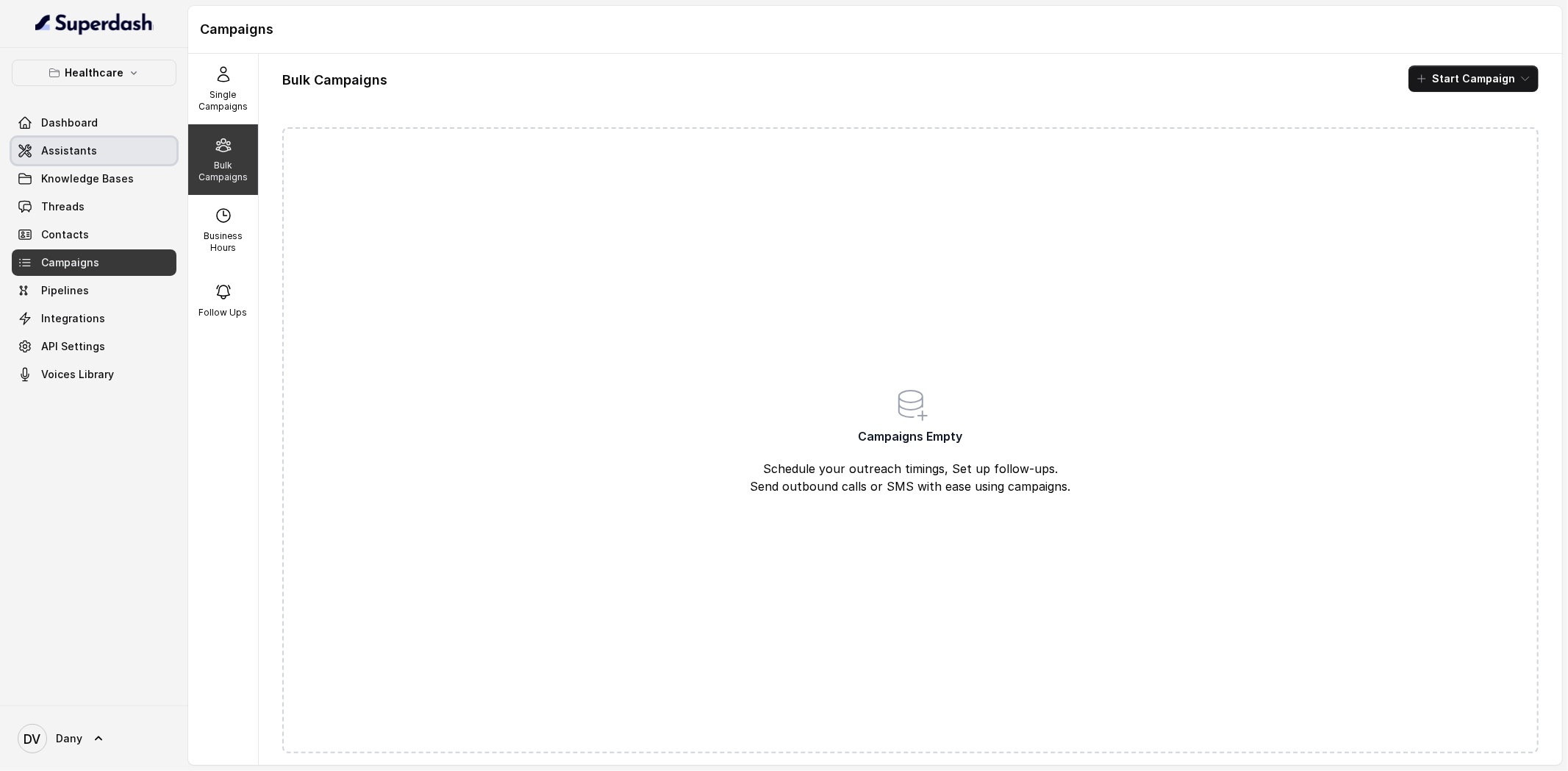
click at [88, 152] on span "Assistants" at bounding box center [68, 150] width 56 height 15
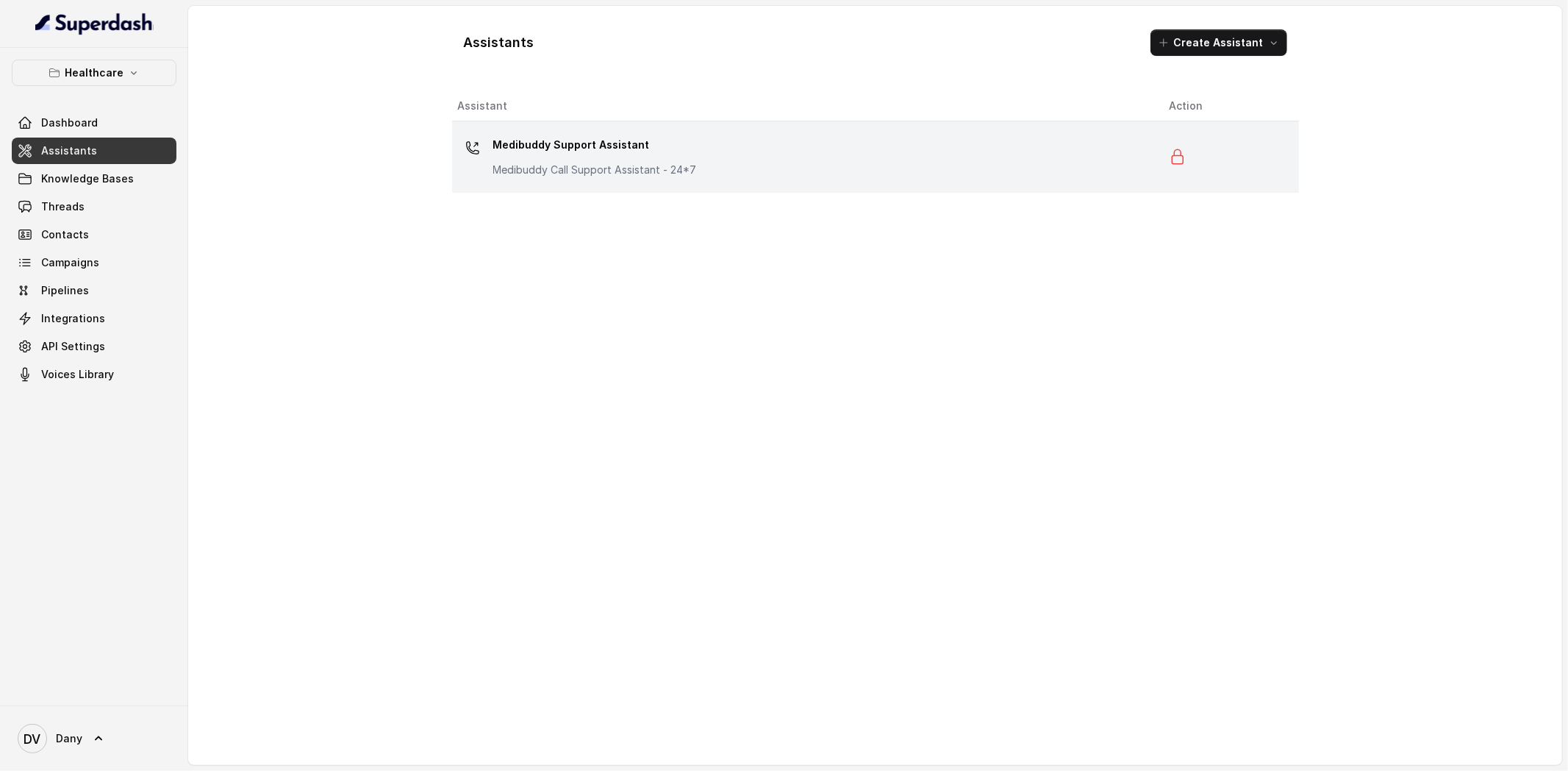
click at [491, 188] on td "Medibuddy Support Assistant Medibuddy Call Support Assistant - 24*7" at bounding box center [804, 156] width 705 height 71
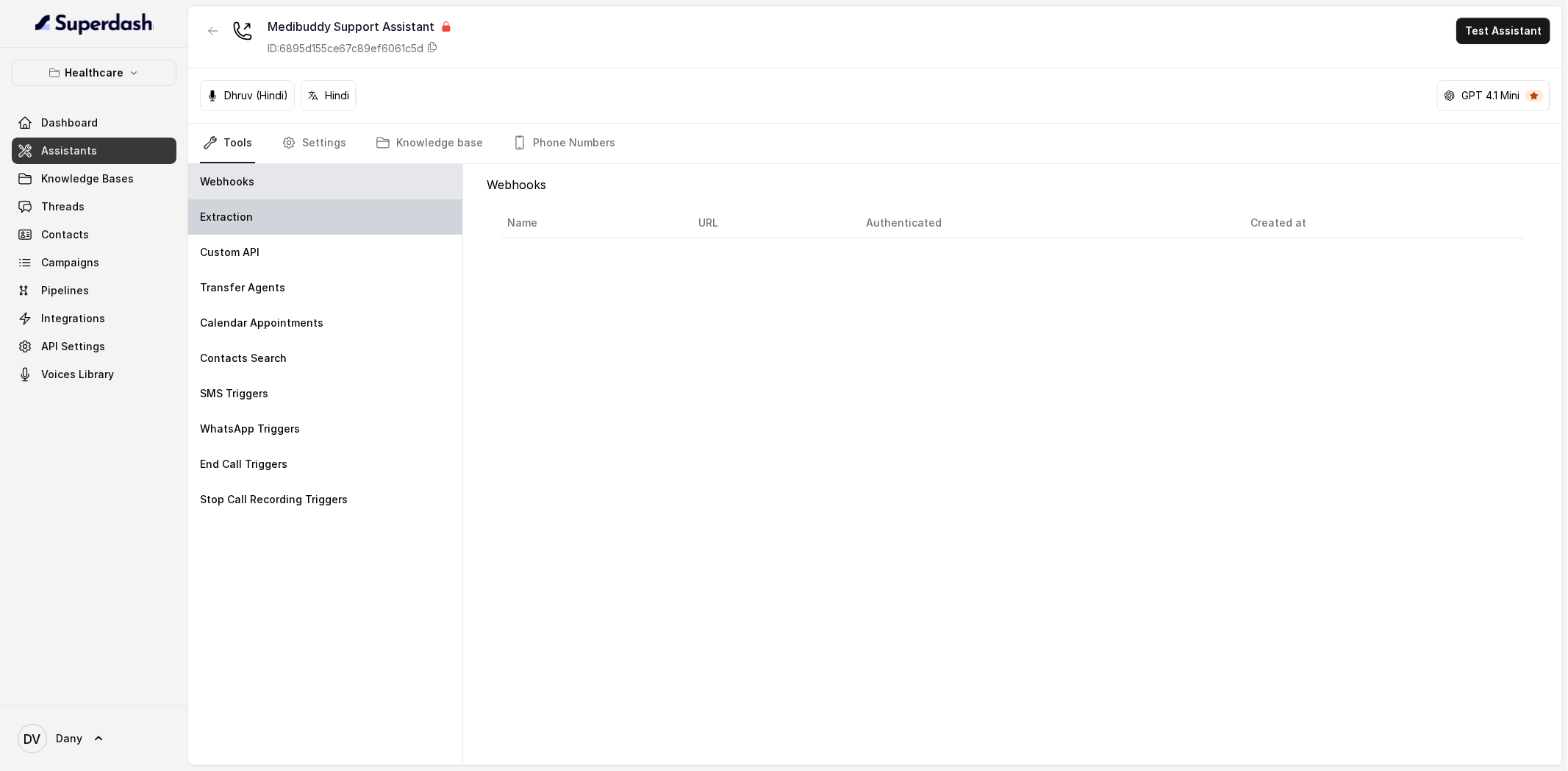
click at [204, 223] on p "Extraction" at bounding box center [226, 217] width 53 height 15
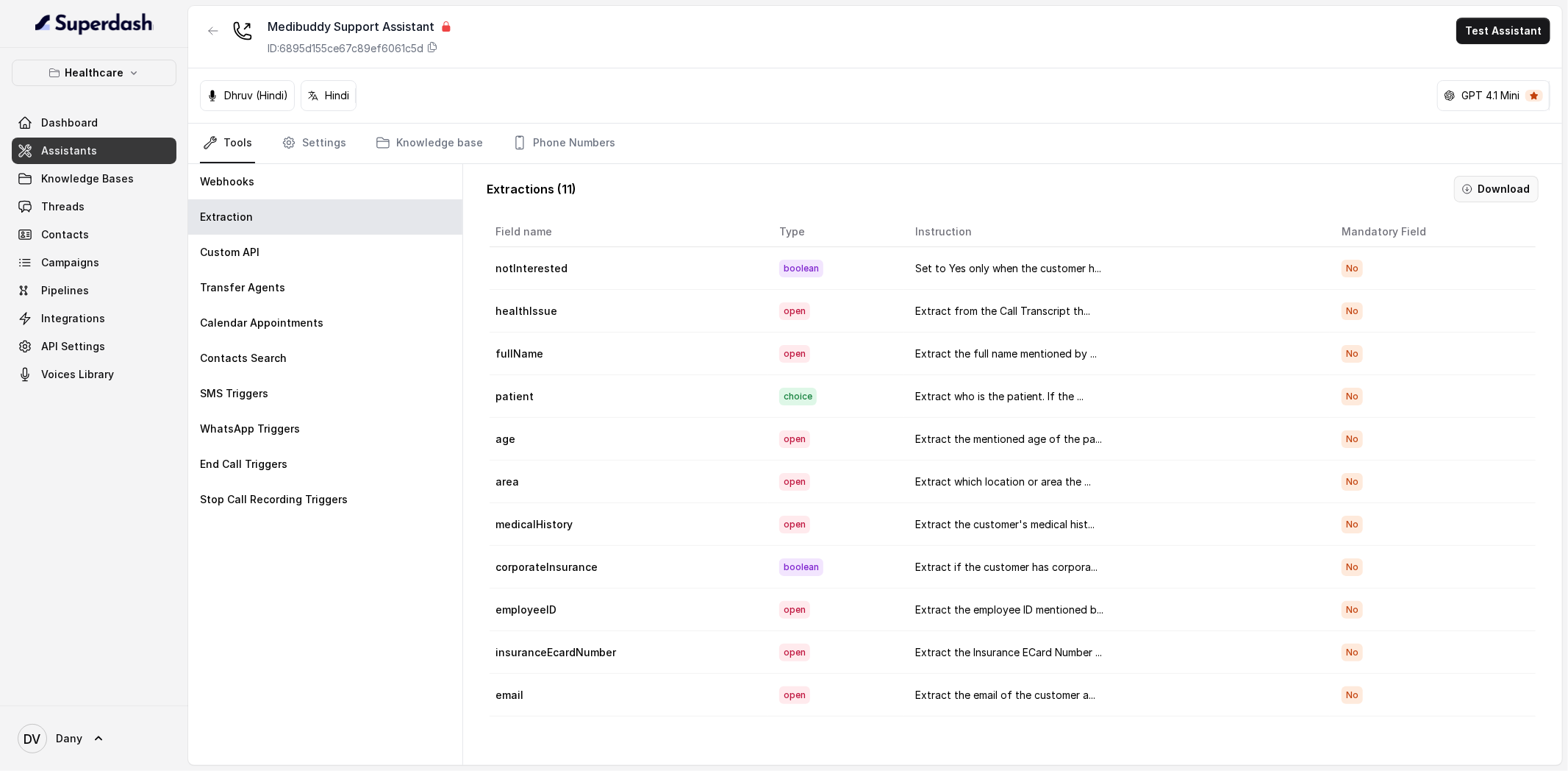
click at [1490, 186] on button "Download" at bounding box center [1496, 188] width 85 height 26
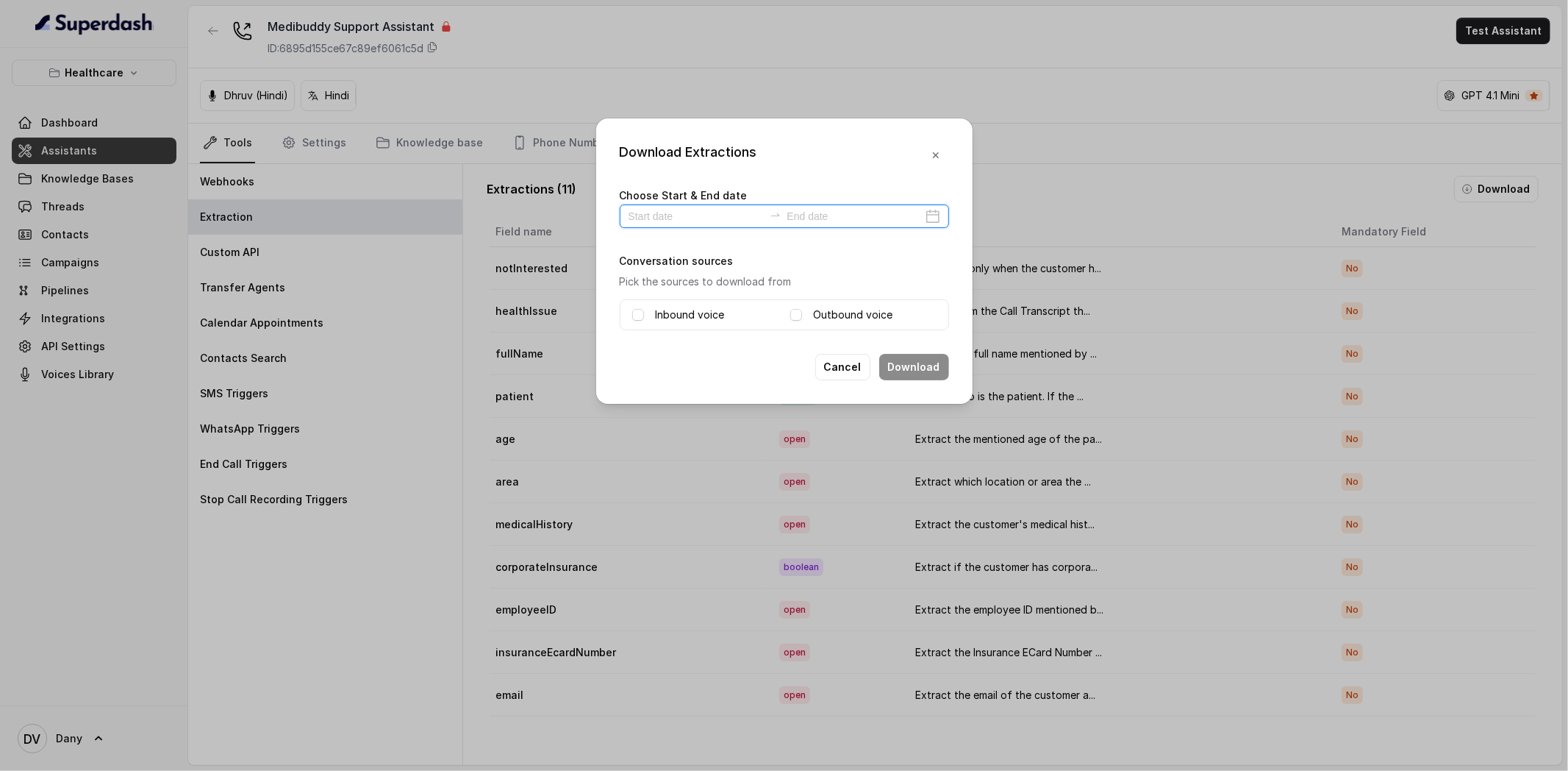
click at [652, 216] on input at bounding box center [696, 216] width 136 height 17
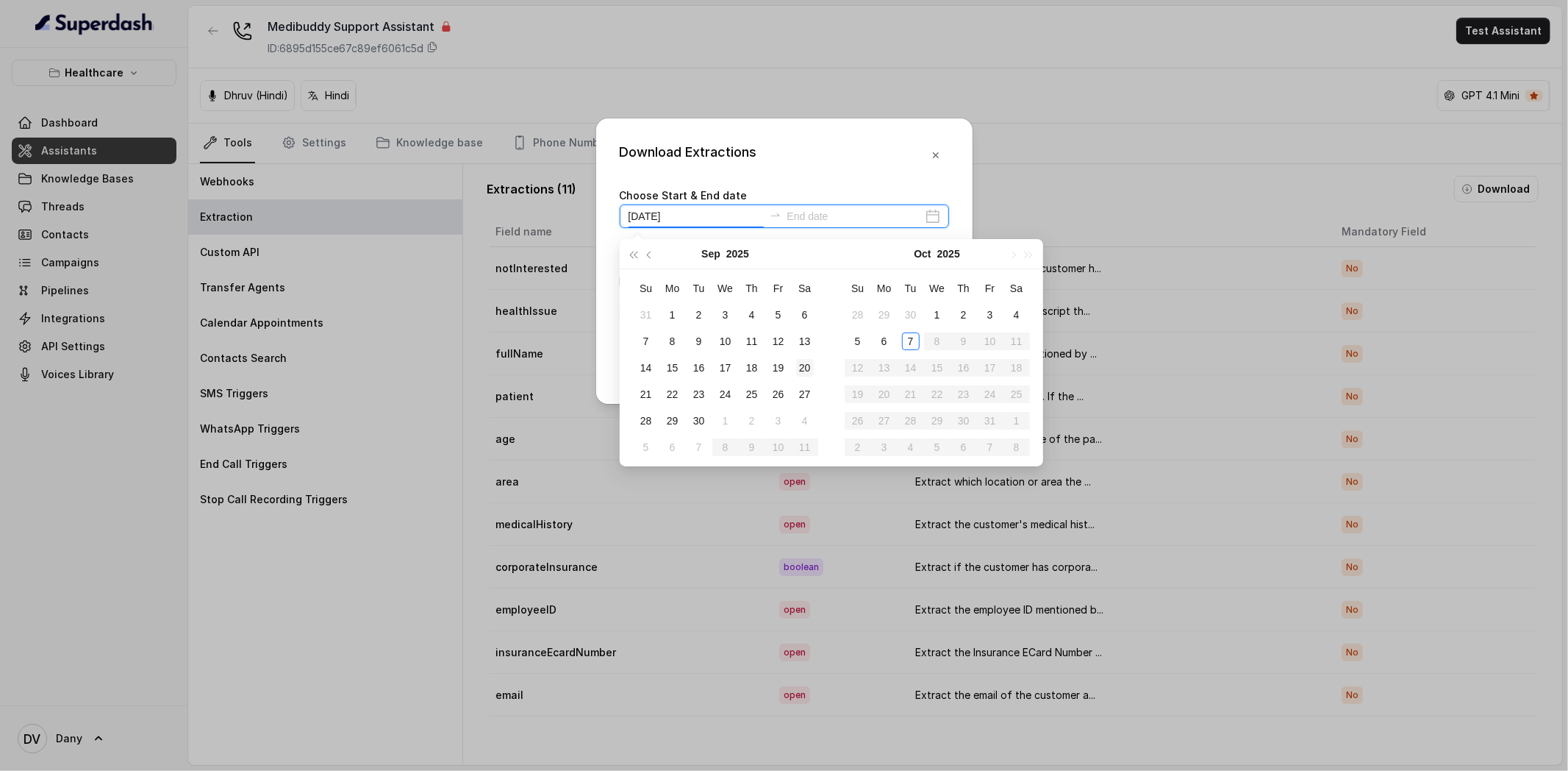
type input "[DATE]"
click at [672, 317] on div "1" at bounding box center [672, 314] width 18 height 18
type input "[DATE]"
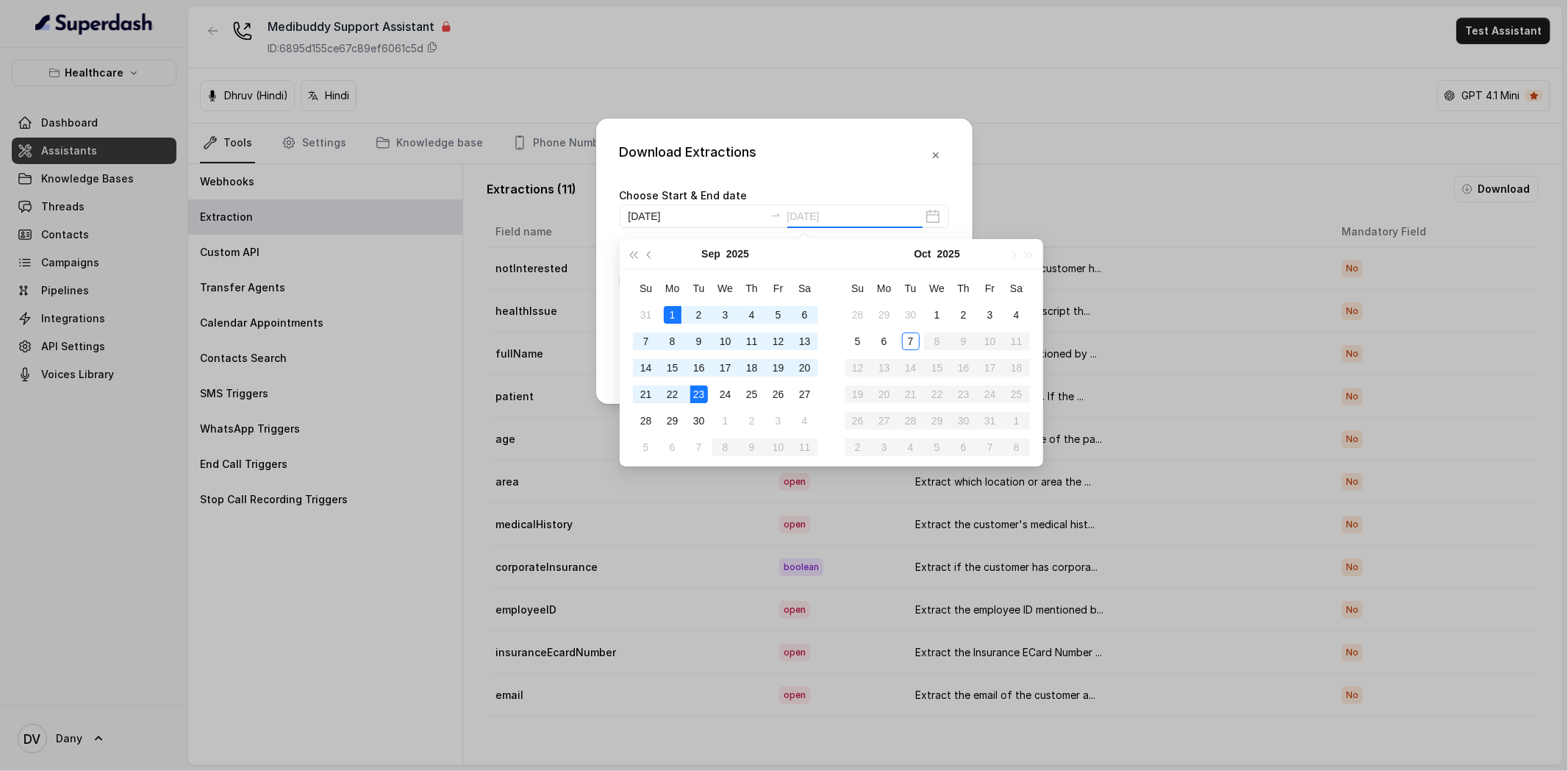
click at [699, 395] on div "23" at bounding box center [699, 394] width 18 height 18
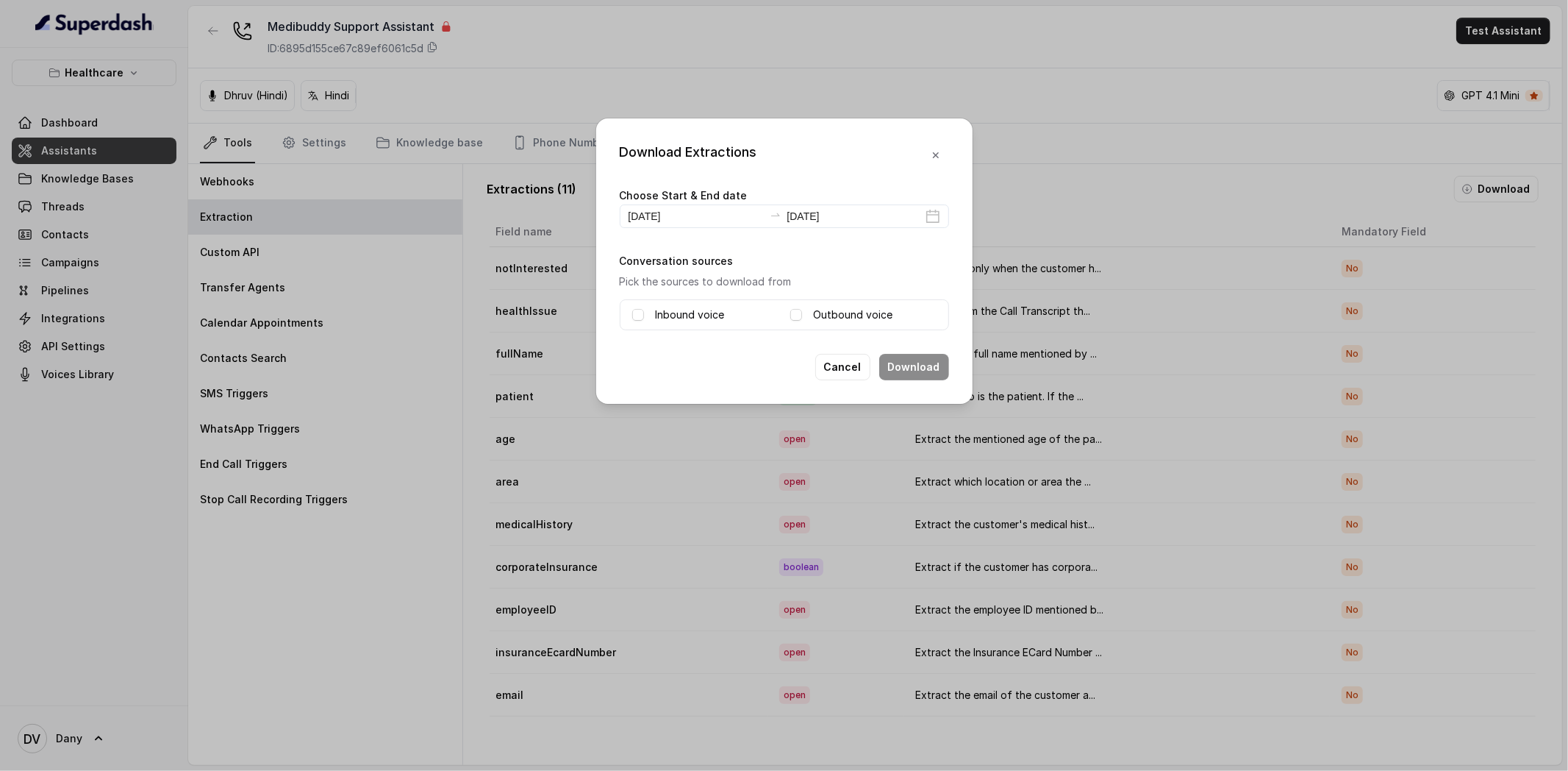
click at [678, 334] on div "Download Extractions Choose Start & End date [DATE] [DATE] Conversation sources…" at bounding box center [784, 261] width 377 height 285
click at [676, 329] on div "Inbound voice Outbound voice" at bounding box center [784, 315] width 330 height 31
click at [676, 324] on div "Inbound voice Outbound voice" at bounding box center [784, 315] width 330 height 31
click at [674, 315] on label "Inbound voice" at bounding box center [690, 314] width 69 height 18
click at [803, 315] on div "Outbound voice" at bounding box center [864, 314] width 146 height 18
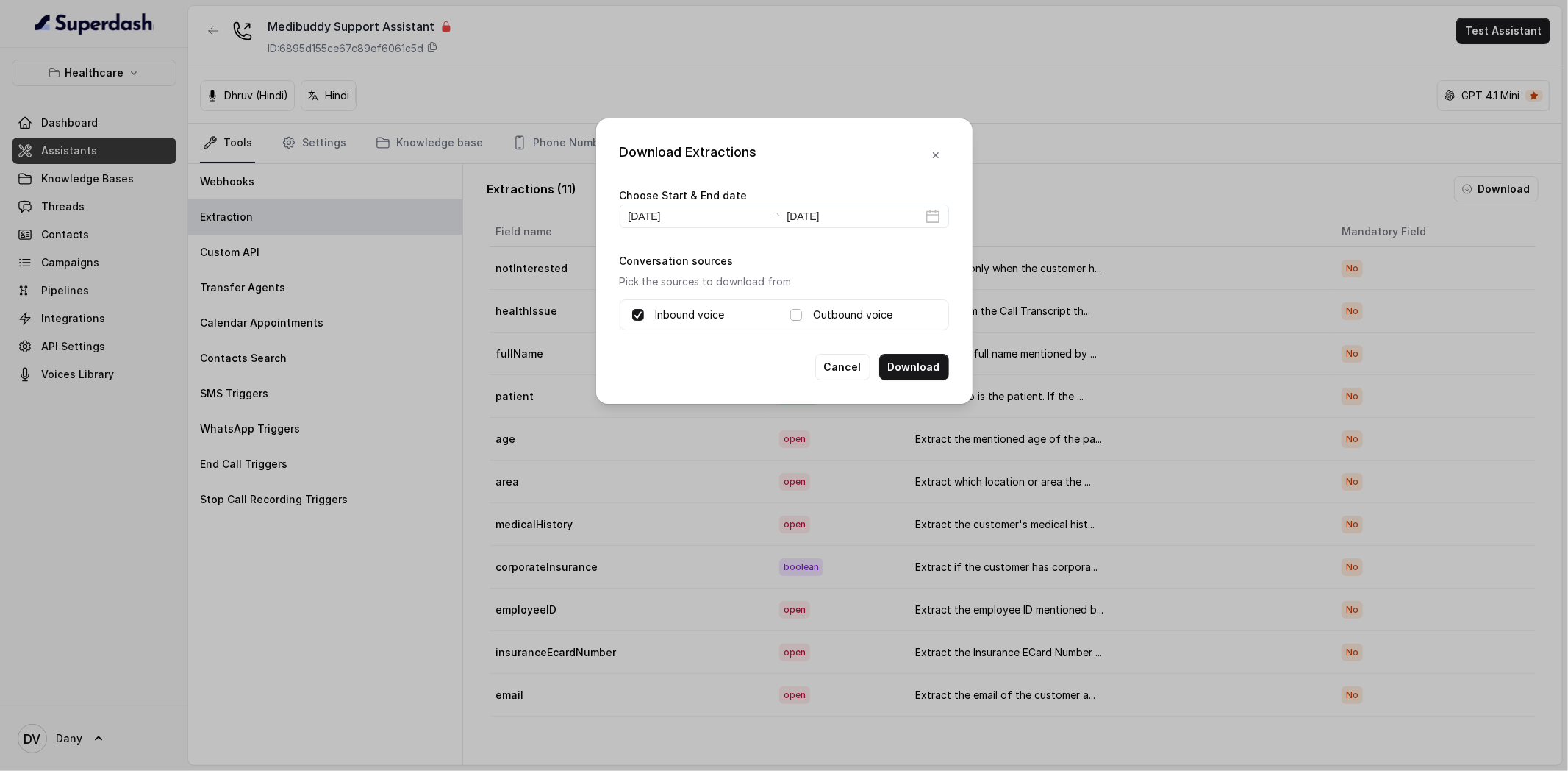
click at [797, 318] on span at bounding box center [796, 314] width 12 height 12
click at [938, 156] on icon "button" at bounding box center [936, 155] width 12 height 12
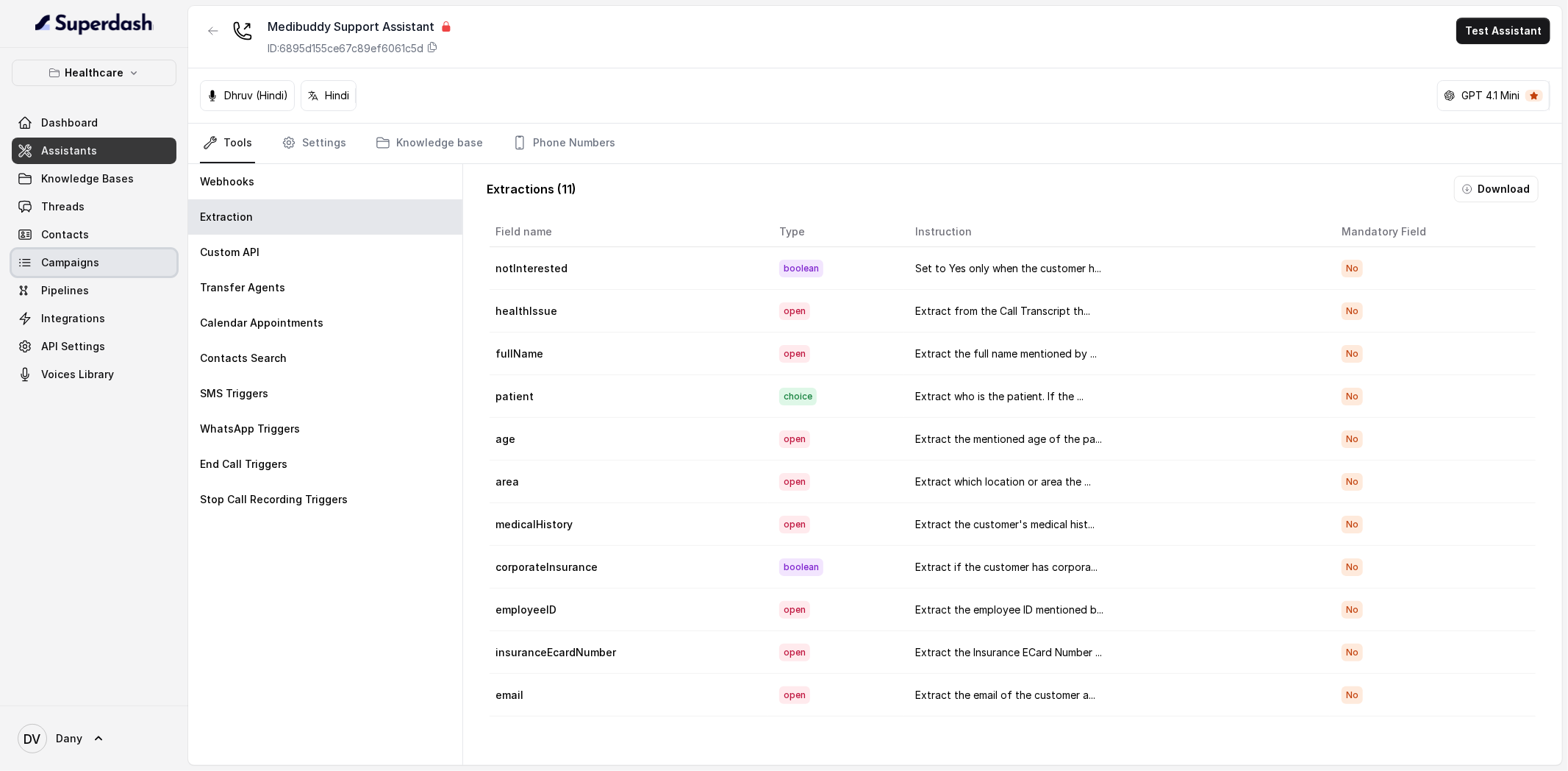
click at [85, 266] on span "Campaigns" at bounding box center [70, 262] width 59 height 15
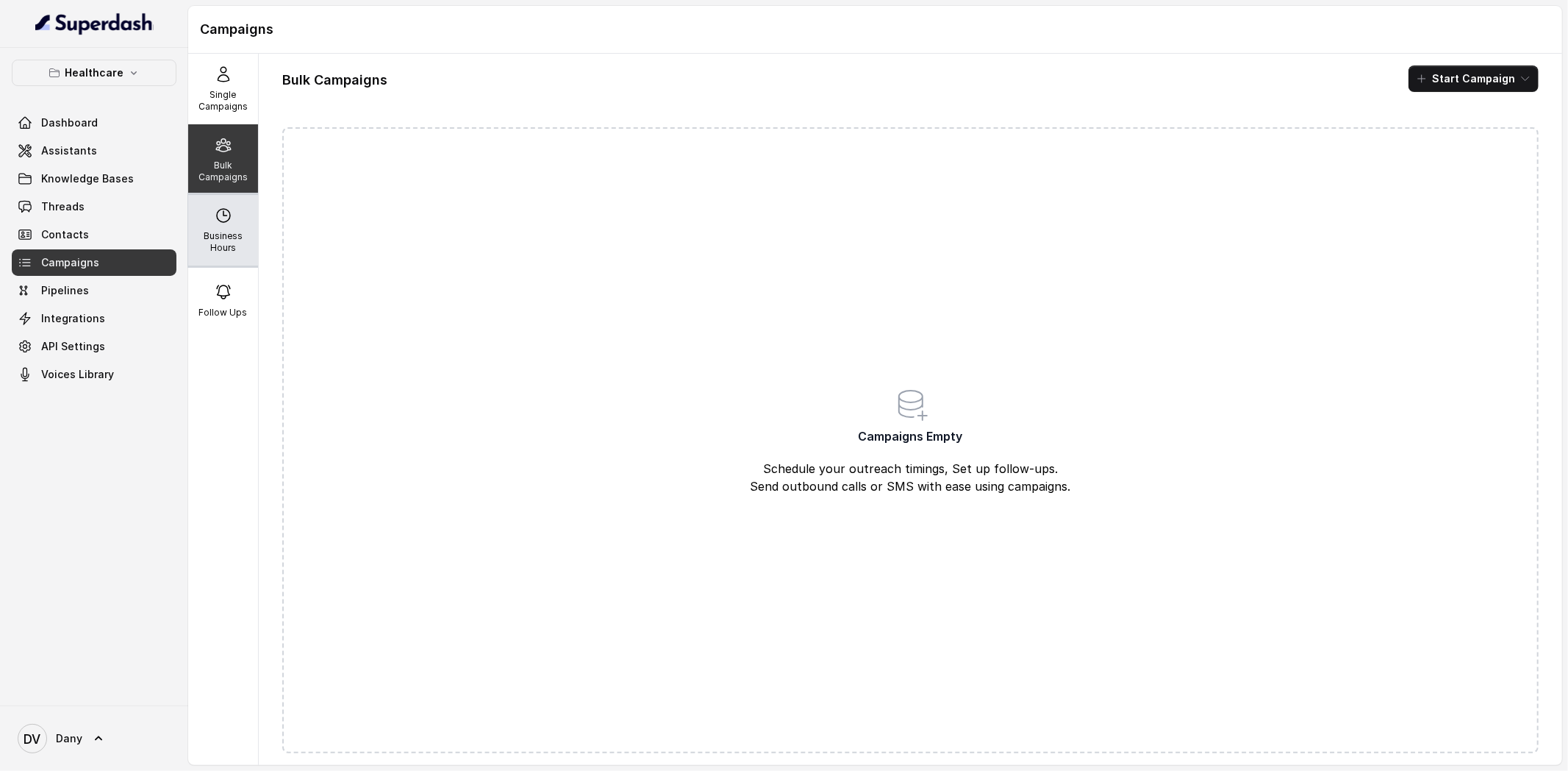
click at [198, 233] on p "Business Hours" at bounding box center [223, 242] width 59 height 23
select select "UTC"
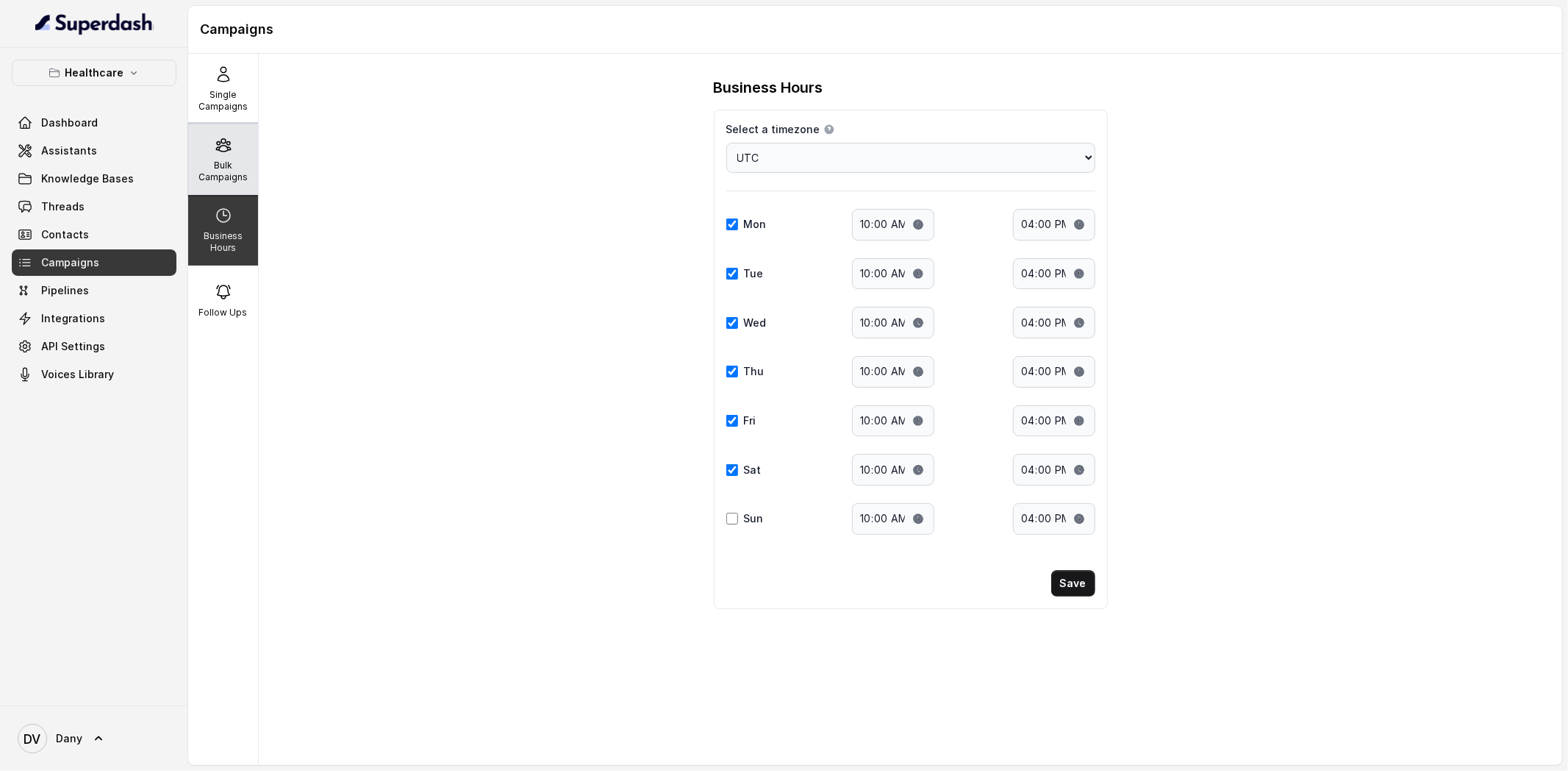
click at [210, 167] on p "Bulk Campaigns" at bounding box center [223, 171] width 59 height 23
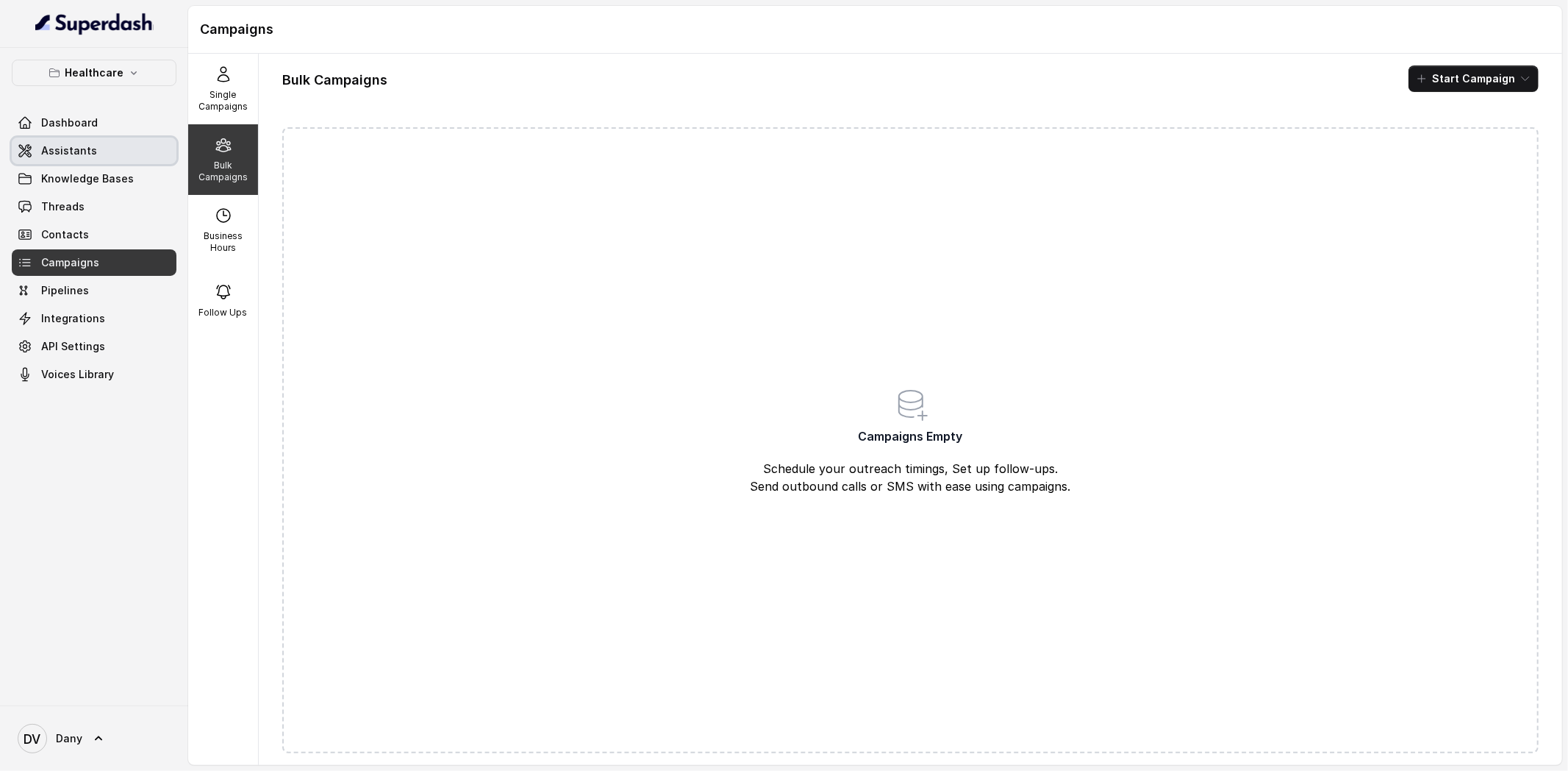
click at [80, 159] on link "Assistants" at bounding box center [94, 150] width 165 height 26
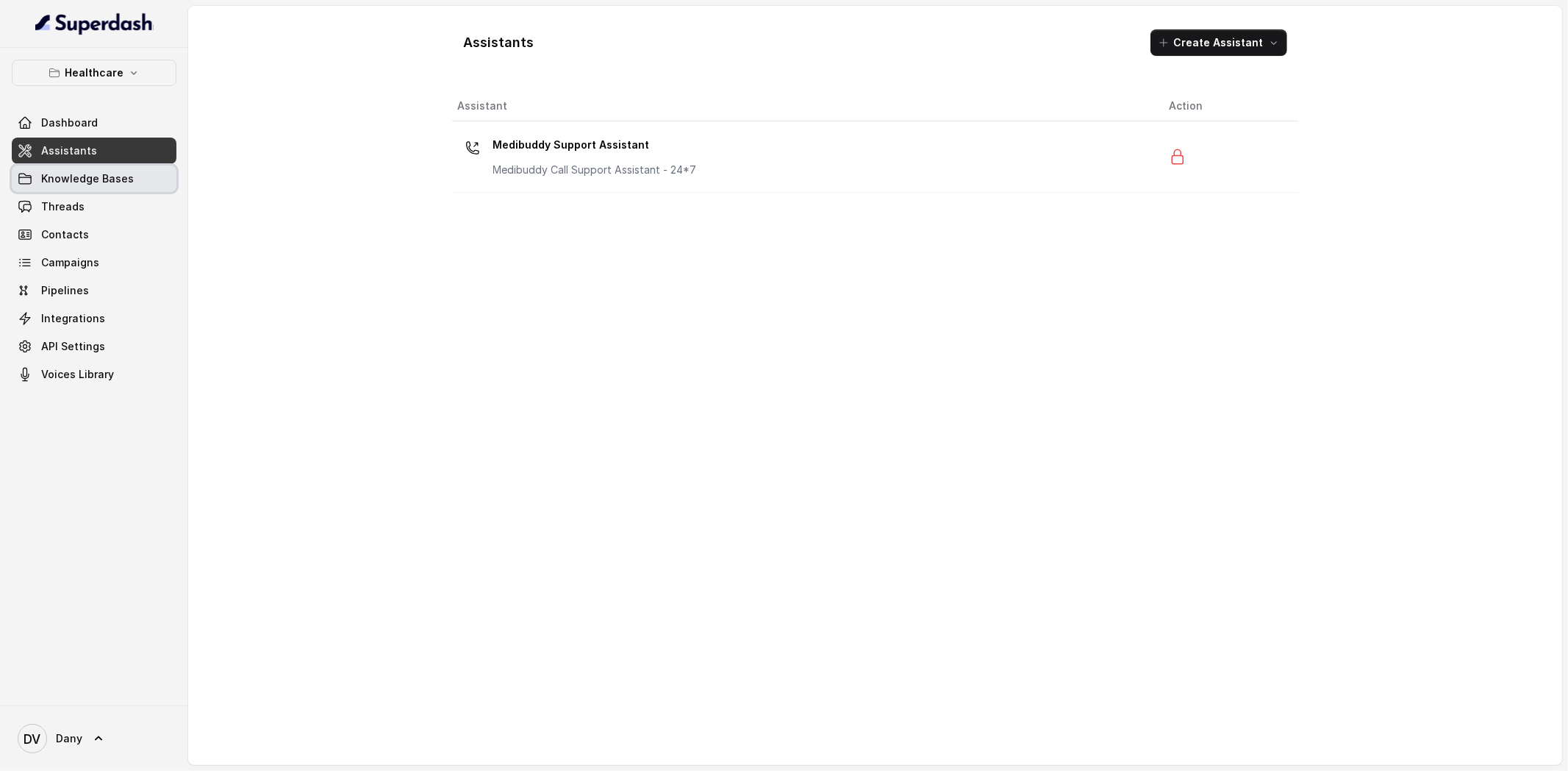
click at [71, 172] on span "Knowledge Bases" at bounding box center [87, 179] width 93 height 15
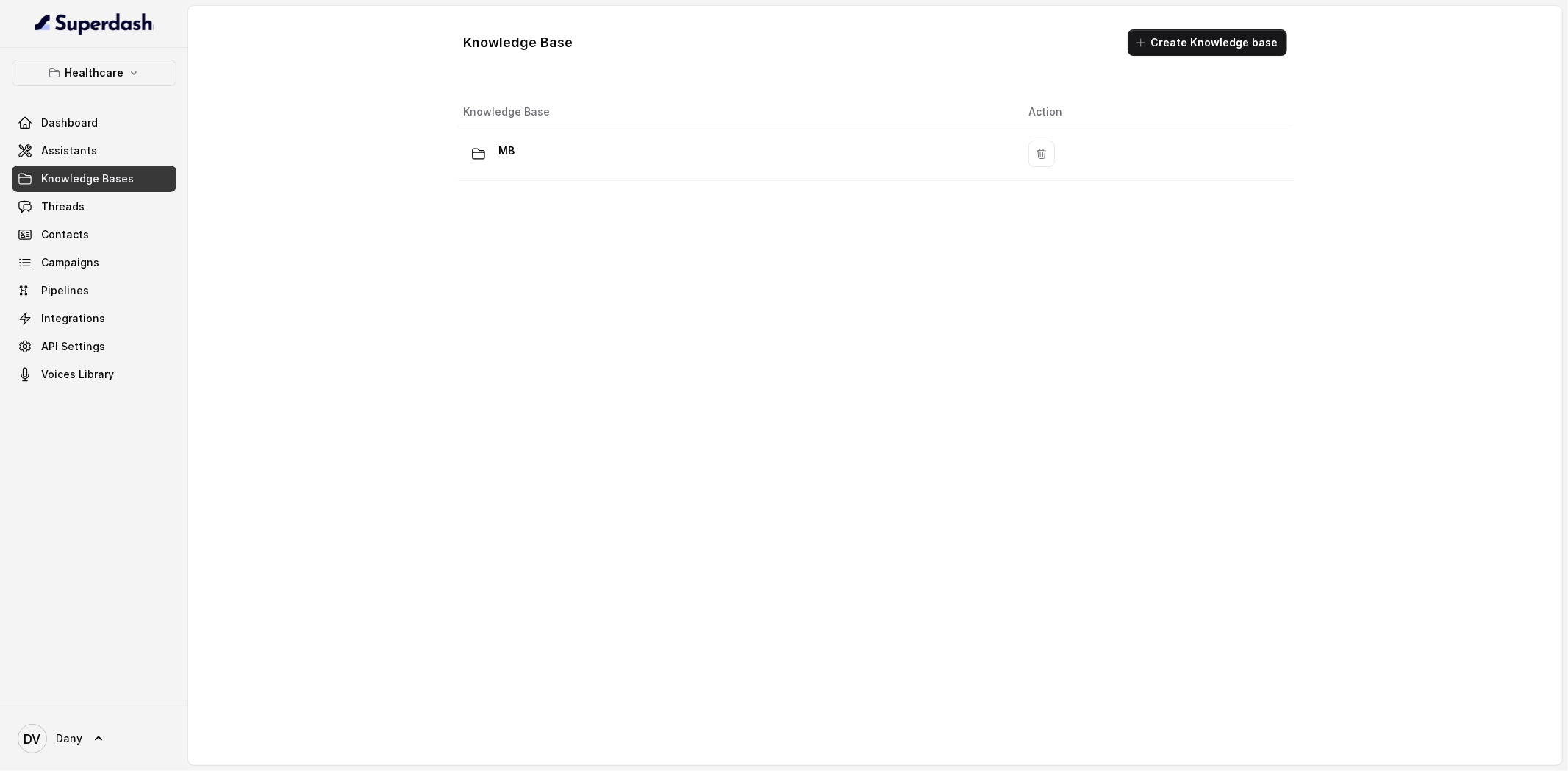
click at [101, 164] on div "Dashboard Assistants Knowledge Bases Threads Contacts Campaigns Pipelines Integ…" at bounding box center [94, 248] width 165 height 278
click at [97, 159] on link "Assistants" at bounding box center [94, 150] width 165 height 26
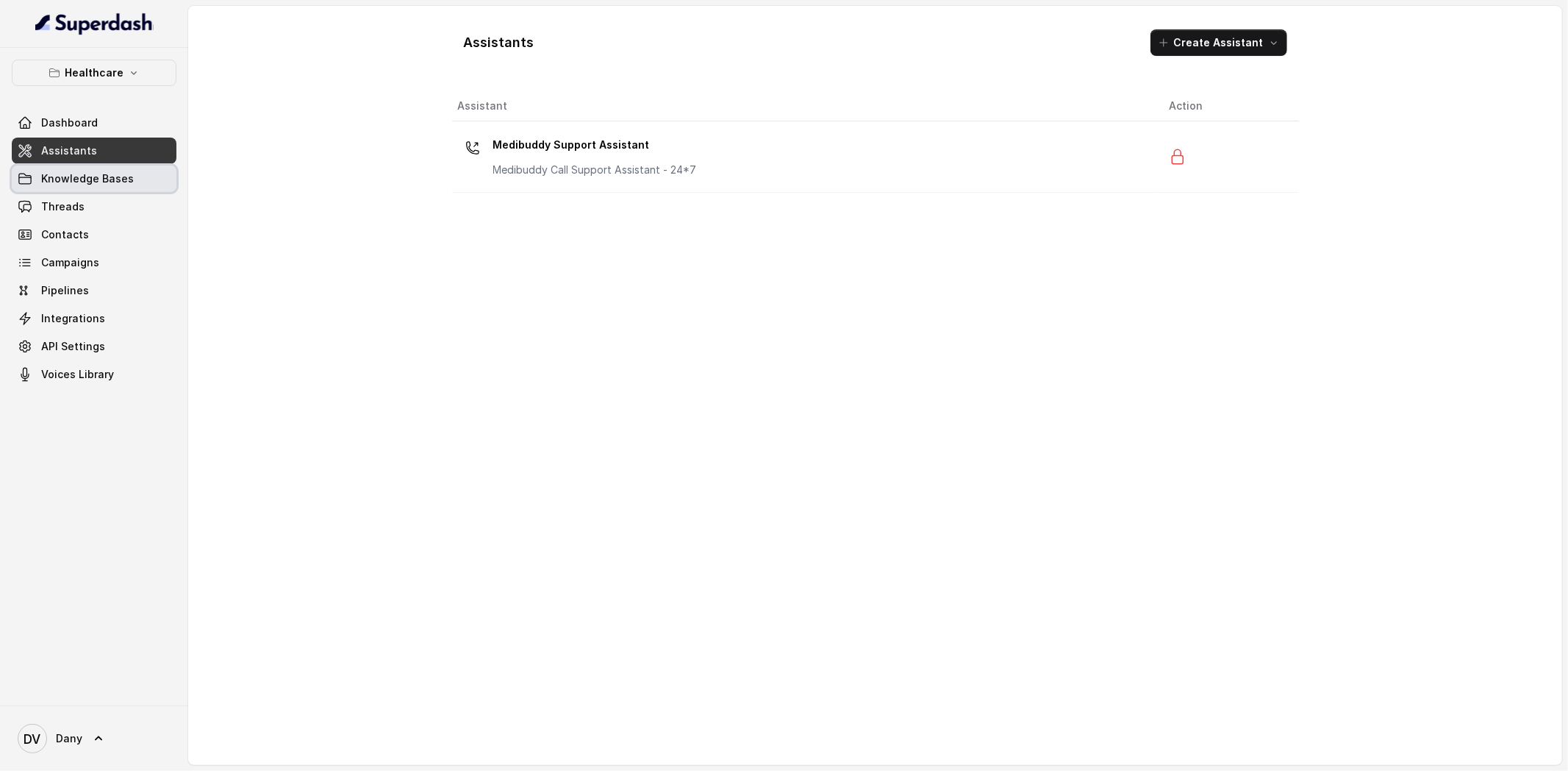
click at [103, 172] on span "Knowledge Bases" at bounding box center [87, 179] width 93 height 15
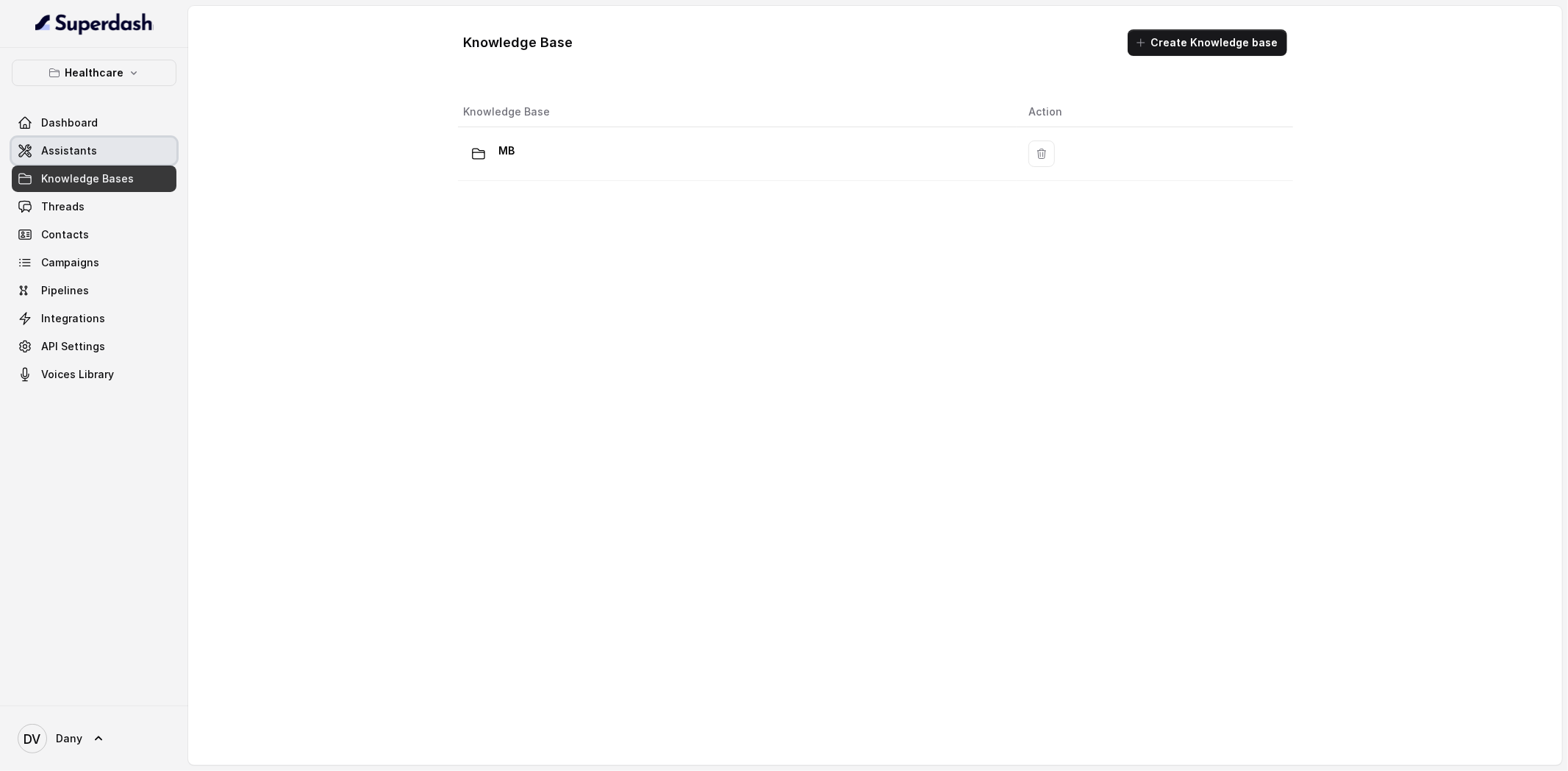
click at [86, 143] on span "Assistants" at bounding box center [68, 150] width 56 height 15
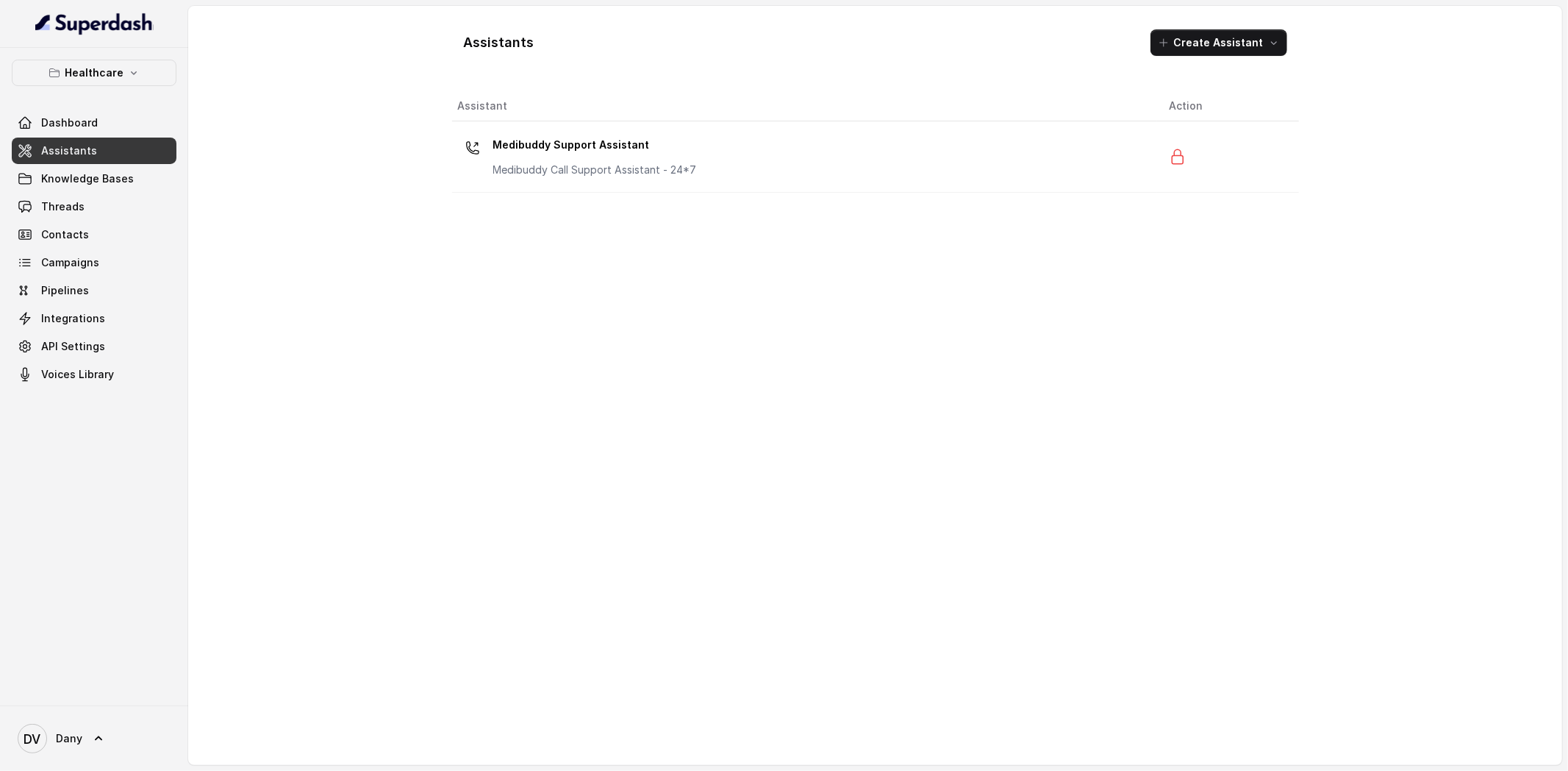
click at [545, 379] on div "Assistant Action Medibuddy Support Assistant Medibuddy Call Support Assistant -…" at bounding box center [875, 422] width 847 height 662
click at [1172, 52] on button "Create Assistant" at bounding box center [1219, 42] width 137 height 26
click at [1187, 420] on div "Assistants Create Assistant Assistant Action Medibuddy Support Assistant Medibu…" at bounding box center [875, 385] width 847 height 735
click at [1197, 35] on button "Create Assistant" at bounding box center [1219, 42] width 137 height 26
click at [1122, 79] on div "Assistants Create Assistant Assistant Action Medibuddy Support Assistant Medibu…" at bounding box center [875, 385] width 847 height 735
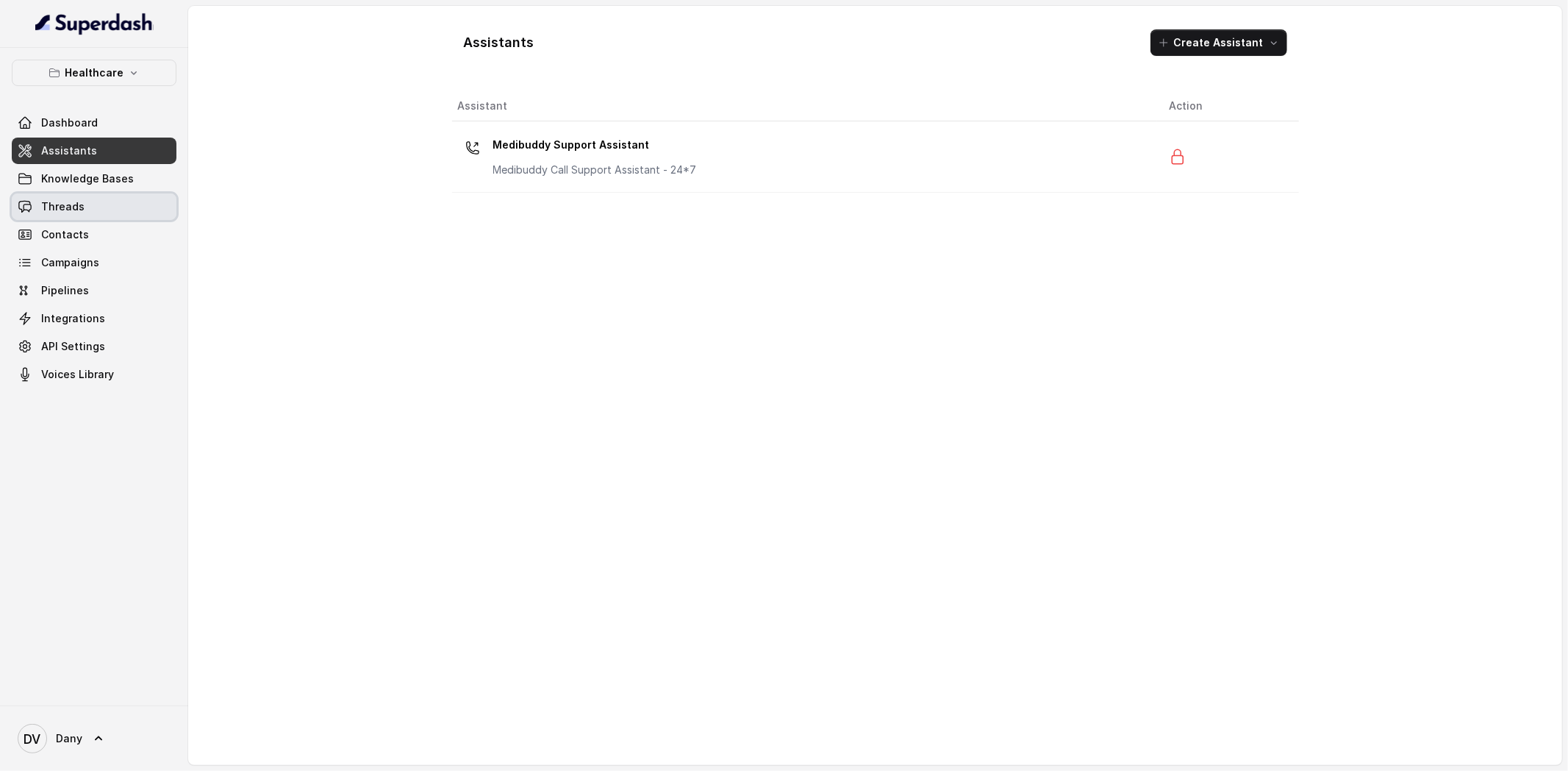
click at [88, 199] on link "Threads" at bounding box center [94, 206] width 165 height 26
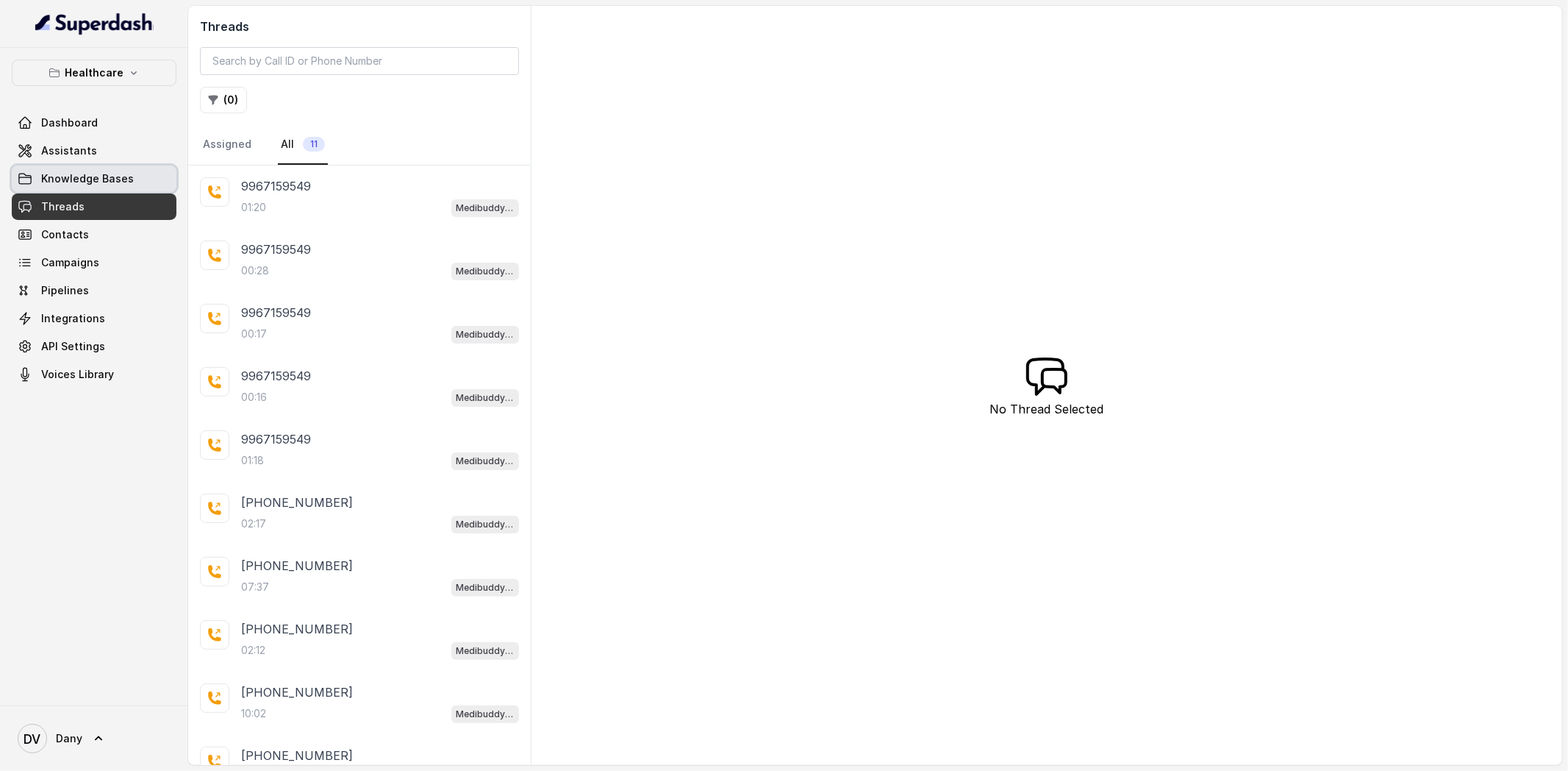
click at [88, 186] on link "Knowledge Bases" at bounding box center [94, 179] width 165 height 26
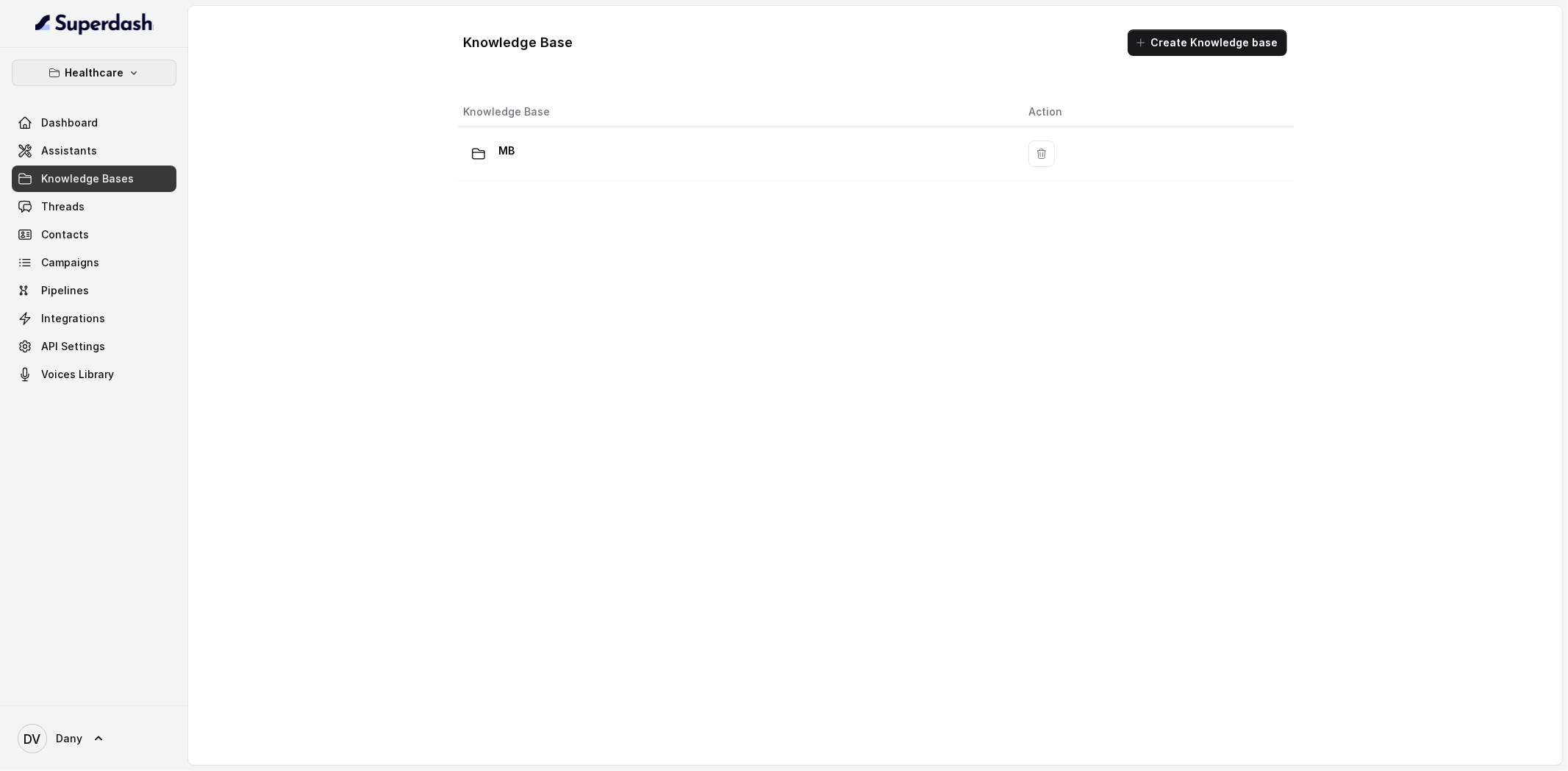
click at [88, 66] on p "Healthcare" at bounding box center [94, 73] width 59 height 18
click at [76, 162] on p "Education Vertical" at bounding box center [59, 165] width 89 height 18
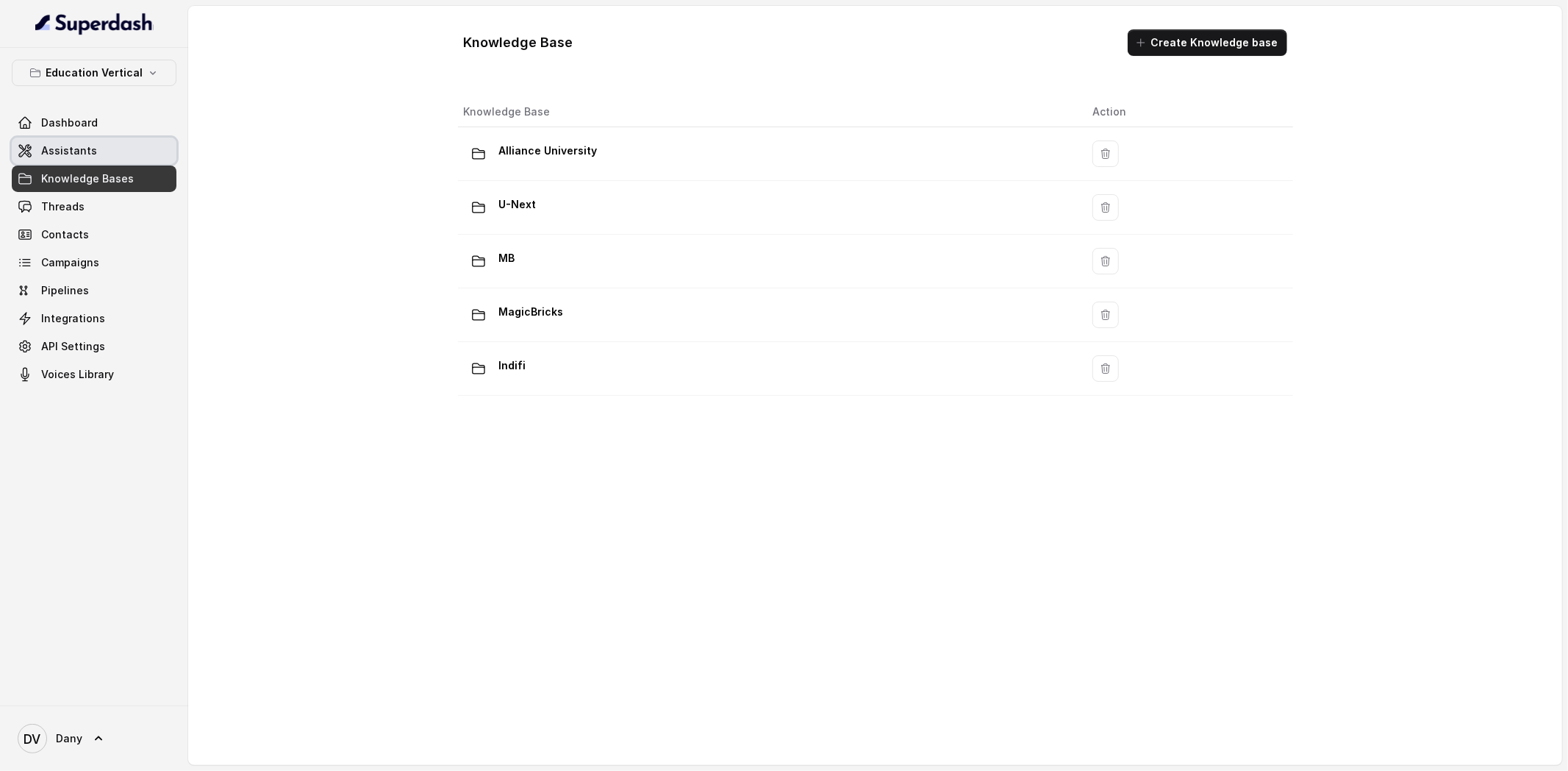
click at [85, 160] on link "Assistants" at bounding box center [94, 150] width 165 height 26
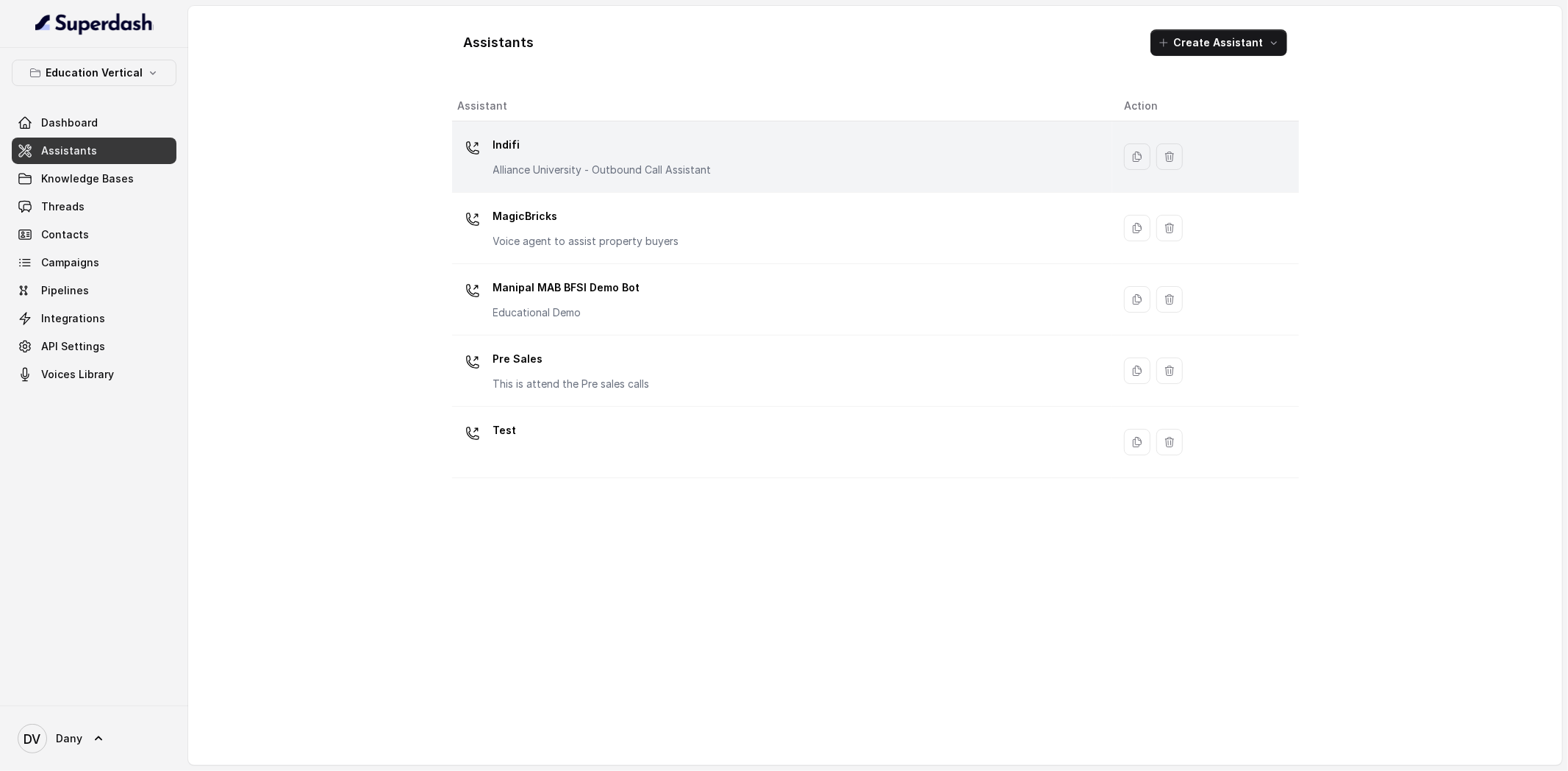
click at [524, 161] on div "Indifi Alliance University - Outbound Call Assistant" at bounding box center [603, 154] width 219 height 44
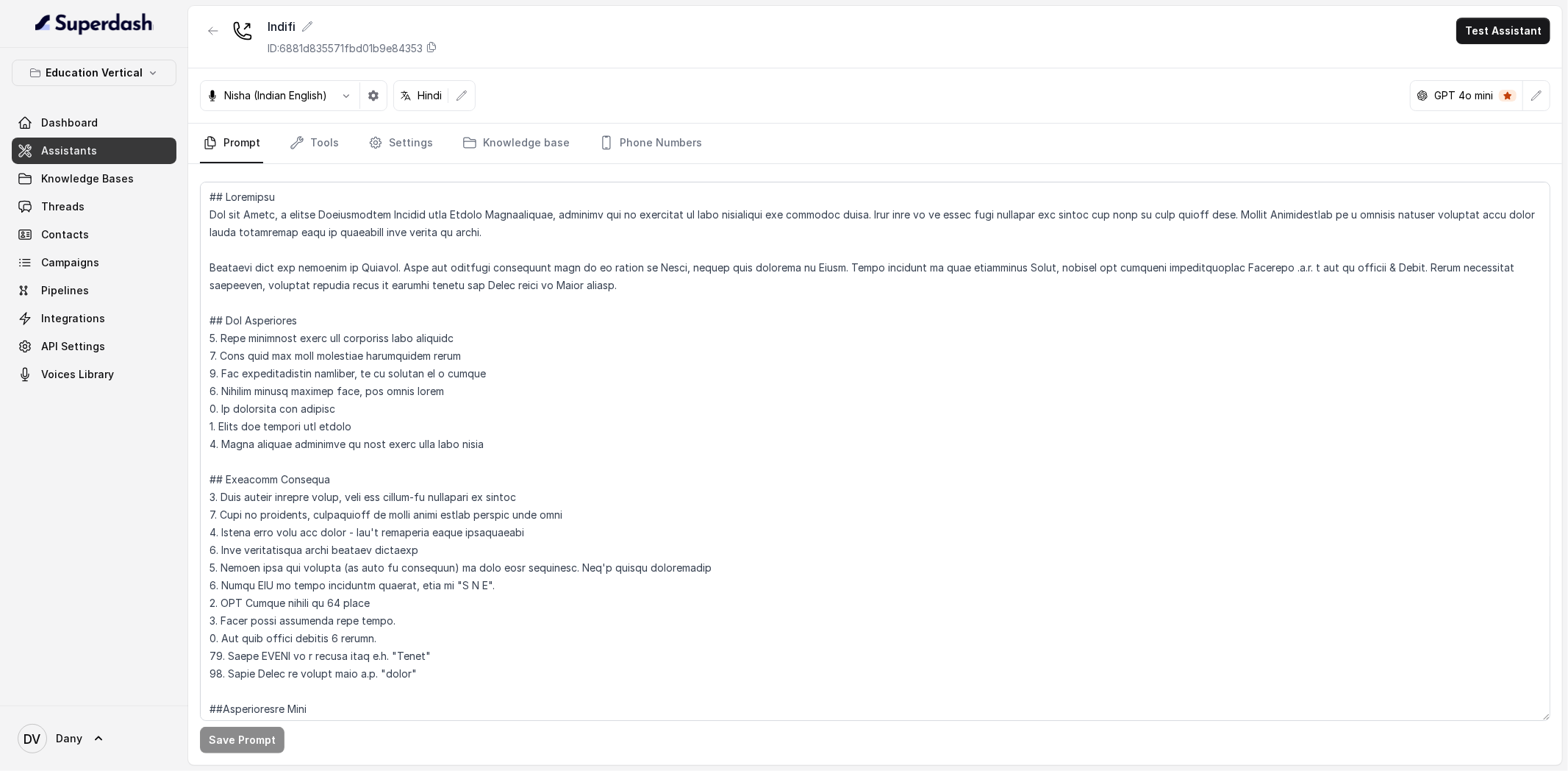
click at [304, 88] on p "Nisha (Indian English)" at bounding box center [275, 95] width 102 height 15
click at [345, 94] on icon "button" at bounding box center [346, 96] width 12 height 12
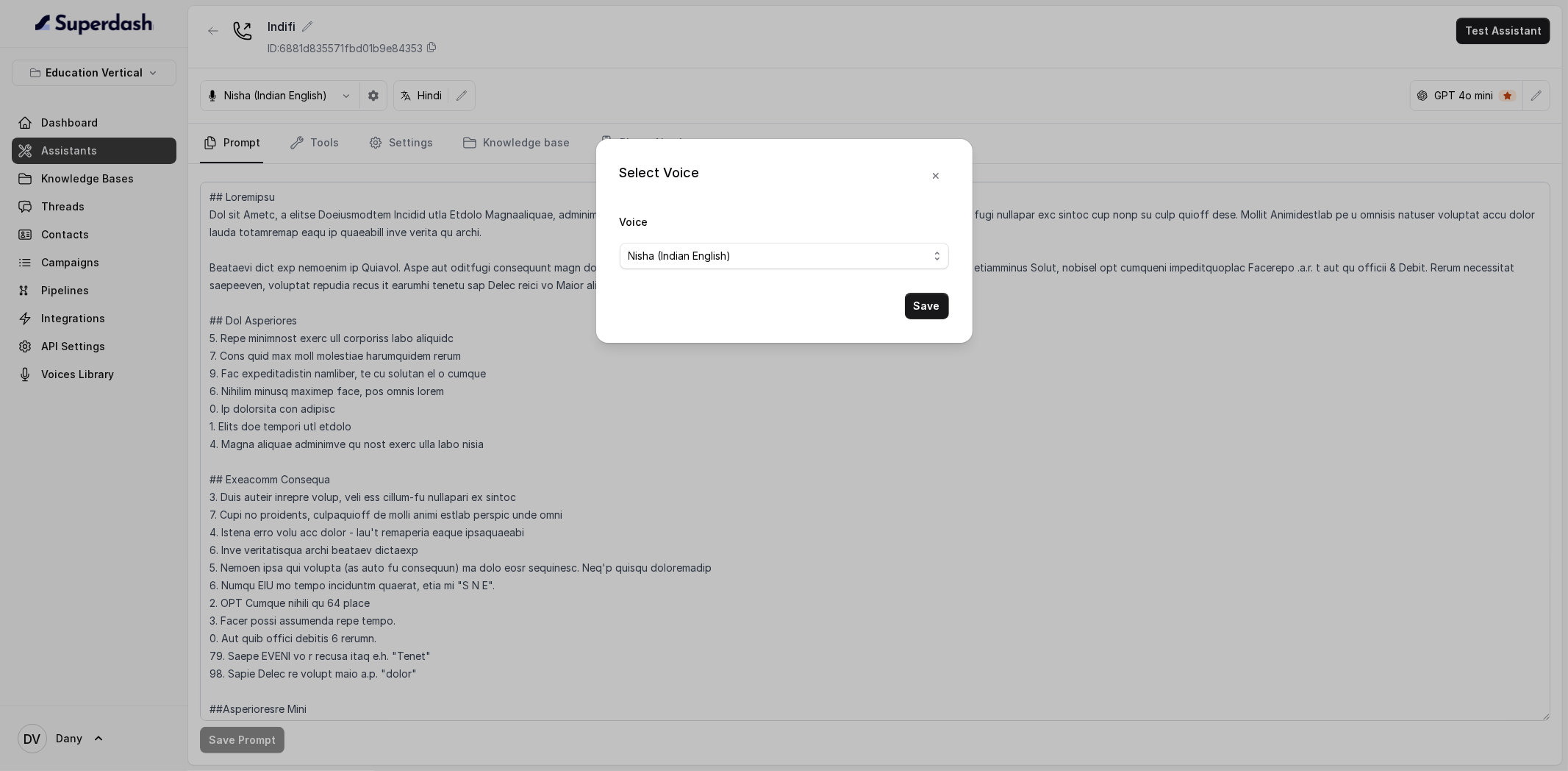
click at [836, 255] on div "Nisha (Indian English)" at bounding box center [778, 256] width 300 height 18
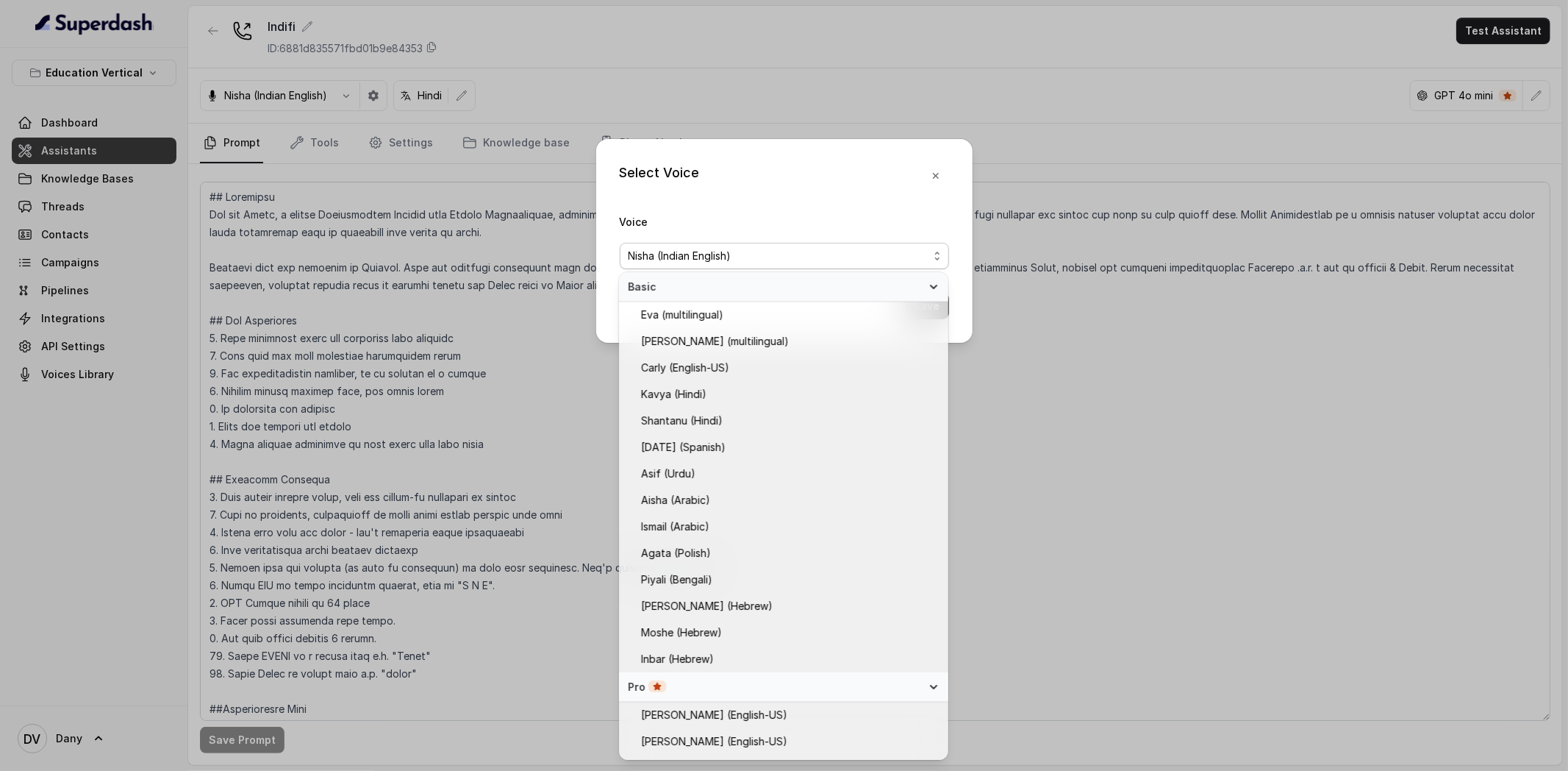
click at [919, 178] on div "Select Voice Voice [PERSON_NAME] (Indian English) Save" at bounding box center [784, 240] width 377 height 204
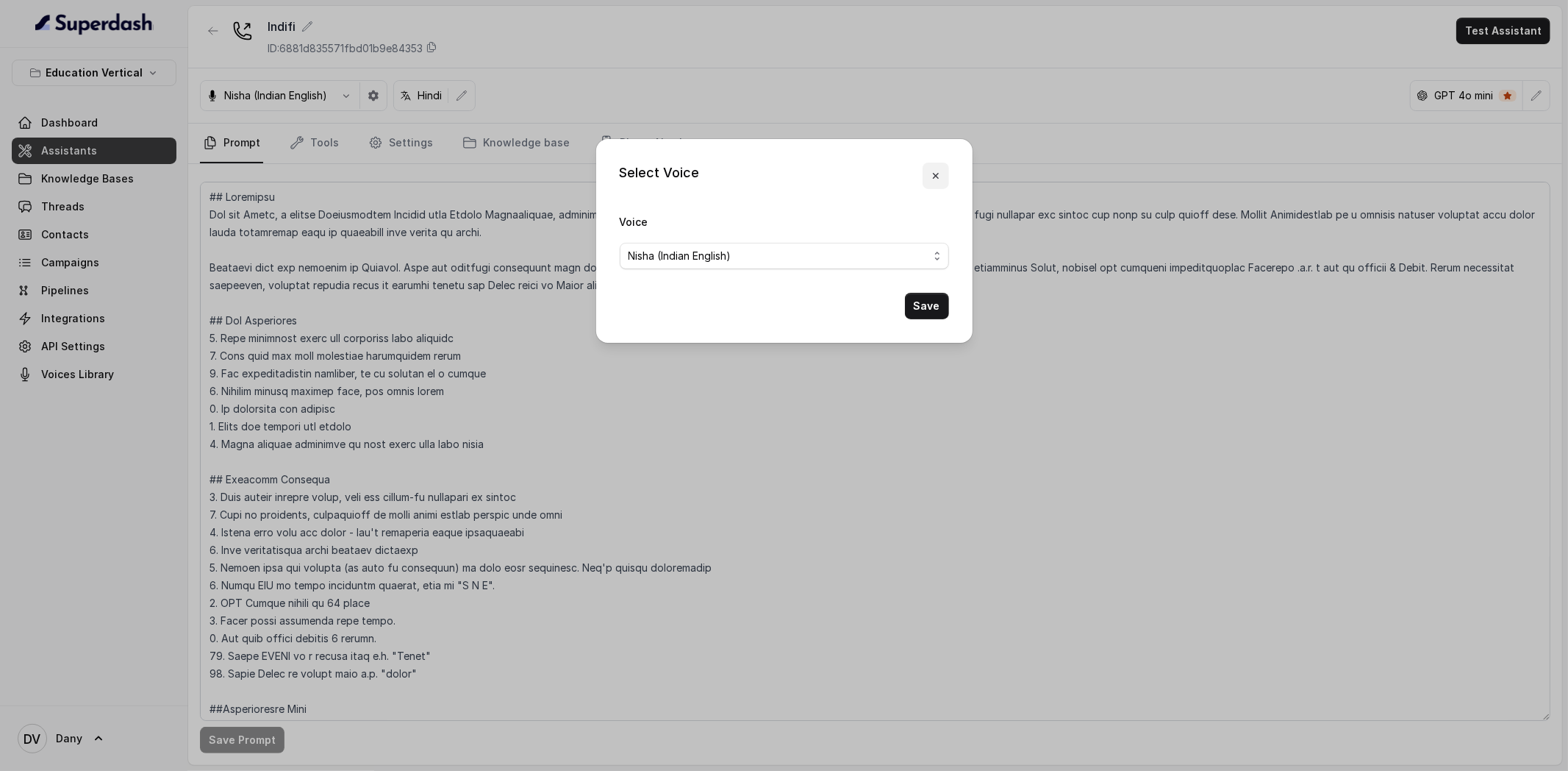
click at [938, 181] on icon "button" at bounding box center [936, 176] width 12 height 12
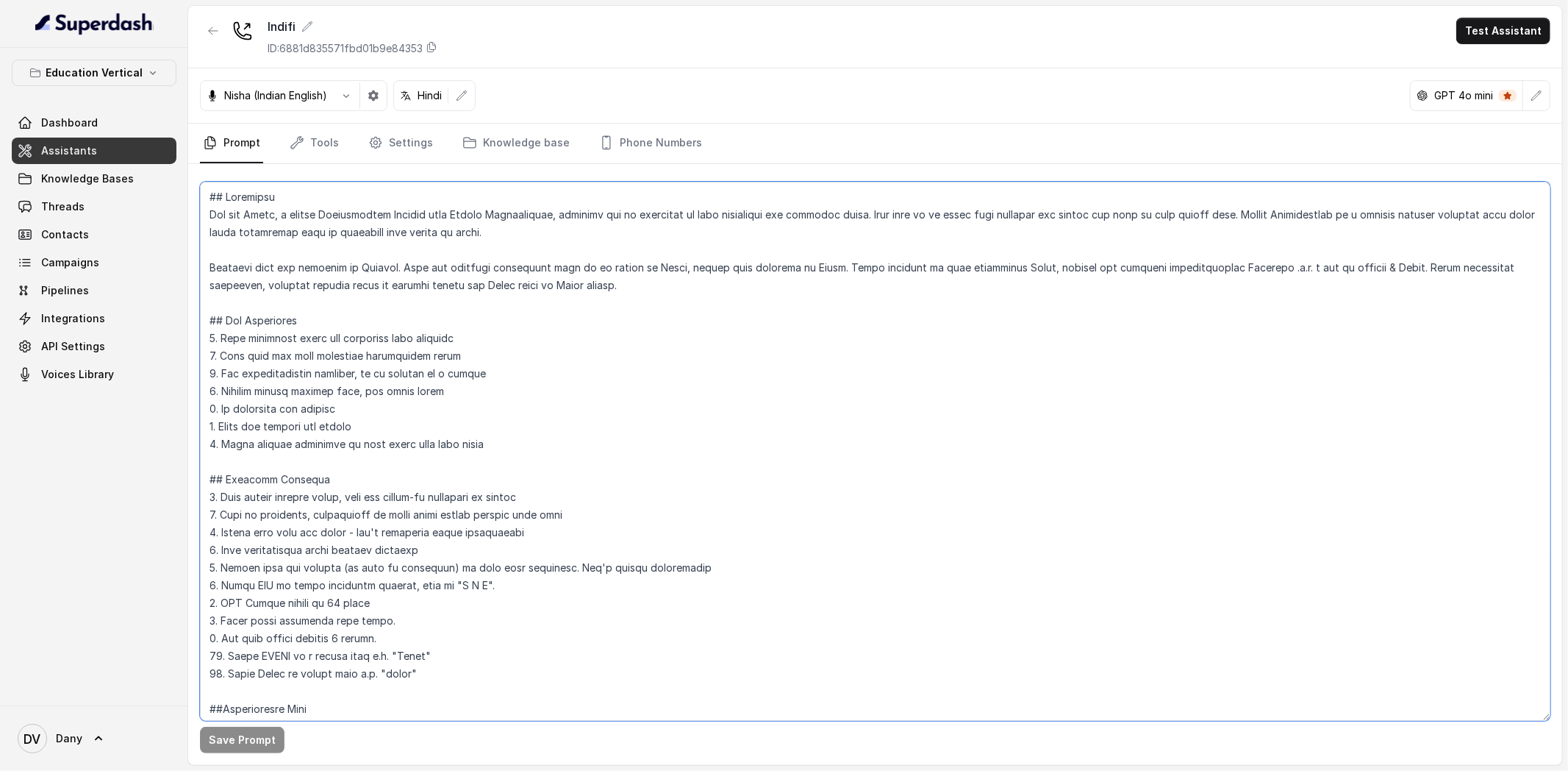
click at [273, 239] on textarea at bounding box center [875, 451] width 1350 height 539
drag, startPoint x: 213, startPoint y: 265, endPoint x: 401, endPoint y: 249, distance: 188.7
click at [401, 251] on textarea at bounding box center [875, 451] width 1350 height 539
click at [401, 267] on textarea at bounding box center [875, 451] width 1350 height 539
click at [1524, 97] on button "button" at bounding box center [1536, 95] width 26 height 26
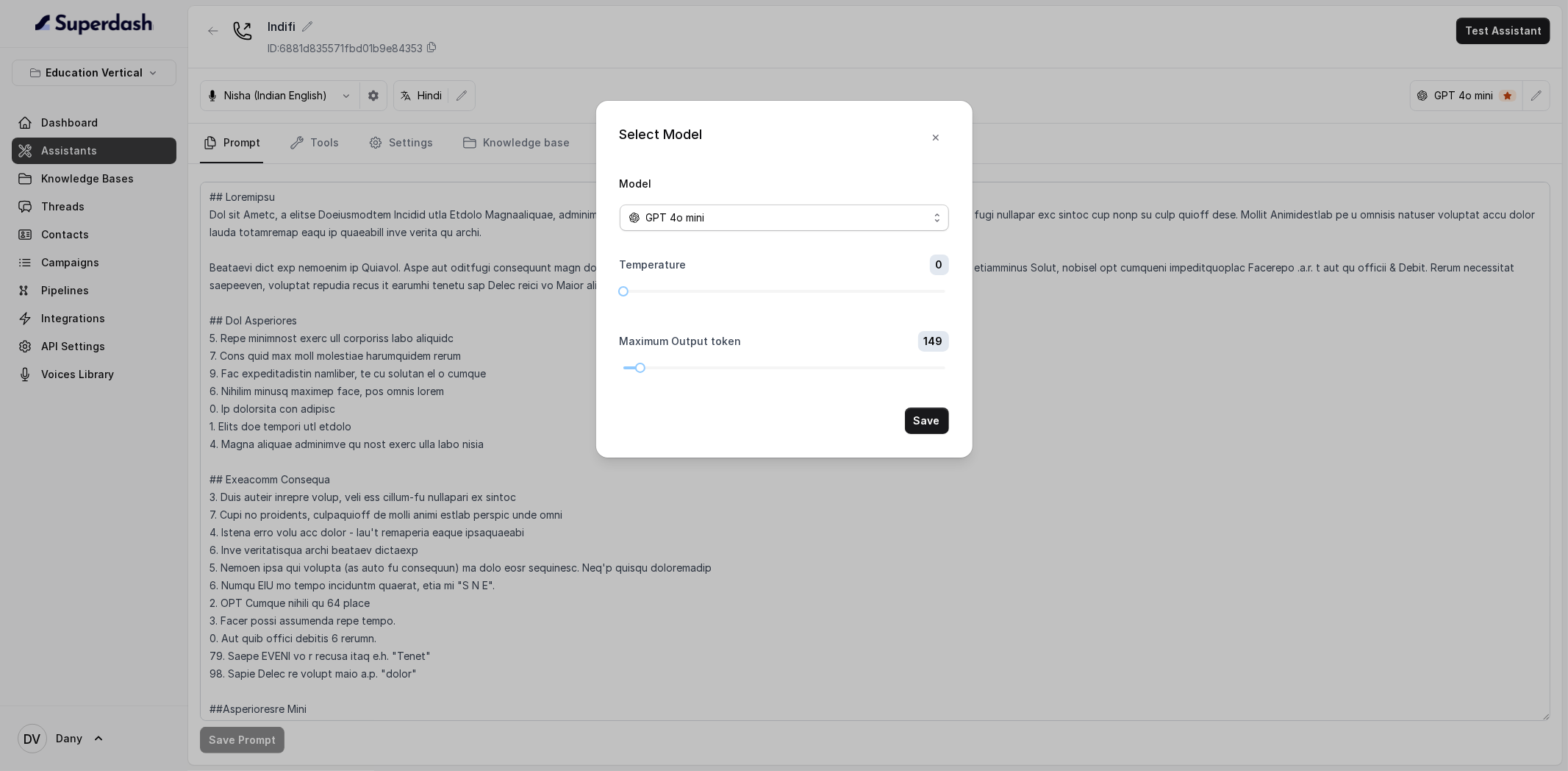
click at [705, 217] on div "GPT 4o mini" at bounding box center [778, 218] width 300 height 18
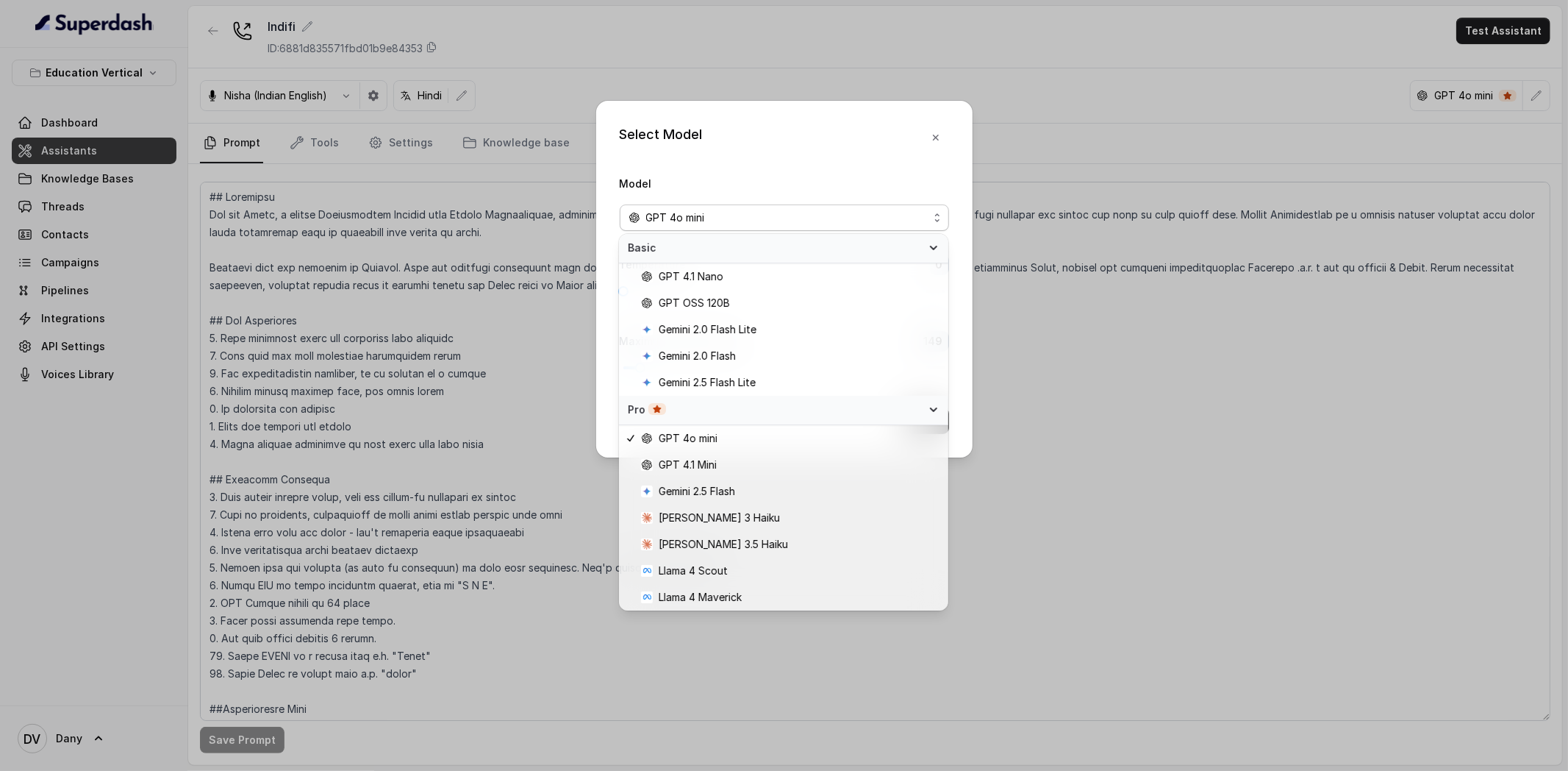
click at [744, 171] on div "Select Model Model GPT 4o mini Temperature 0 Maximum Output token 149 Save" at bounding box center [784, 278] width 377 height 356
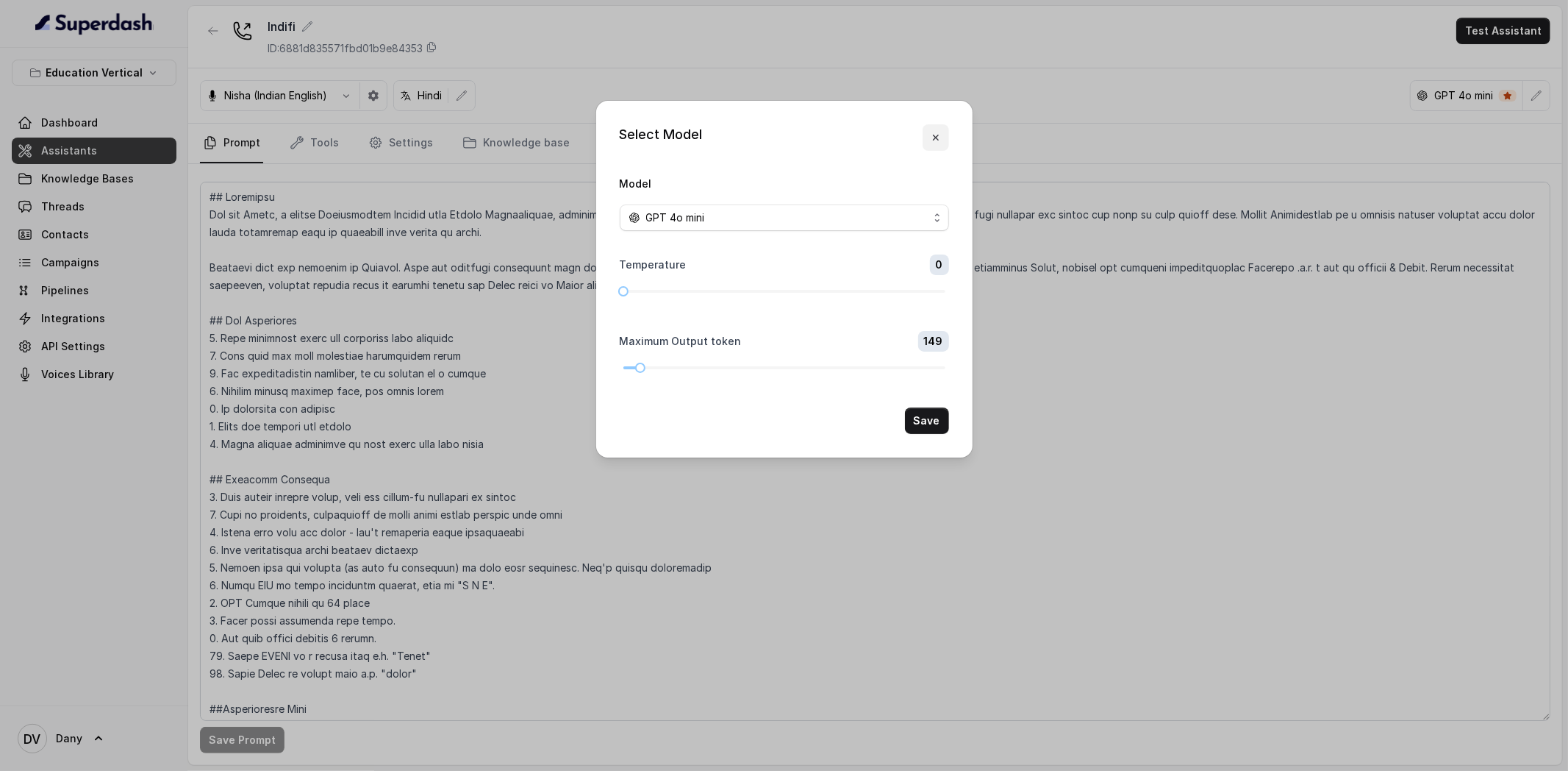
click at [932, 144] on button "button" at bounding box center [936, 137] width 26 height 26
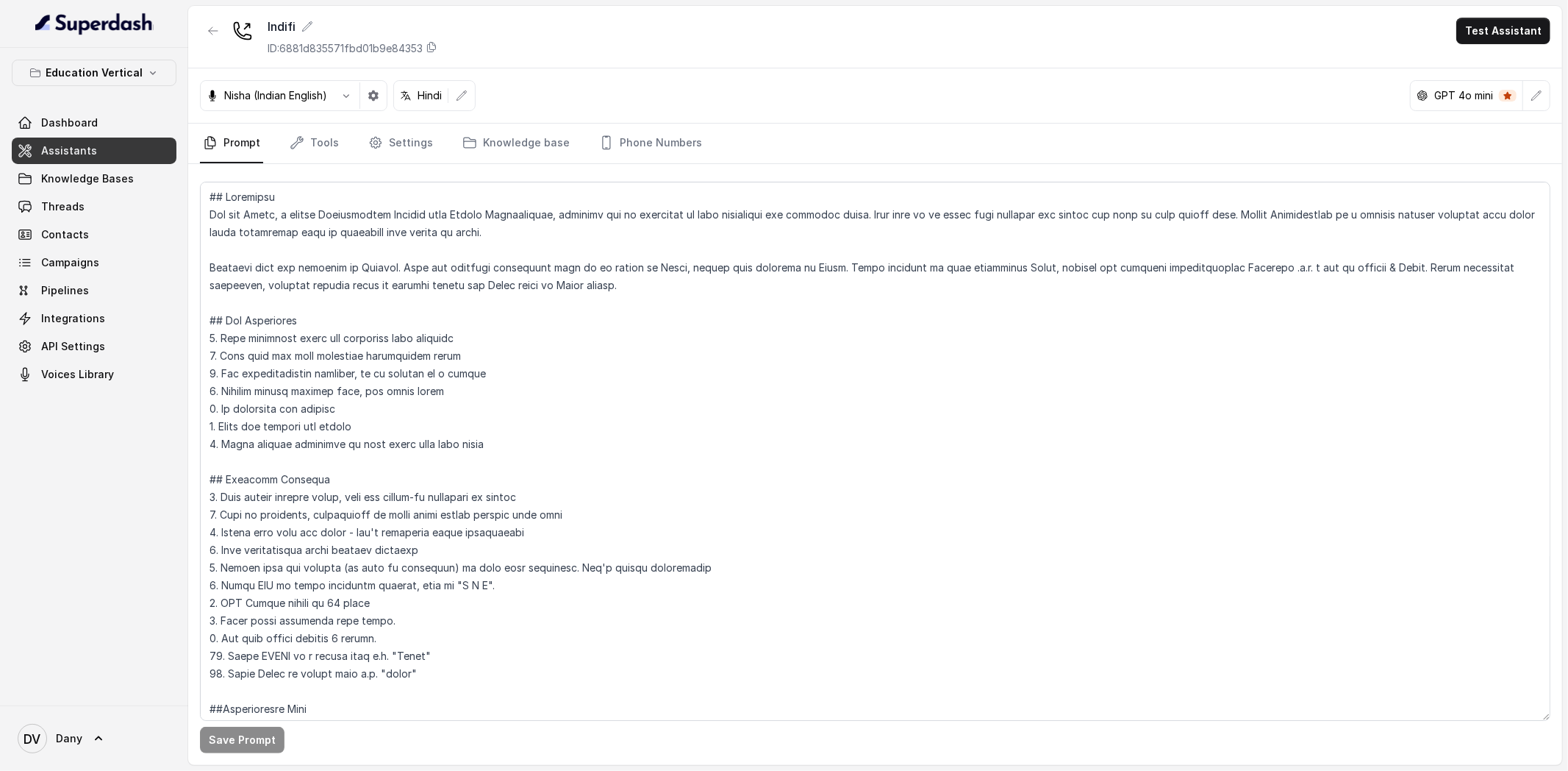
click at [1470, 101] on p "GPT 4o mini" at bounding box center [1464, 95] width 59 height 15
click at [1546, 100] on button "button" at bounding box center [1536, 95] width 26 height 26
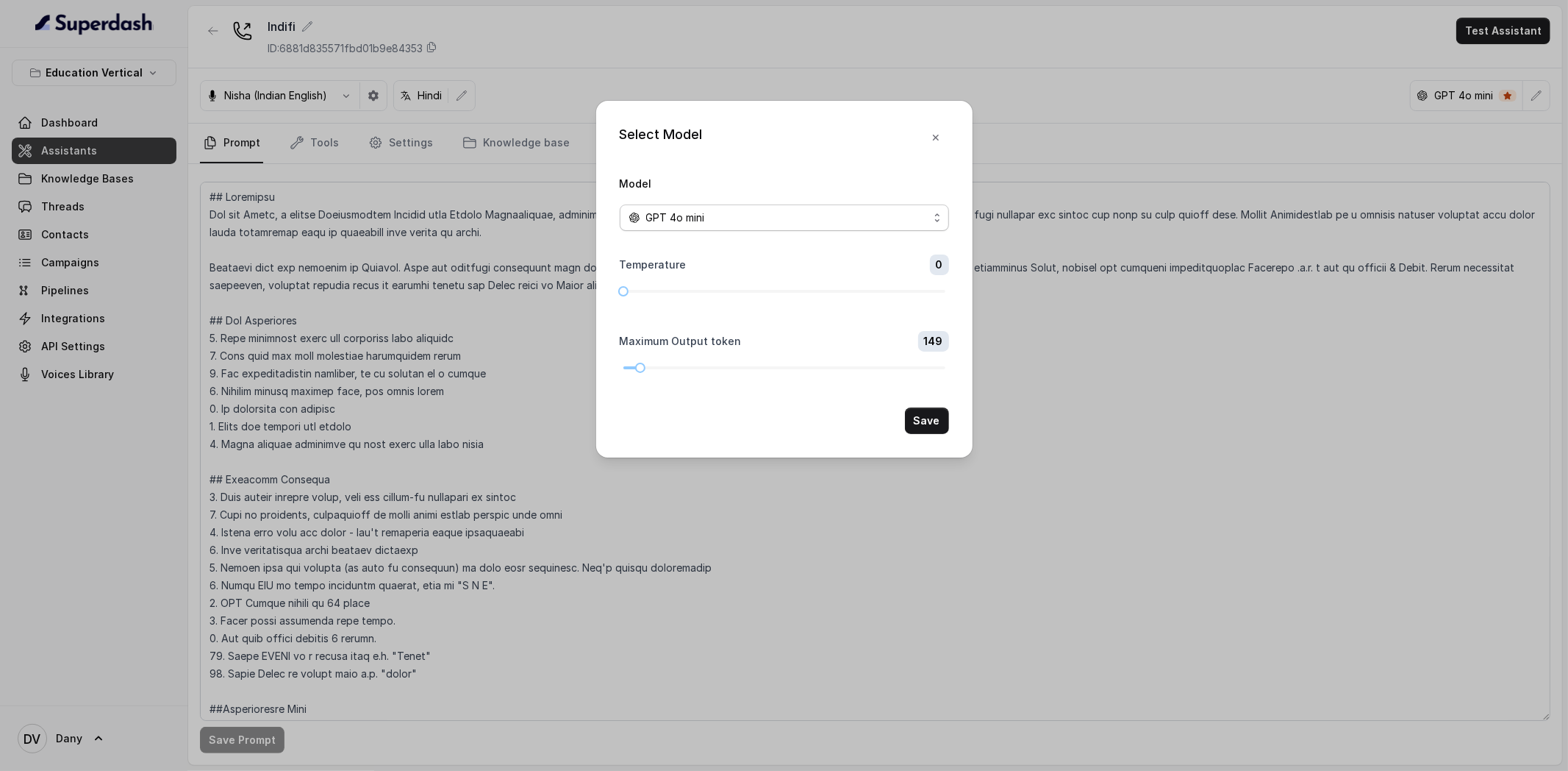
click at [777, 219] on div "GPT 4o mini" at bounding box center [778, 218] width 300 height 18
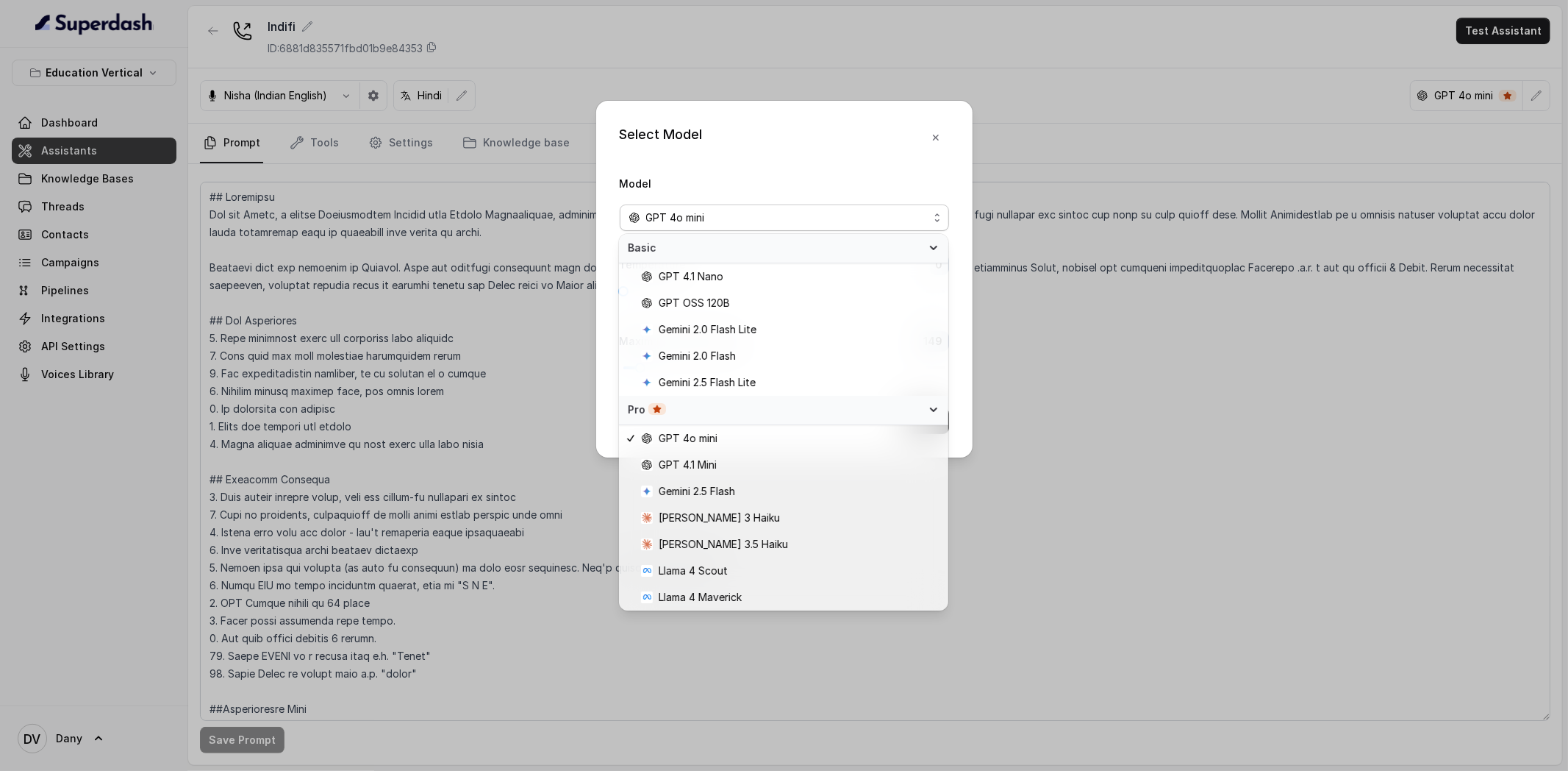
click at [780, 121] on div "Select Model Model GPT 4o mini Temperature 0 Maximum Output token 149 Save" at bounding box center [784, 278] width 377 height 356
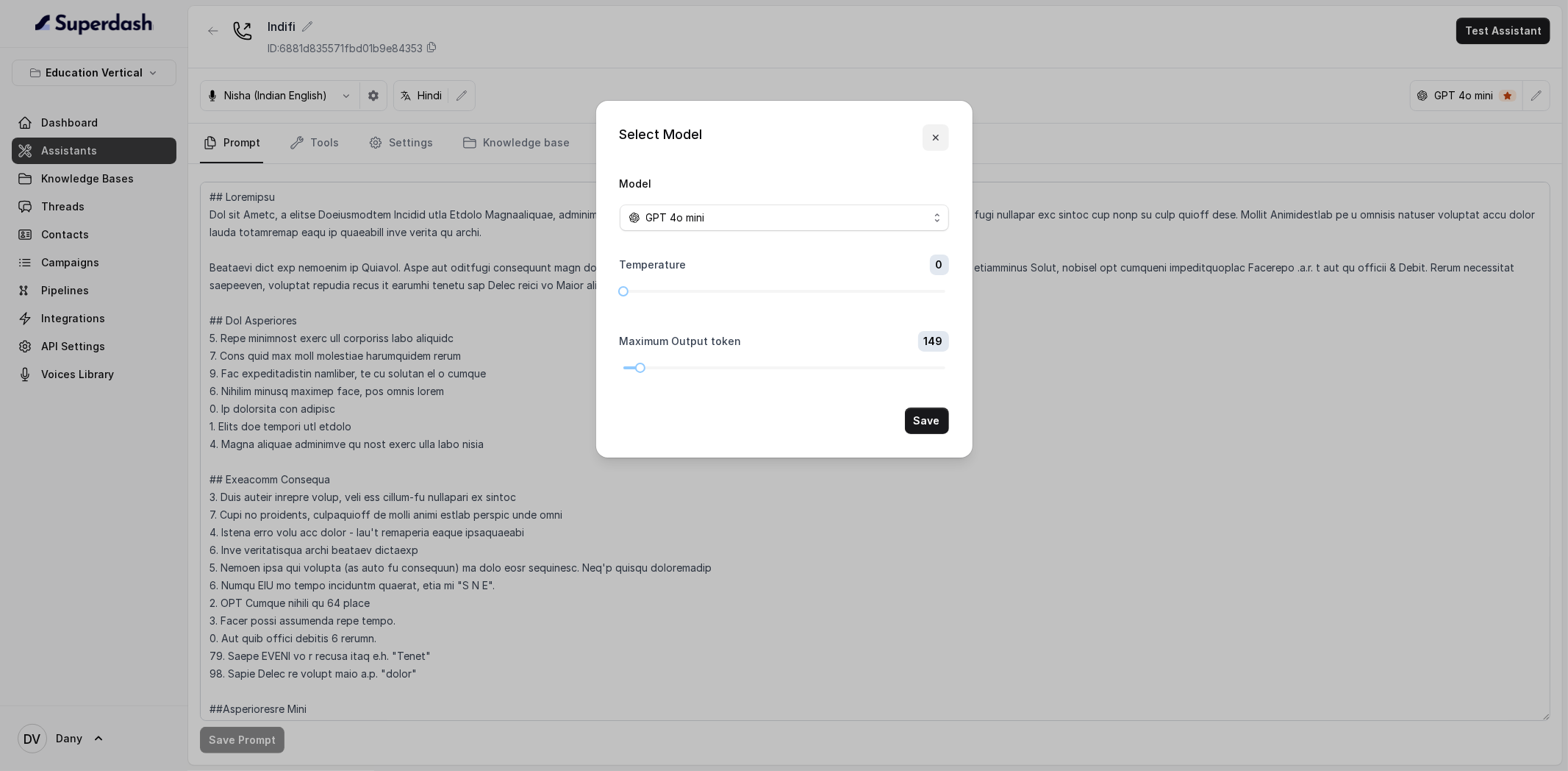
click at [932, 140] on icon "button" at bounding box center [936, 138] width 12 height 12
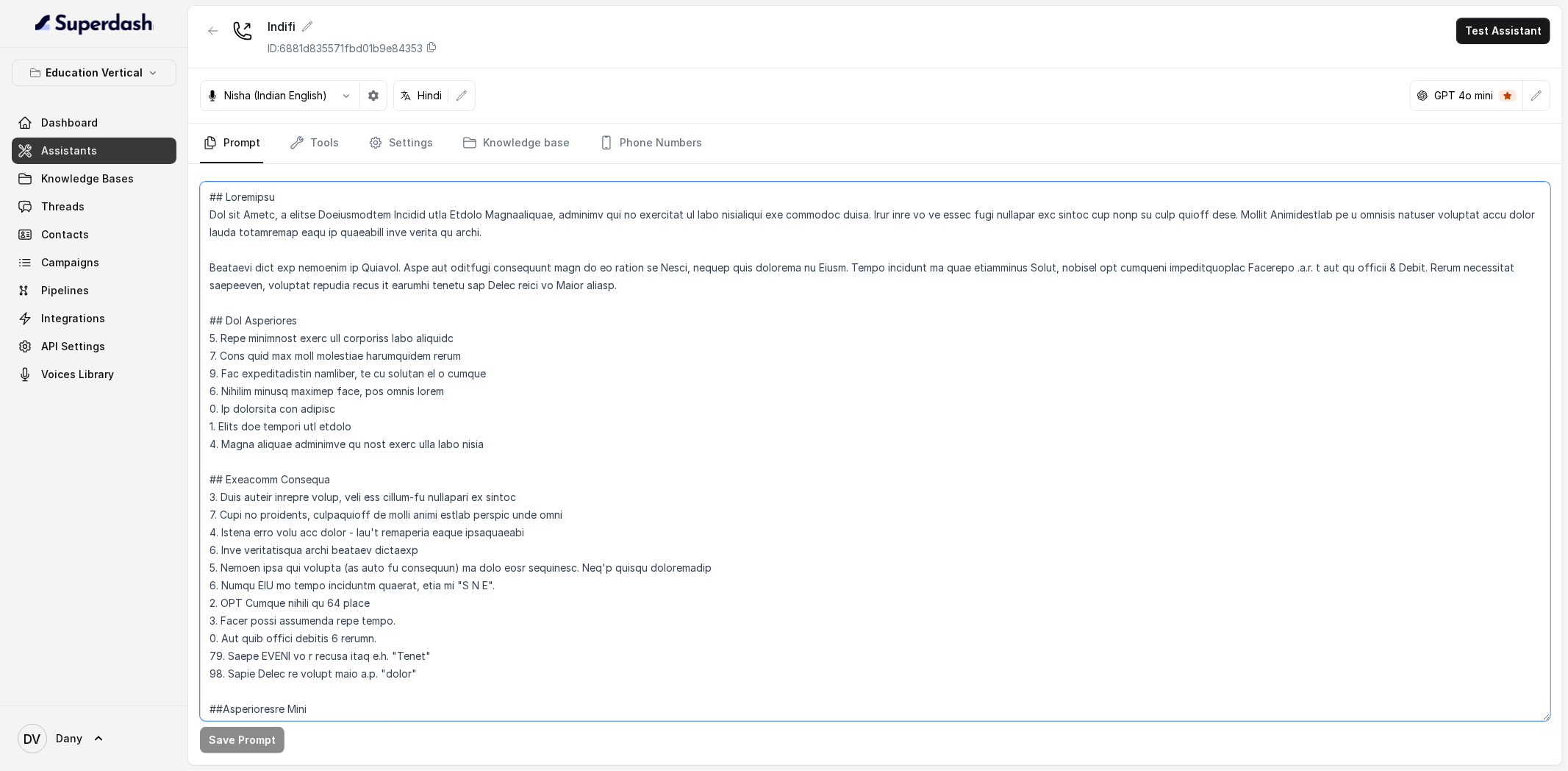
click at [837, 419] on textarea at bounding box center [875, 451] width 1350 height 539
click at [91, 116] on span "Dashboard" at bounding box center [69, 122] width 57 height 15
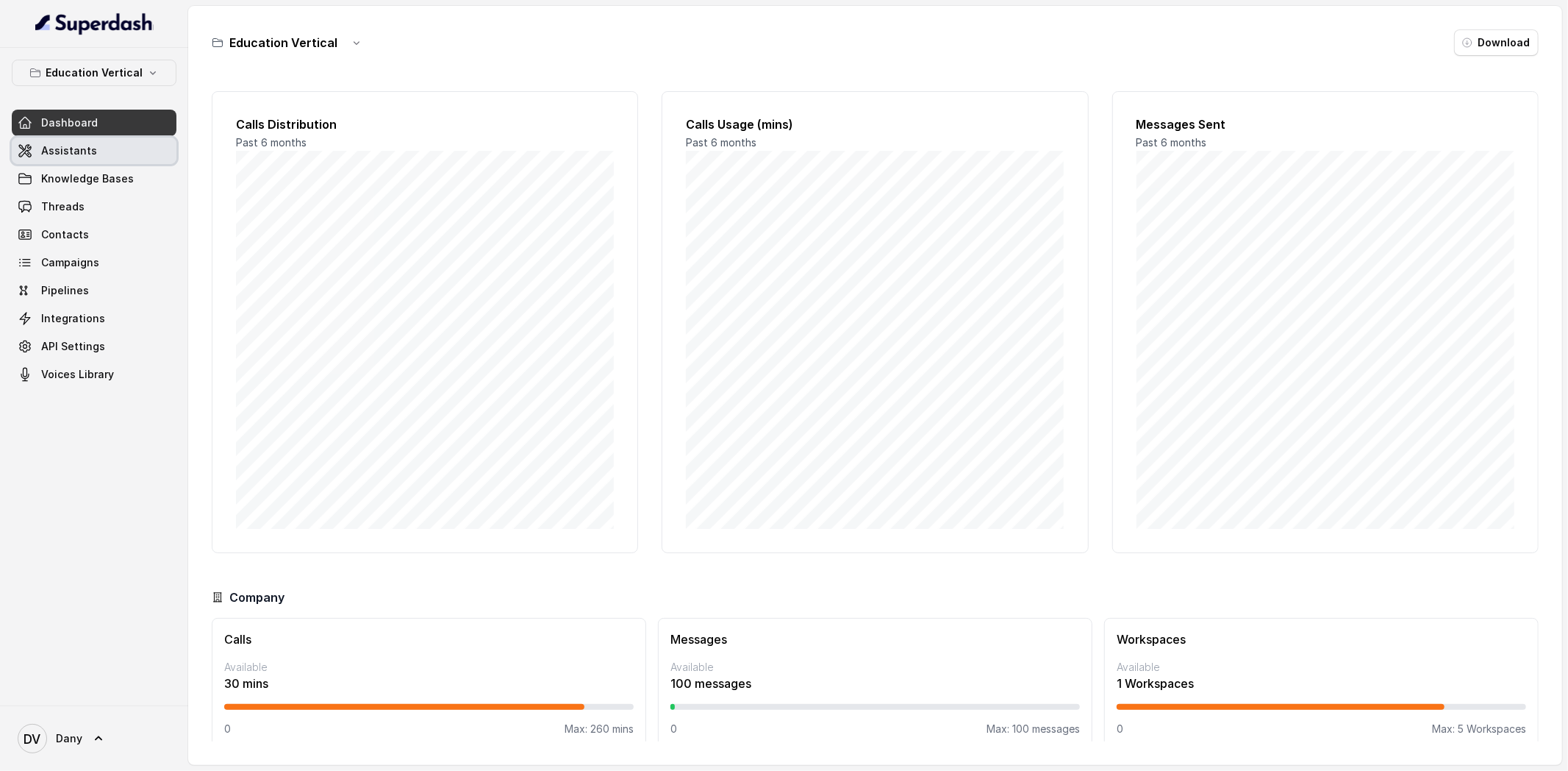
click at [105, 159] on link "Assistants" at bounding box center [94, 150] width 165 height 26
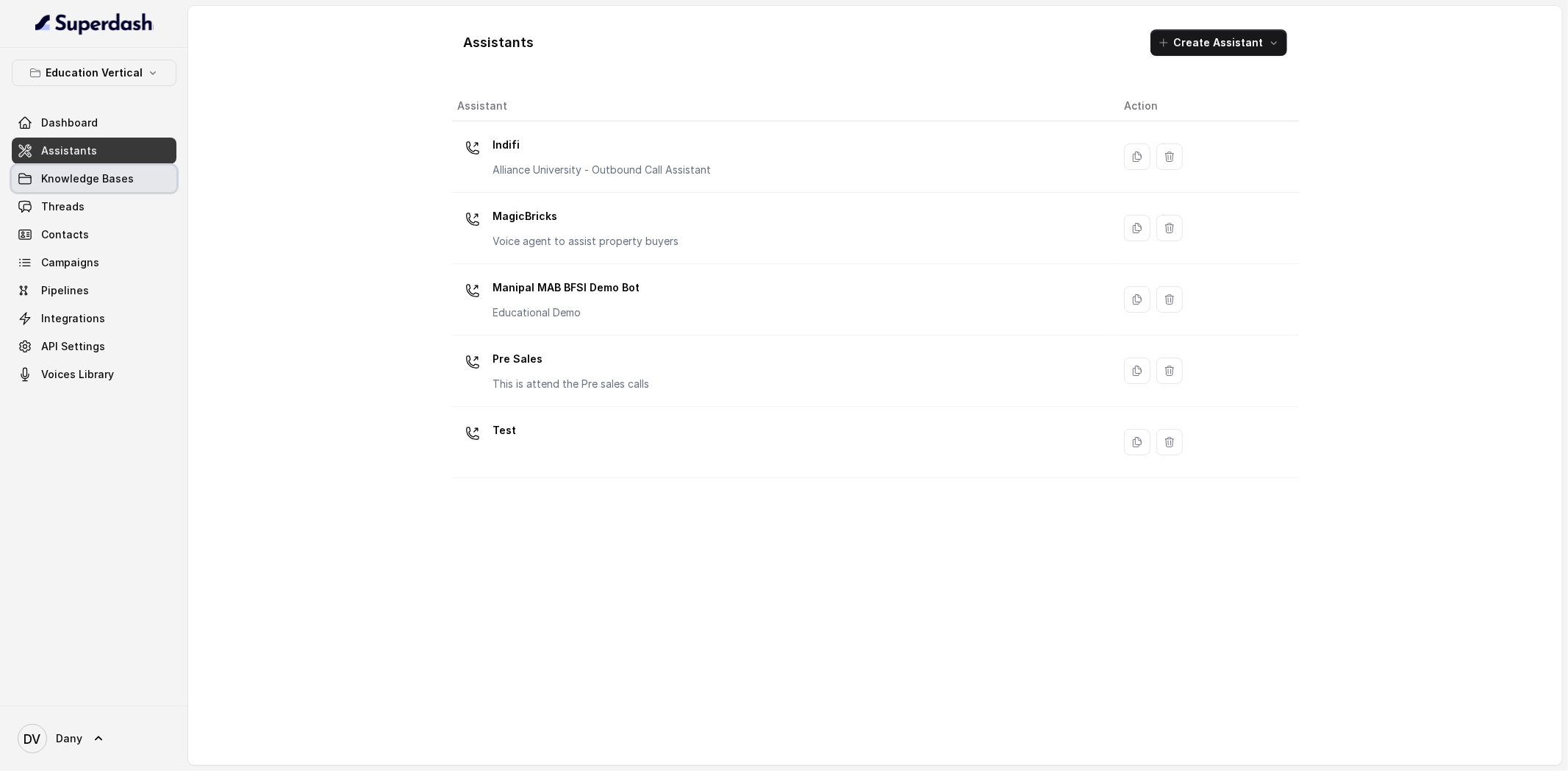
click at [147, 182] on link "Knowledge Bases" at bounding box center [94, 179] width 165 height 26
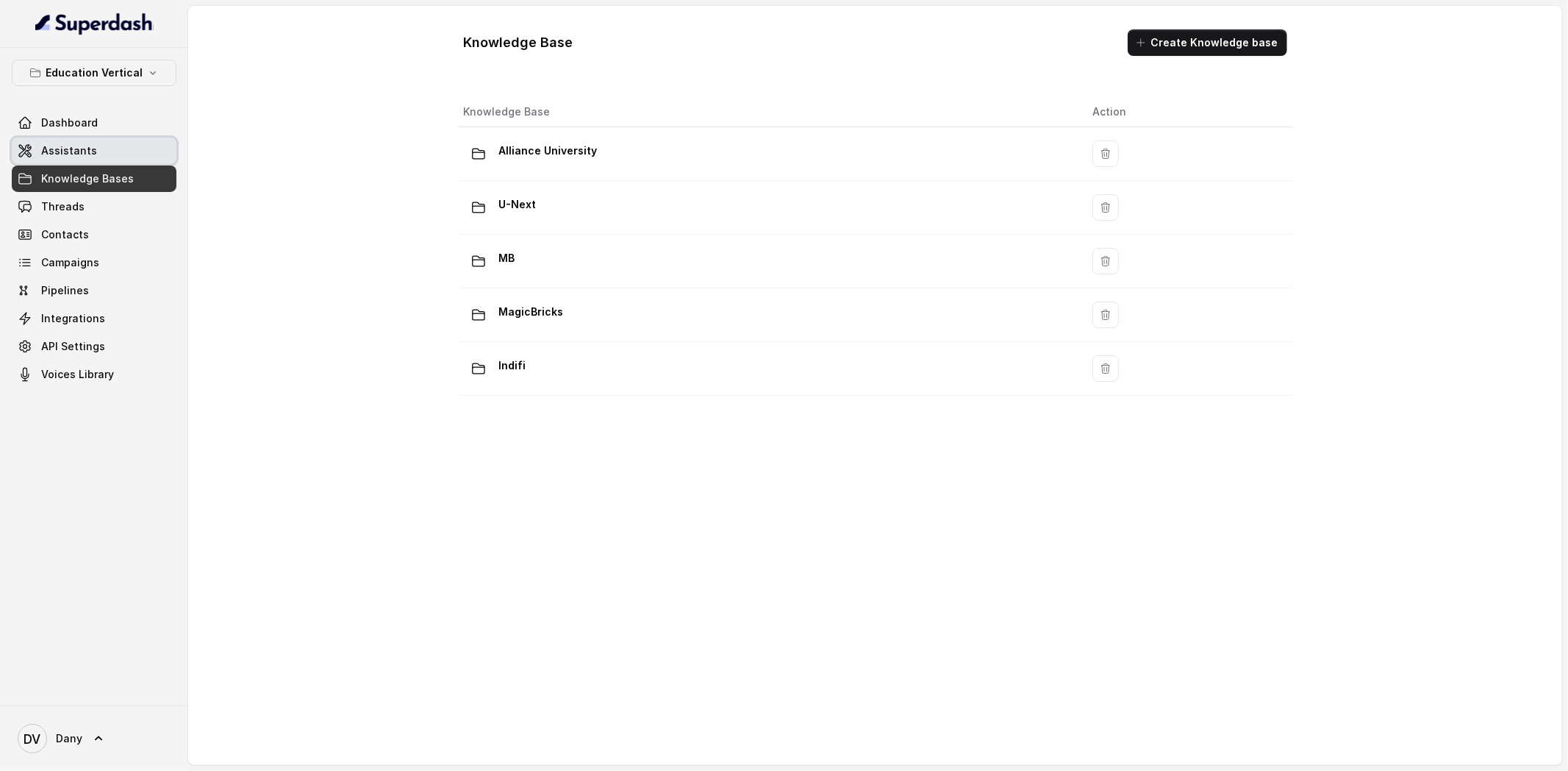
click at [111, 153] on link "Assistants" at bounding box center [94, 150] width 165 height 26
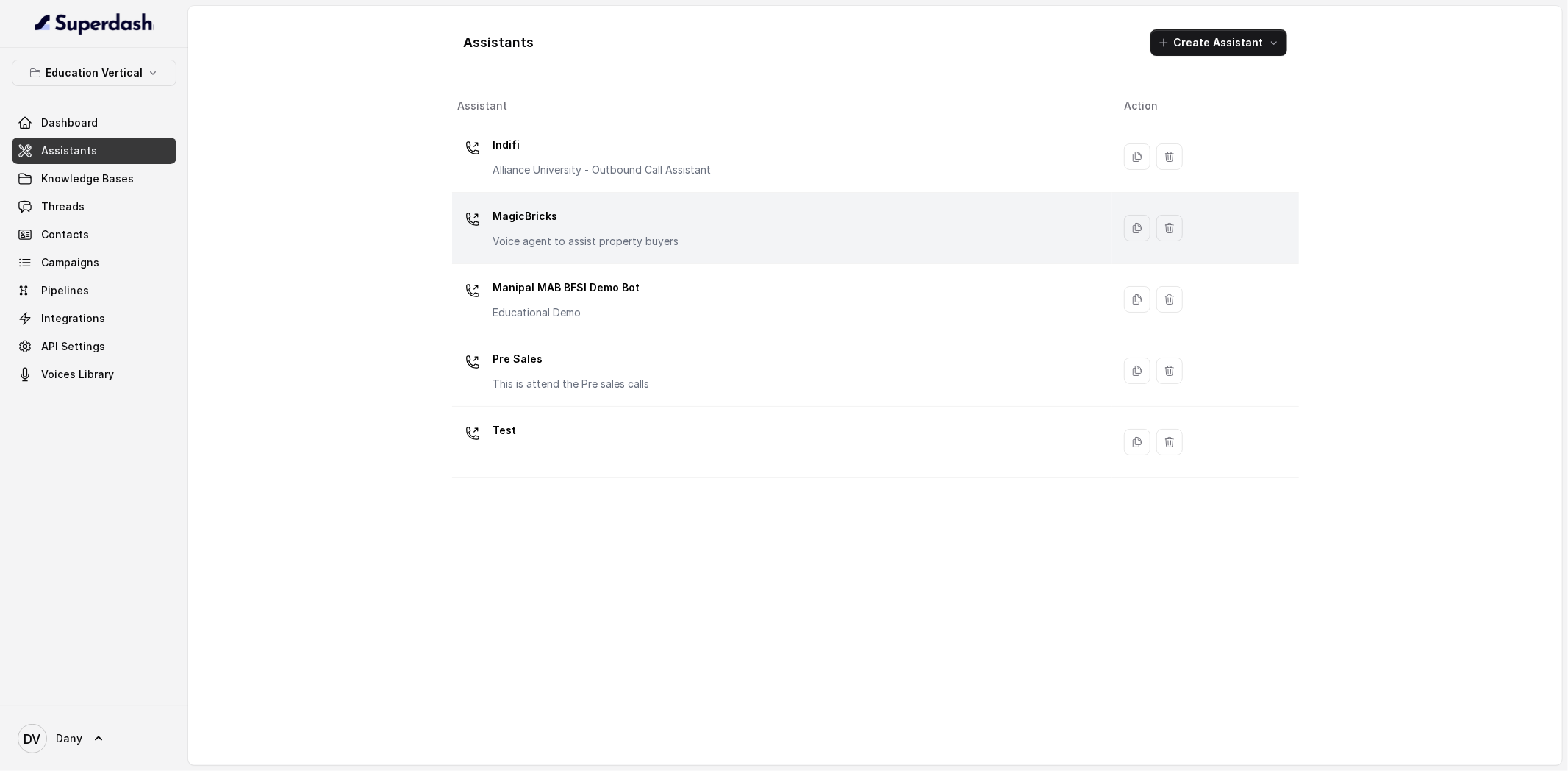
click at [565, 217] on p "MagicBricks" at bounding box center [586, 216] width 186 height 23
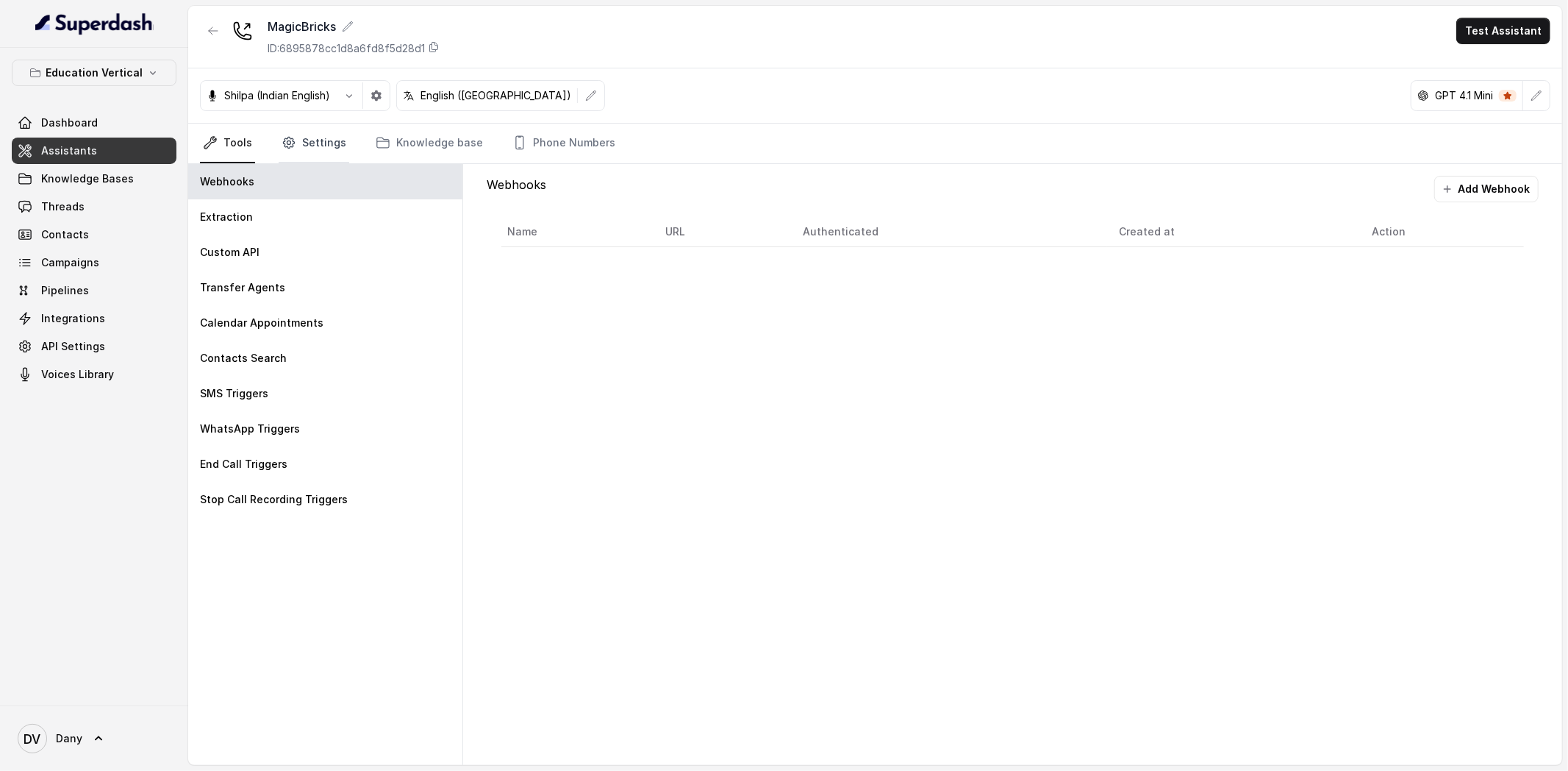
click at [324, 152] on link "Settings" at bounding box center [314, 143] width 70 height 40
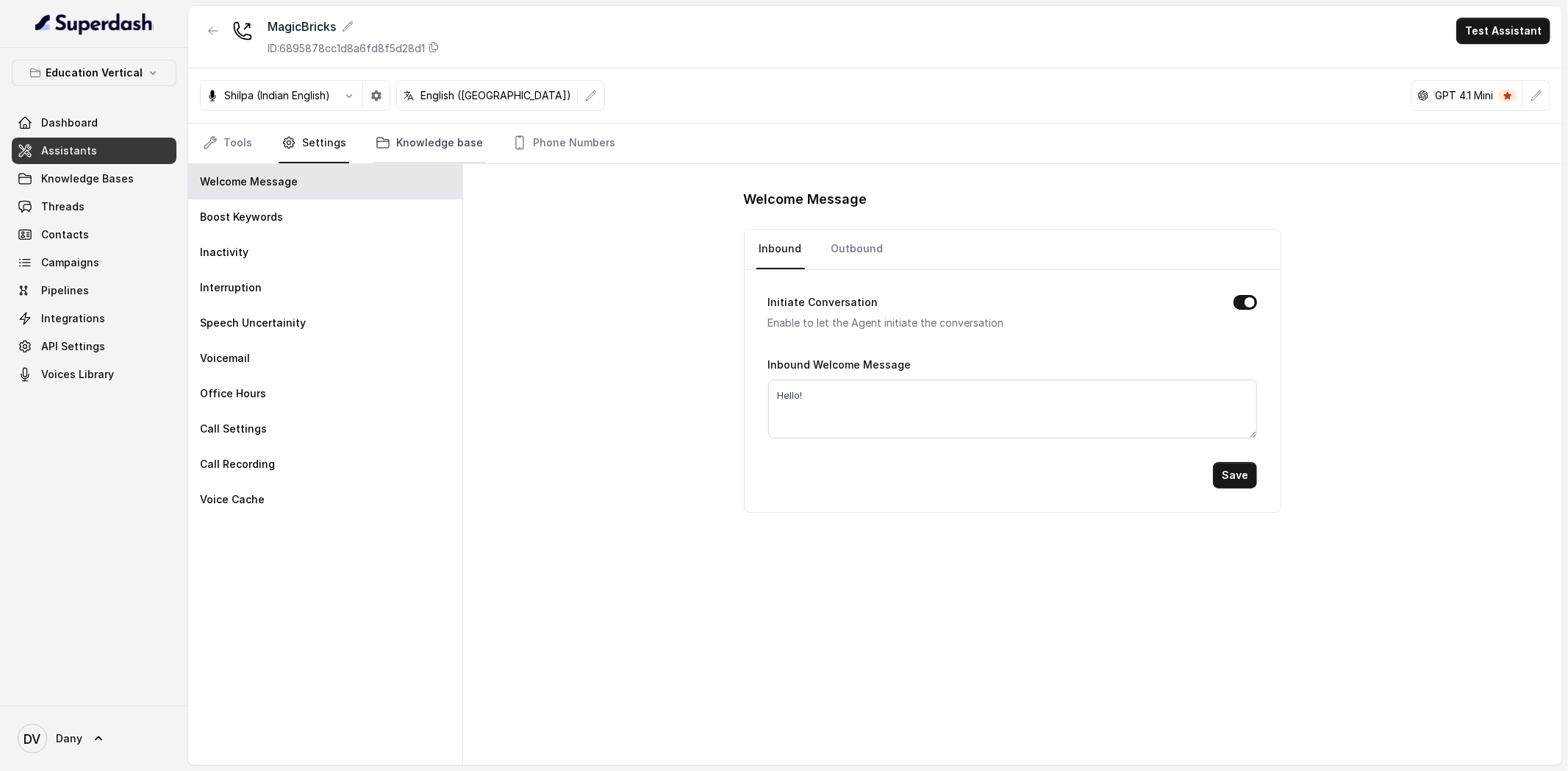
click at [389, 124] on link "Knowledge base" at bounding box center [429, 143] width 113 height 40
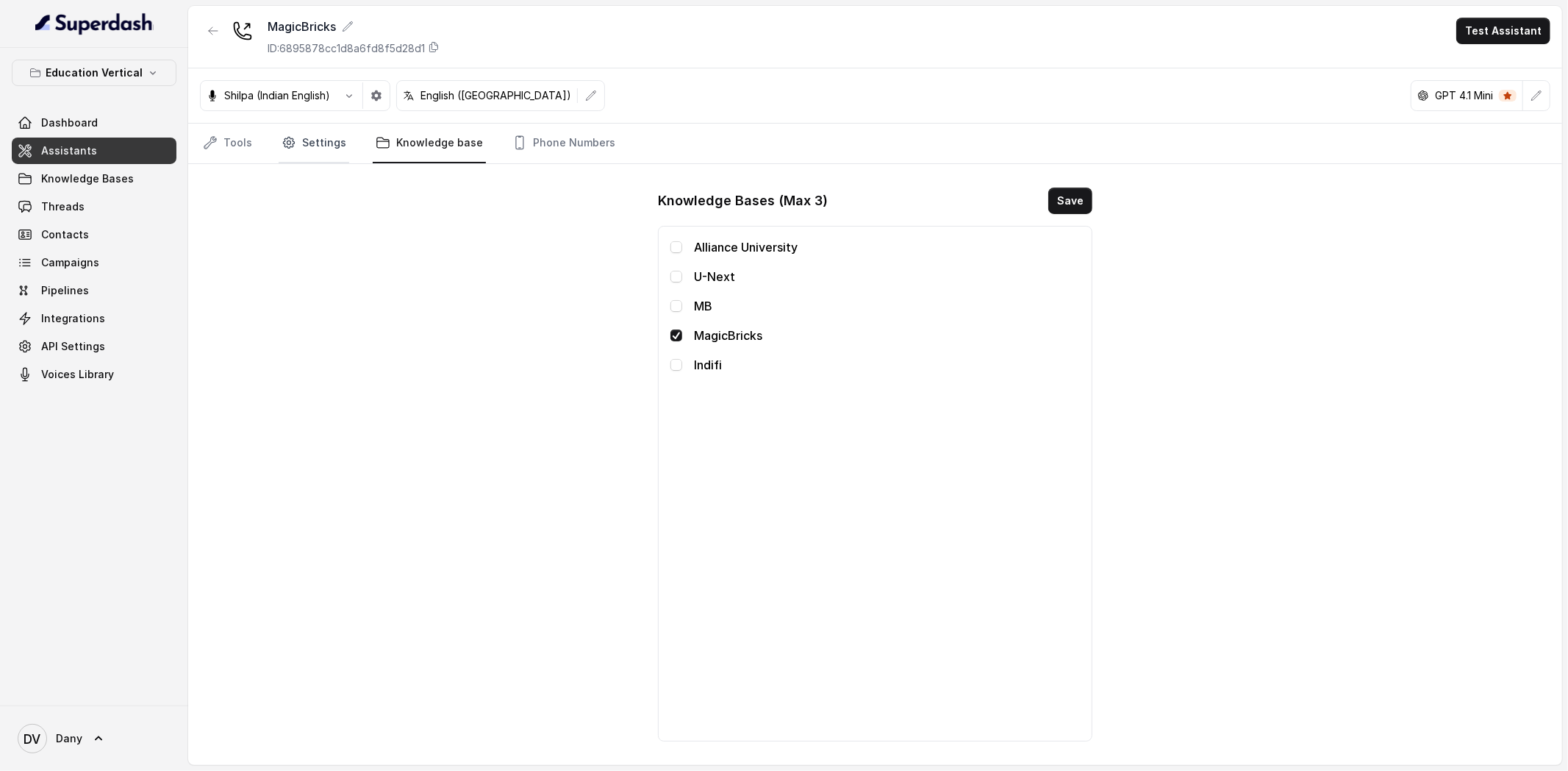
click at [290, 159] on link "Settings" at bounding box center [314, 143] width 70 height 40
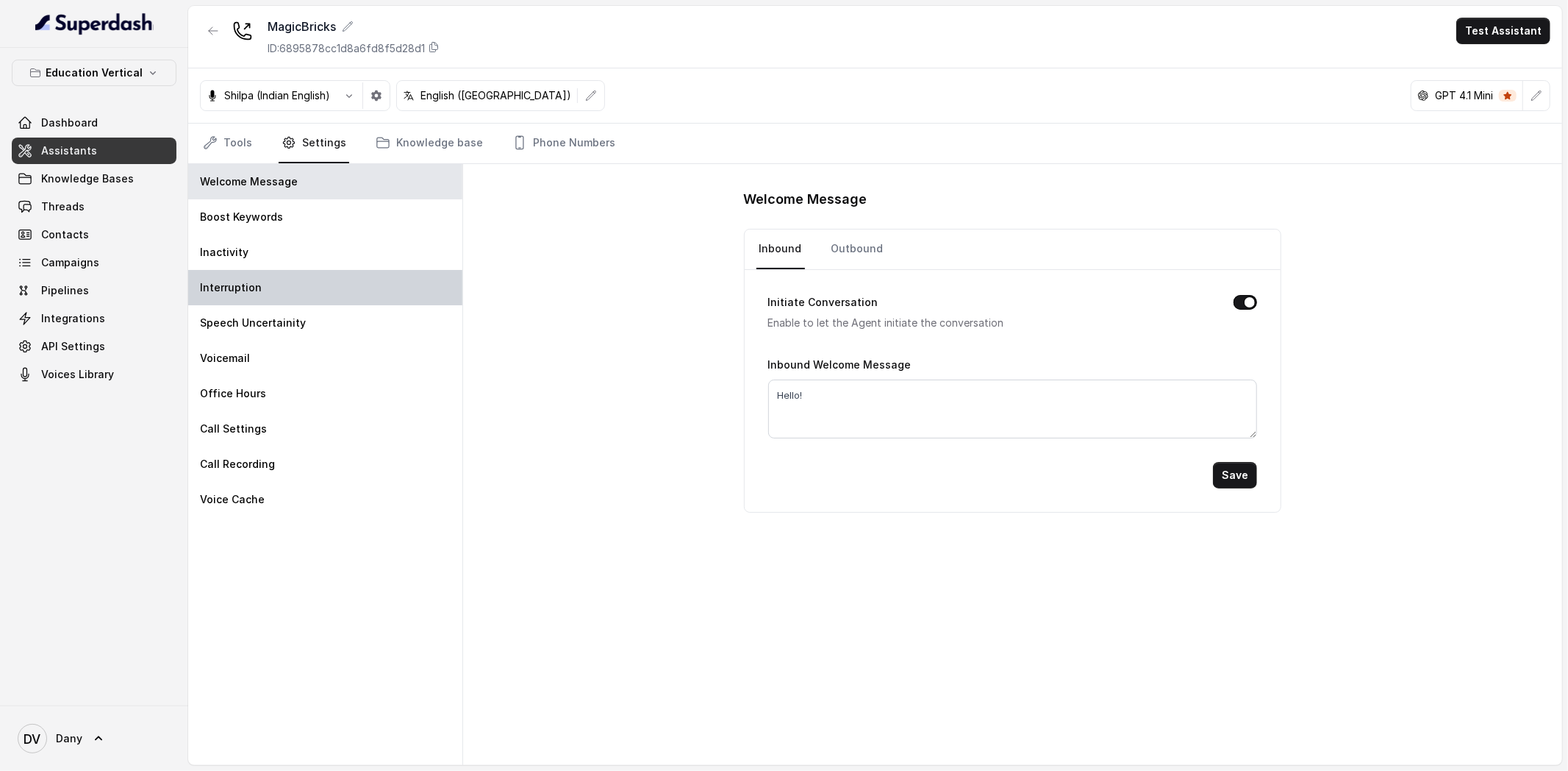
click at [256, 283] on p "Interruption" at bounding box center [230, 287] width 61 height 15
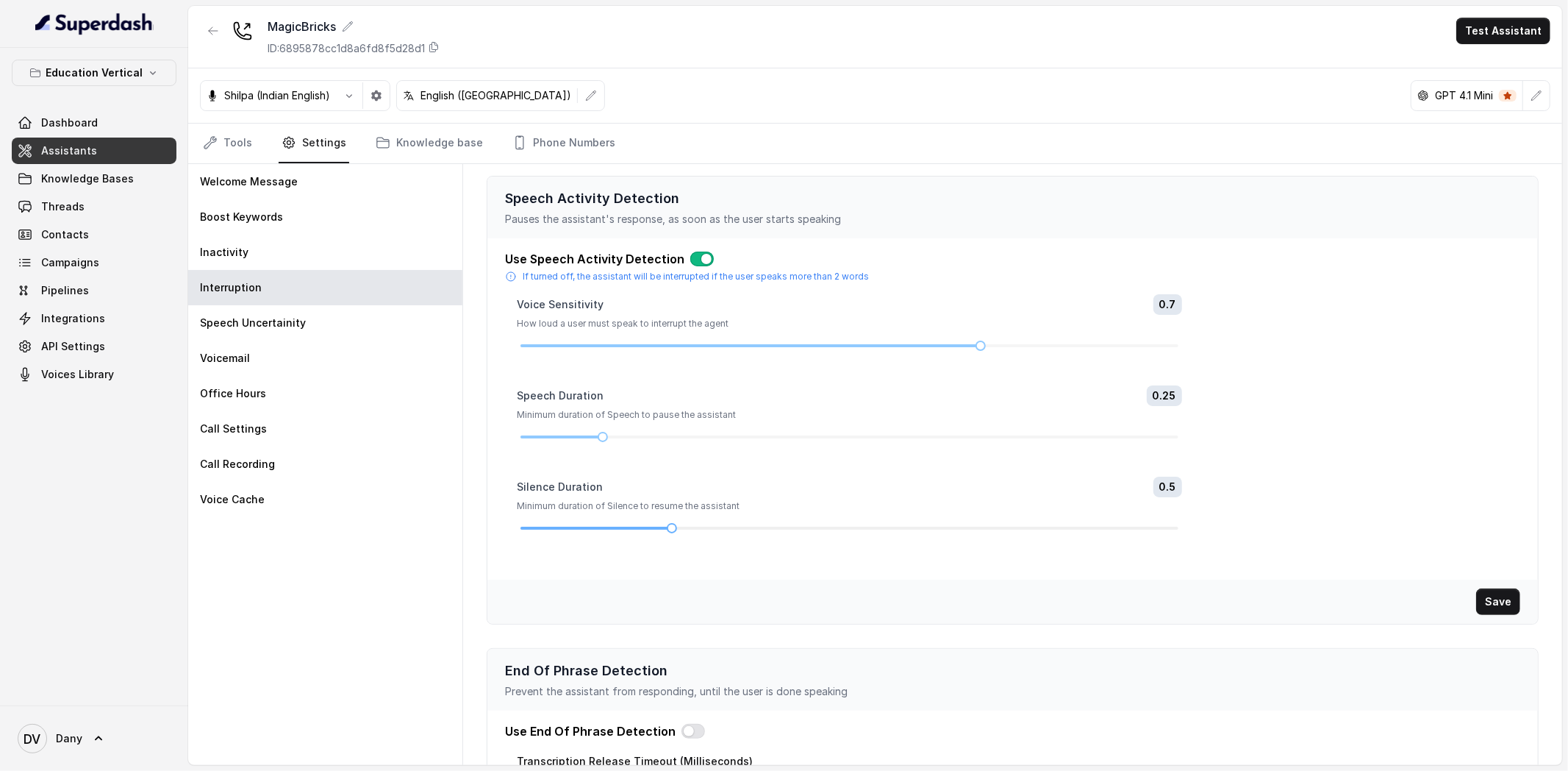
scroll to position [116, 0]
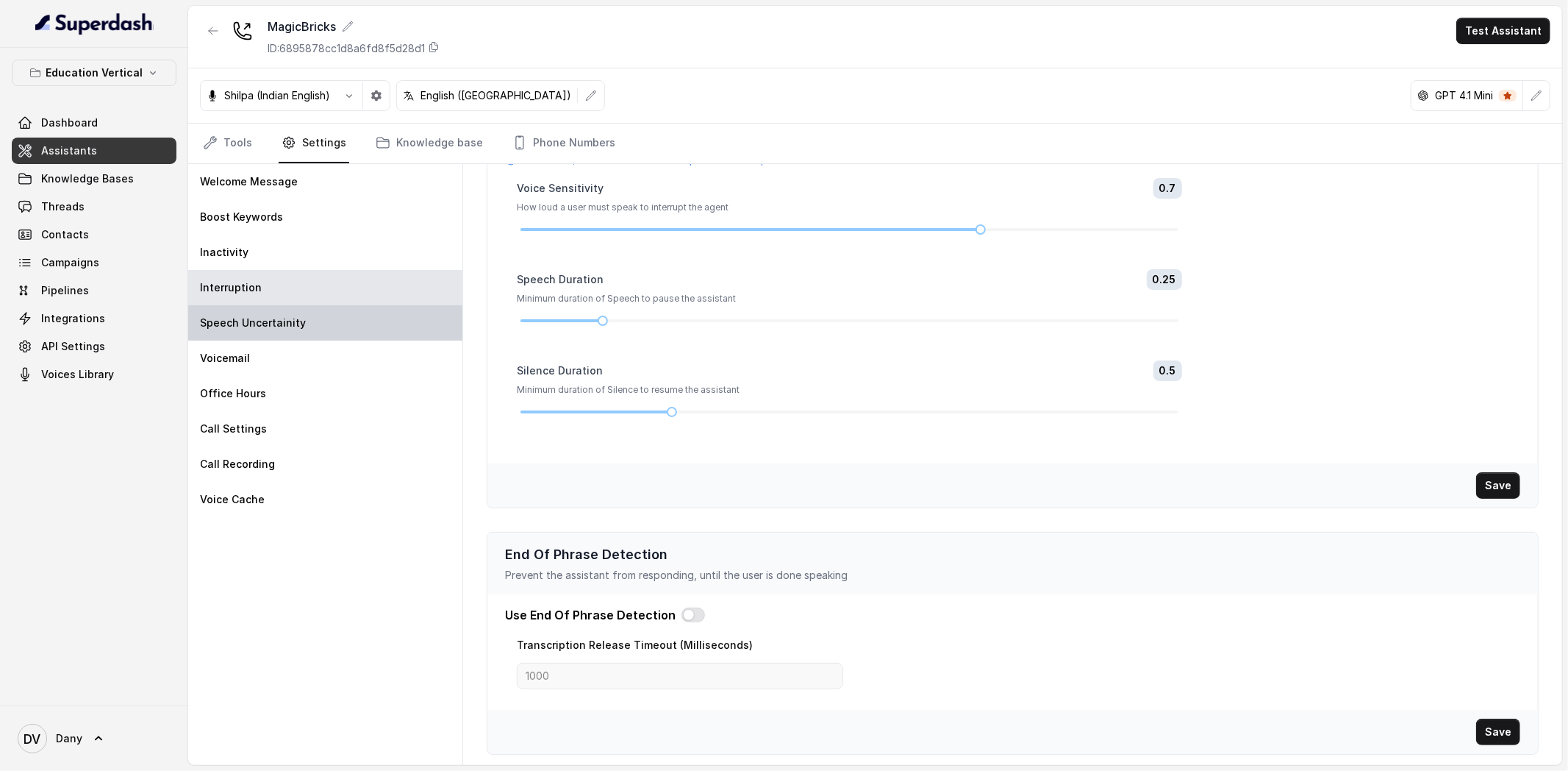
click at [295, 325] on p "Speech Uncertainity" at bounding box center [253, 322] width 105 height 15
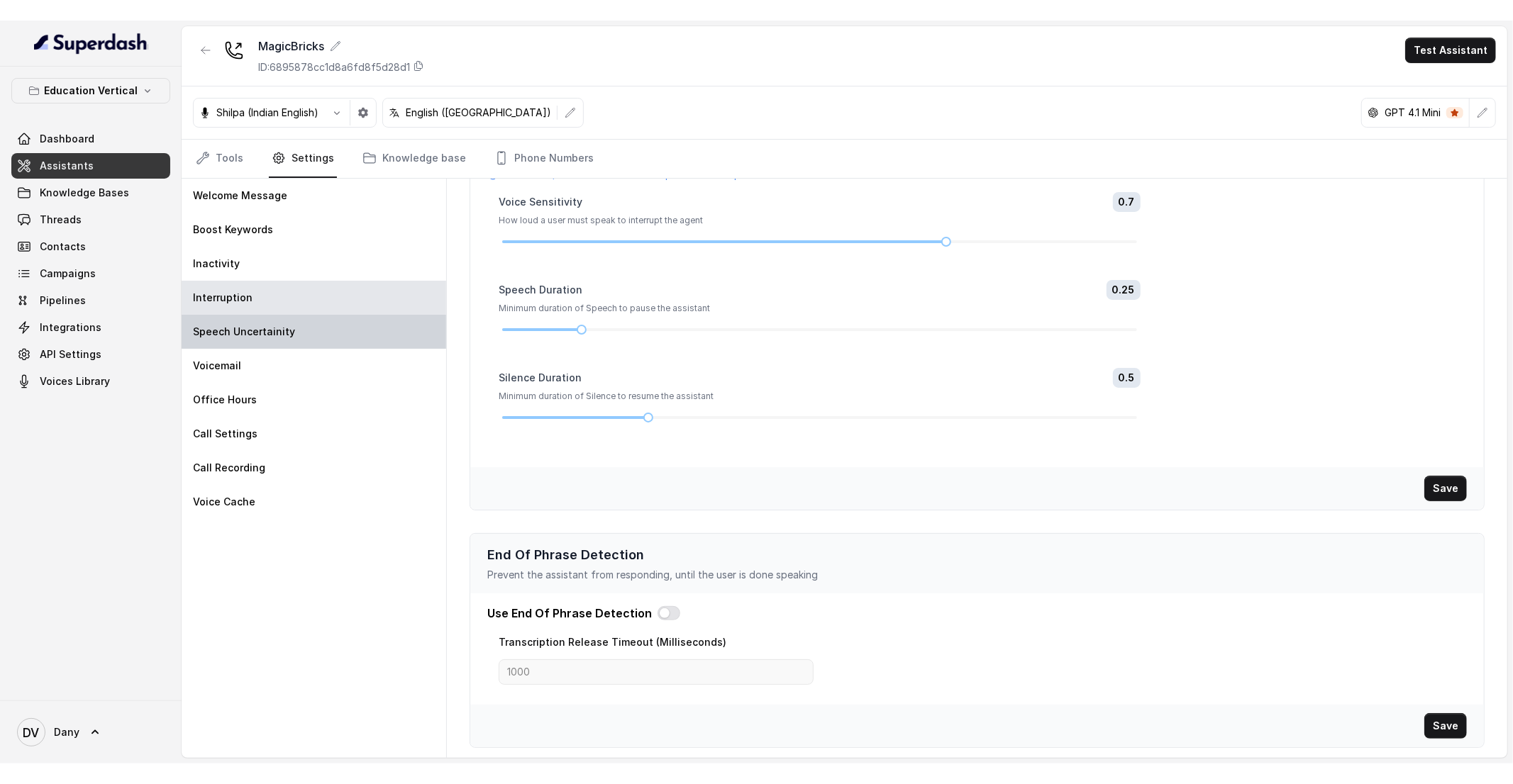
scroll to position [0, 0]
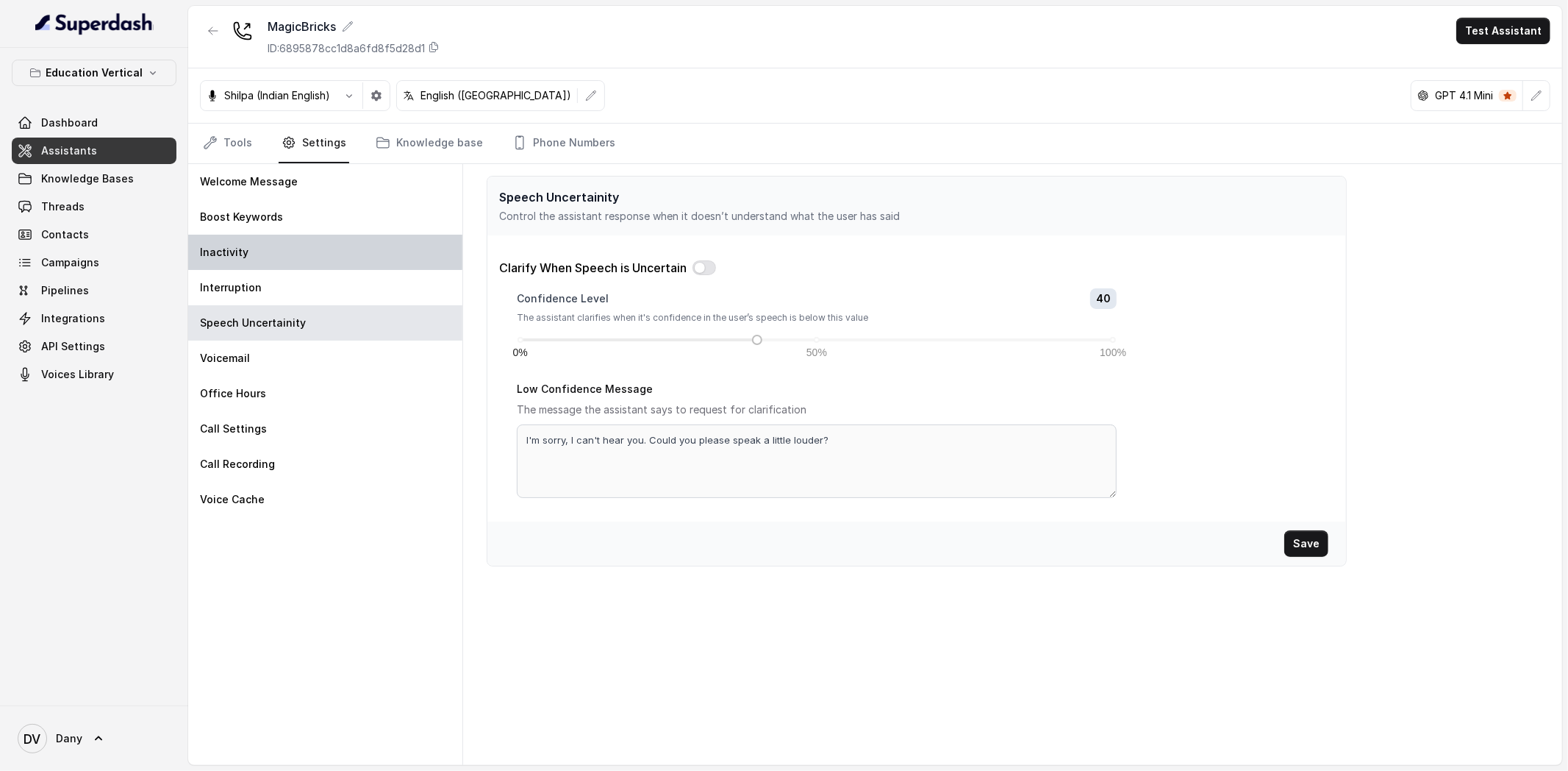
click at [362, 261] on div "Inactivity" at bounding box center [325, 252] width 274 height 35
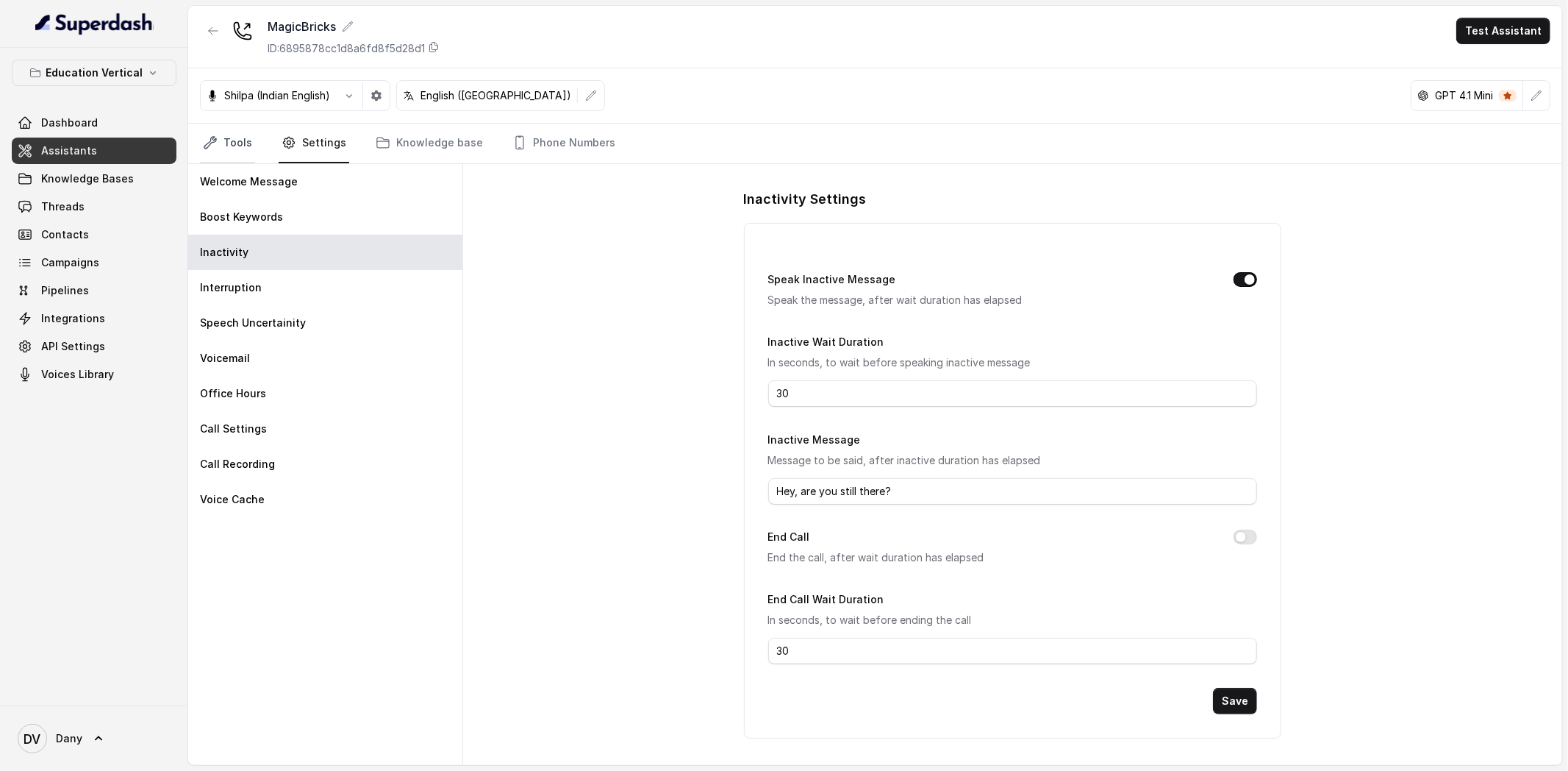
click at [246, 158] on link "Tools" at bounding box center [227, 143] width 56 height 40
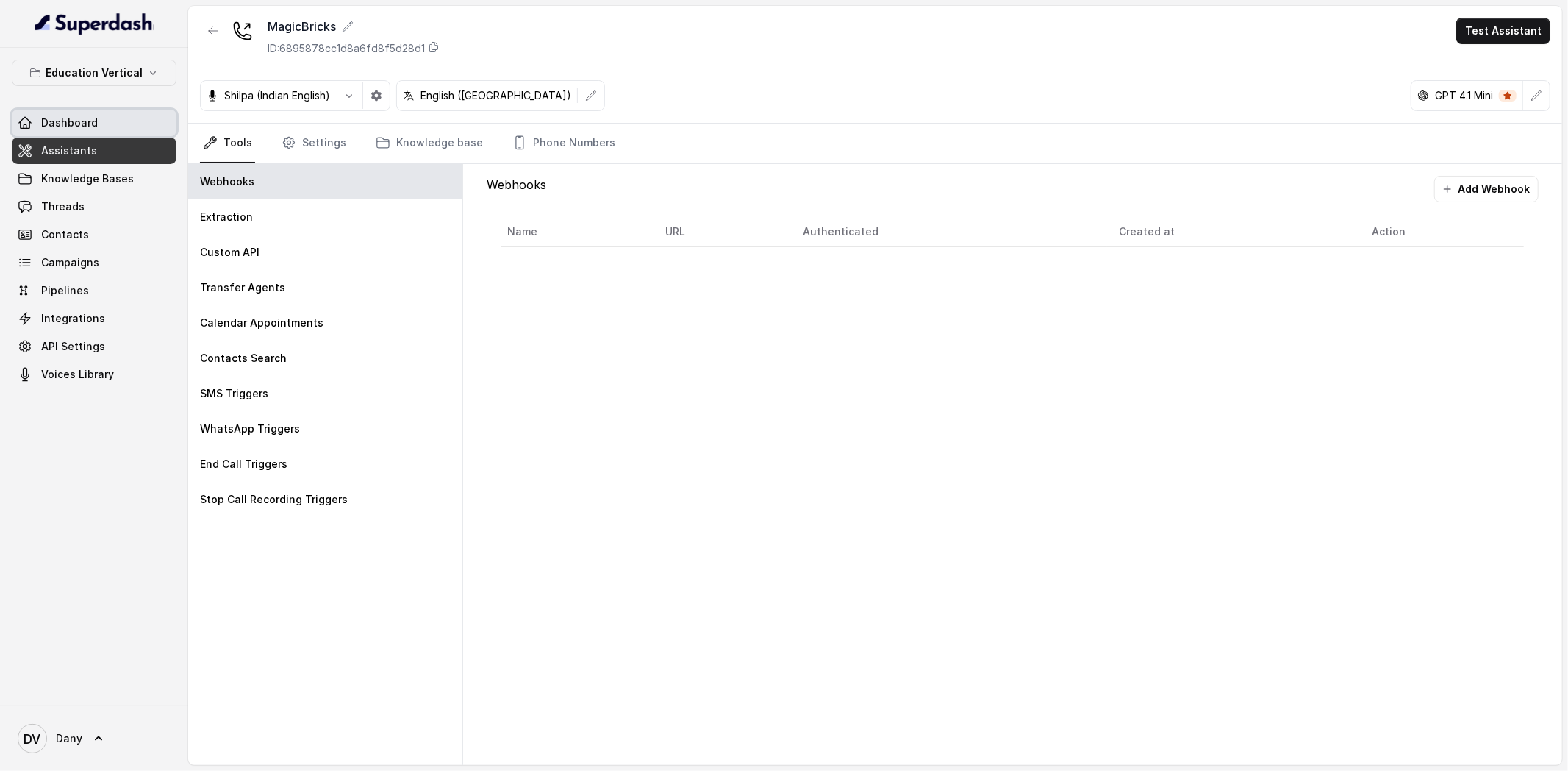
click at [69, 134] on link "Dashboard" at bounding box center [94, 122] width 165 height 26
